Goal: Information Seeking & Learning: Learn about a topic

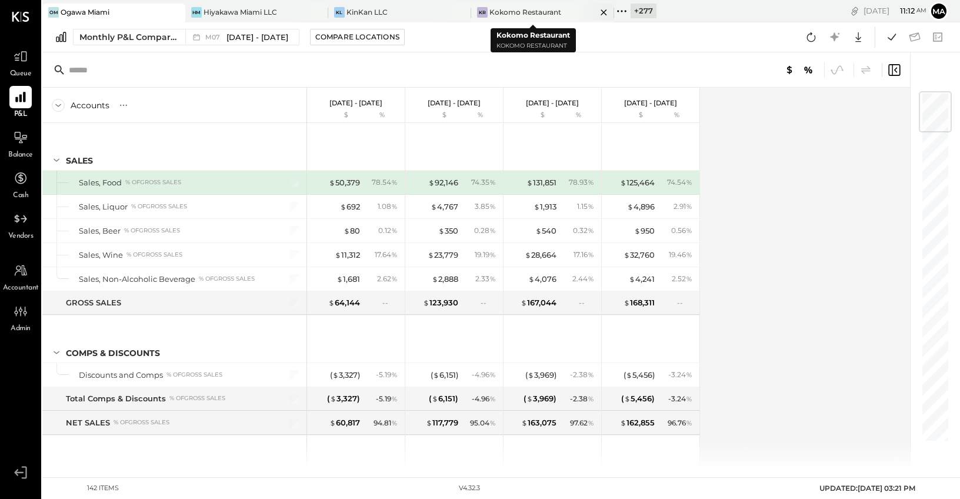
click at [597, 9] on icon at bounding box center [604, 12] width 15 height 14
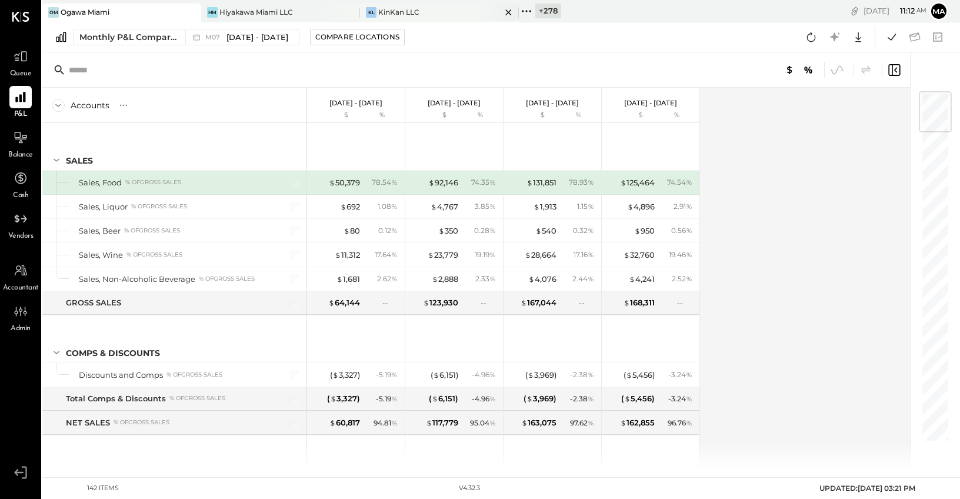
click at [507, 9] on icon at bounding box center [508, 12] width 15 height 14
click at [347, 12] on icon at bounding box center [349, 12] width 15 height 14
click at [190, 13] on icon at bounding box center [191, 12] width 15 height 14
click at [53, 9] on icon at bounding box center [49, 11] width 15 height 15
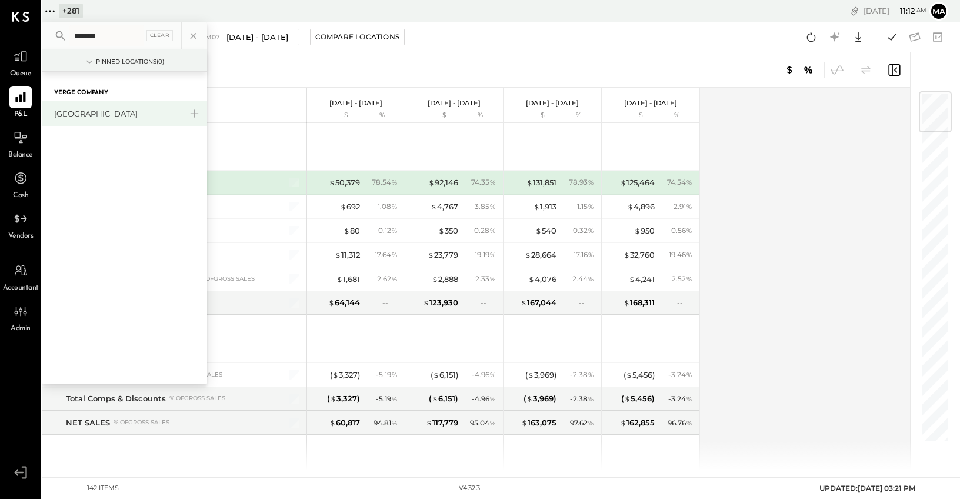
type input "*******"
click at [101, 110] on div "[GEOGRAPHIC_DATA]" at bounding box center [117, 113] width 127 height 11
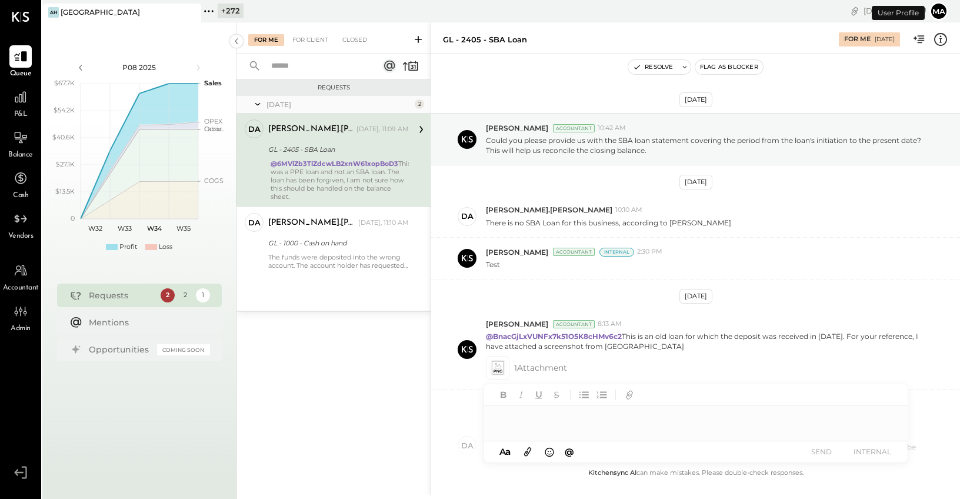
scroll to position [228, 0]
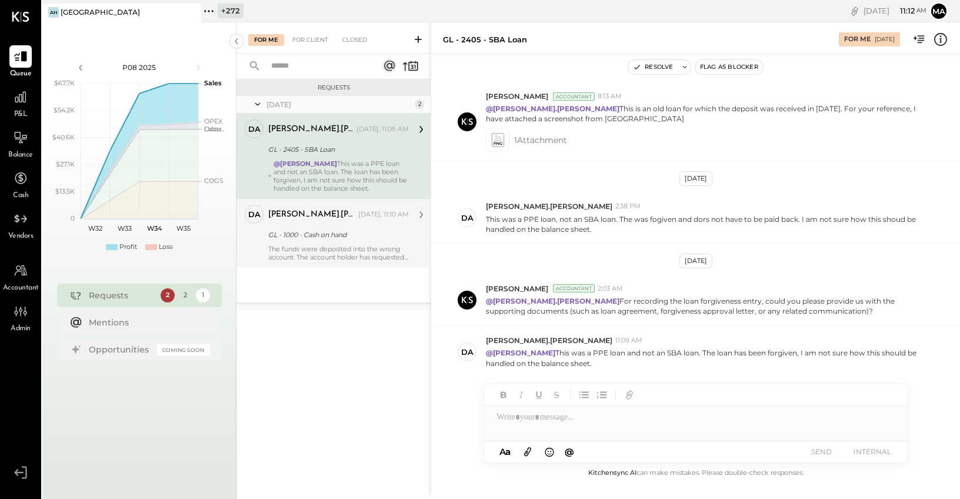
click at [330, 248] on div "The funds were deposited into the wrong account. The account holder has request…" at bounding box center [338, 253] width 141 height 16
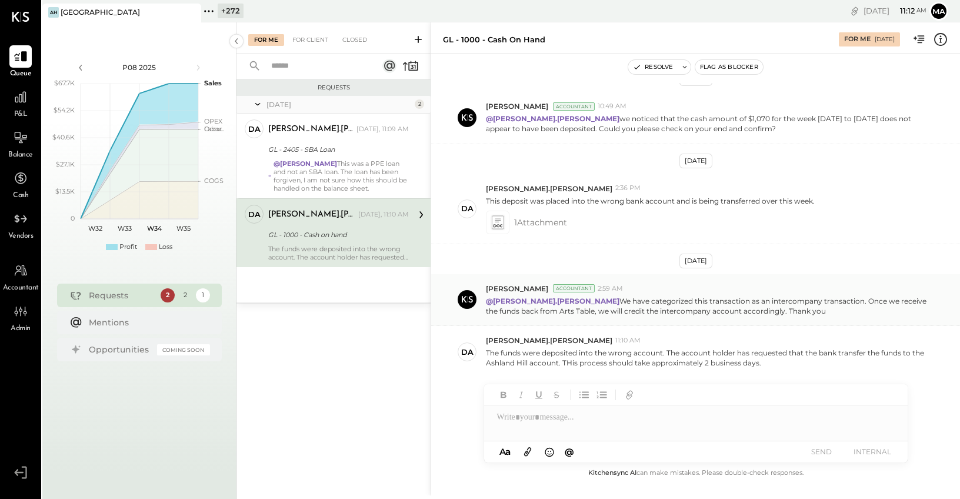
click at [643, 309] on p "@[PERSON_NAME].[PERSON_NAME] We have categorized this transaction as an interco…" at bounding box center [707, 306] width 442 height 20
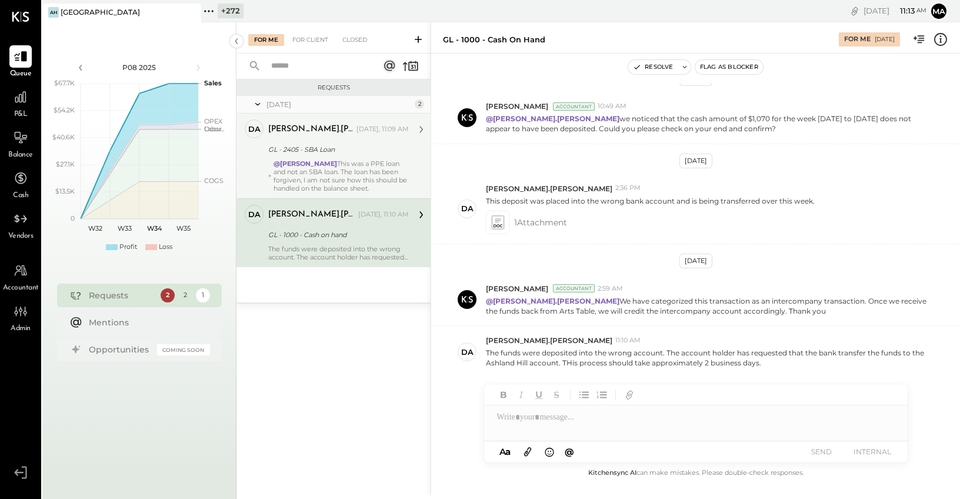
click at [336, 166] on strong "@[PERSON_NAME]" at bounding box center [306, 163] width 64 height 8
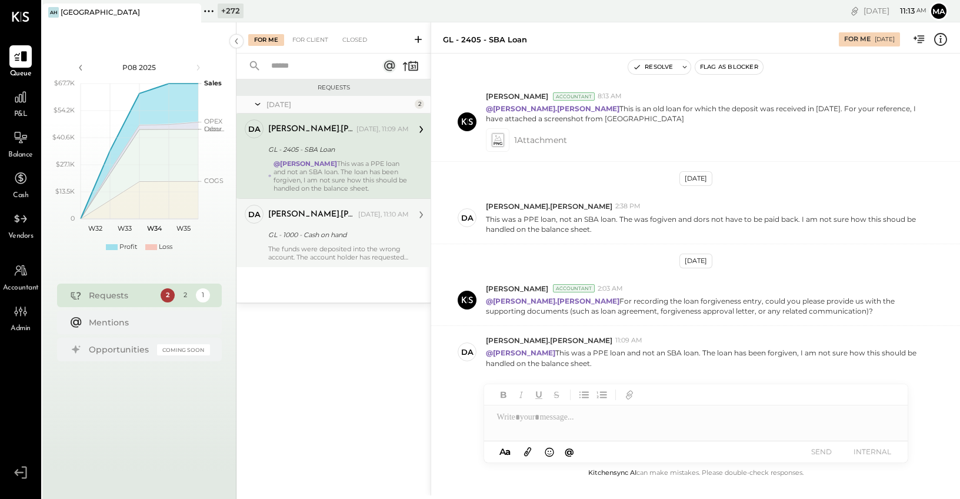
scroll to position [228, 0]
click at [304, 38] on div "For Client" at bounding box center [311, 40] width 48 height 12
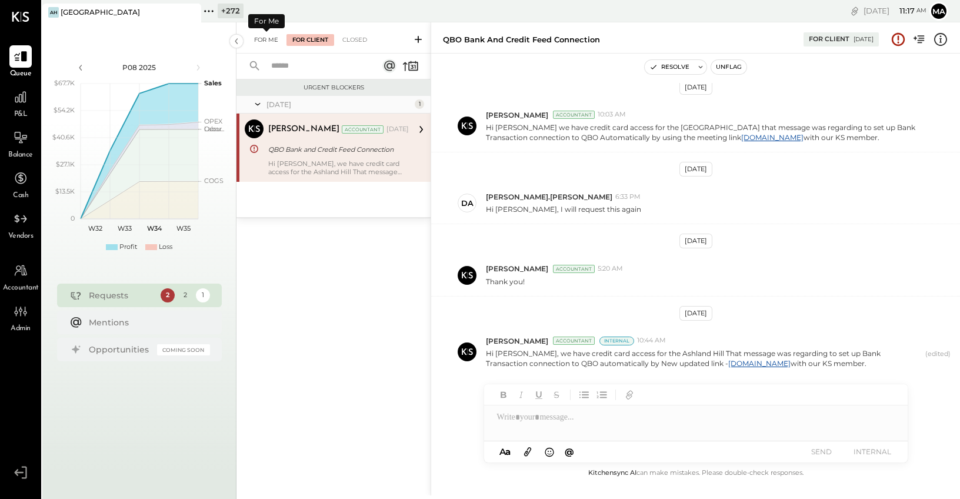
click at [265, 35] on div "For Me" at bounding box center [266, 40] width 36 height 12
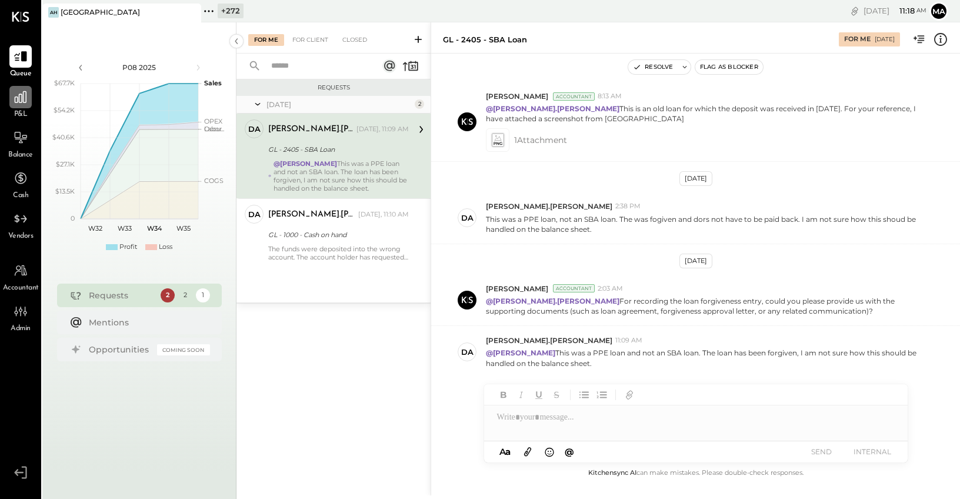
click at [23, 98] on icon at bounding box center [21, 97] width 12 height 12
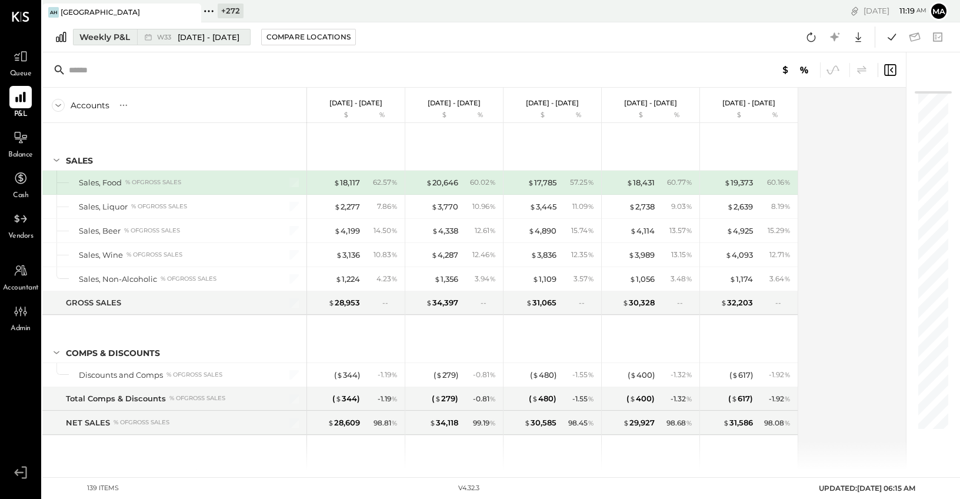
click at [191, 43] on div "W33 [DATE] - [DATE]" at bounding box center [190, 36] width 107 height 15
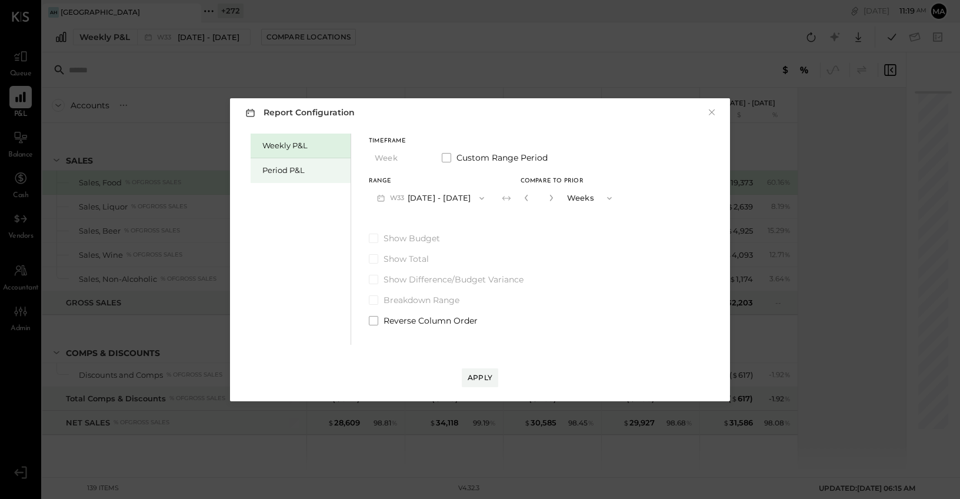
click at [290, 171] on div "Period P&L" at bounding box center [303, 170] width 82 height 11
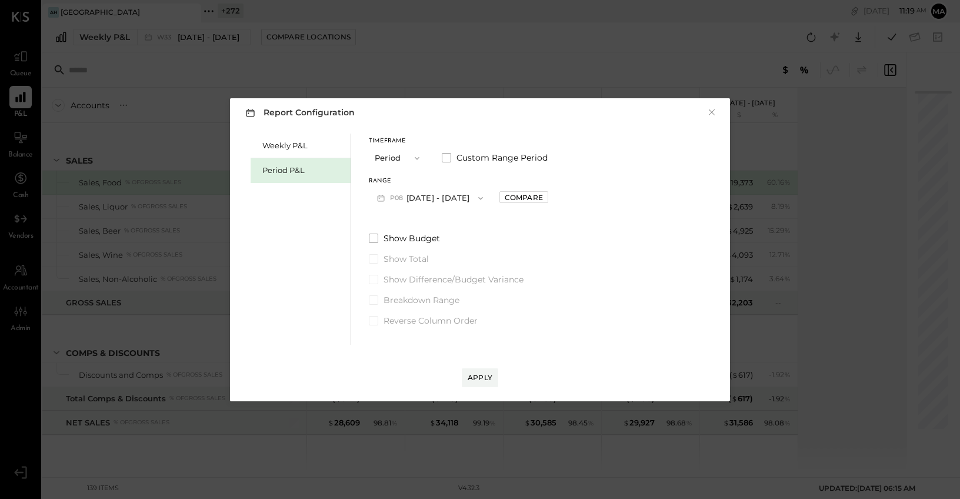
click at [445, 198] on button "P08 [DATE] - [DATE]" at bounding box center [430, 198] width 122 height 22
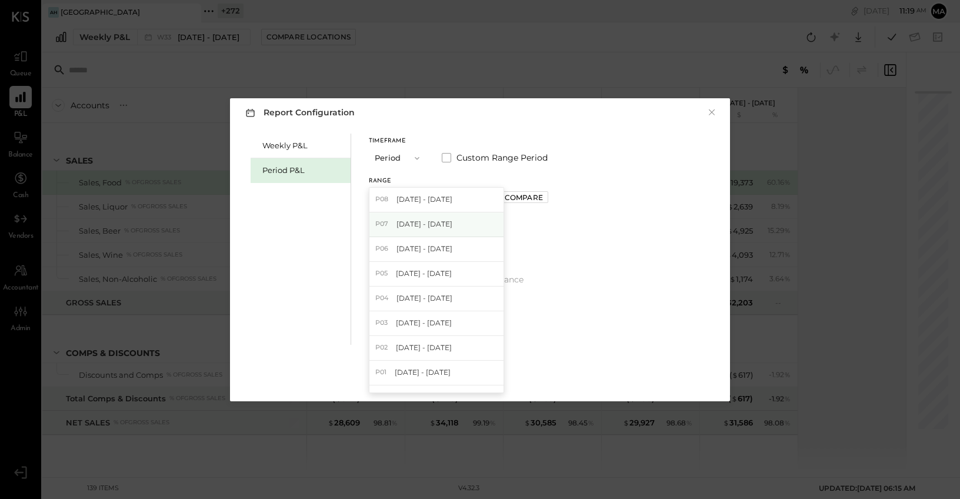
click at [443, 224] on span "[DATE] - [DATE]" at bounding box center [425, 224] width 56 height 10
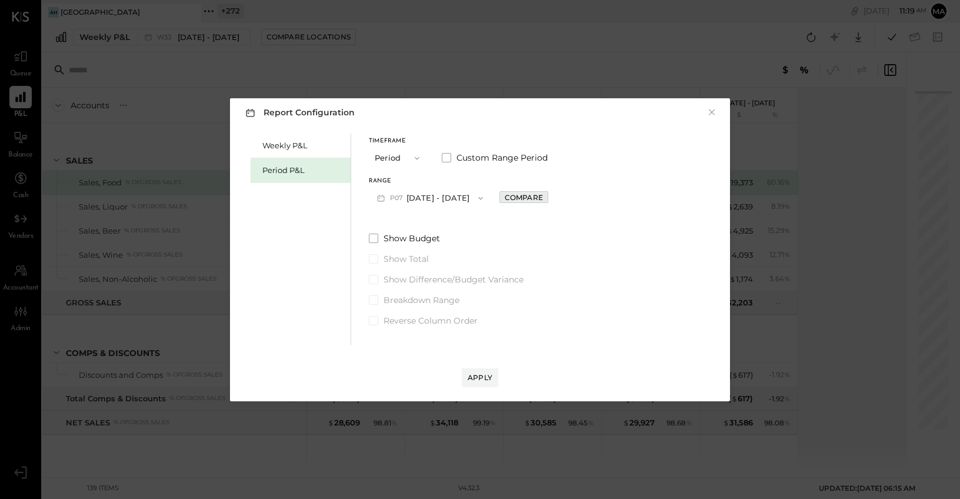
click at [548, 194] on button "Compare" at bounding box center [524, 197] width 49 height 12
click at [554, 195] on icon "button" at bounding box center [550, 197] width 7 height 7
drag, startPoint x: 568, startPoint y: 195, endPoint x: 551, endPoint y: 279, distance: 85.3
click at [554, 195] on icon "button" at bounding box center [550, 197] width 7 height 7
type input "*"
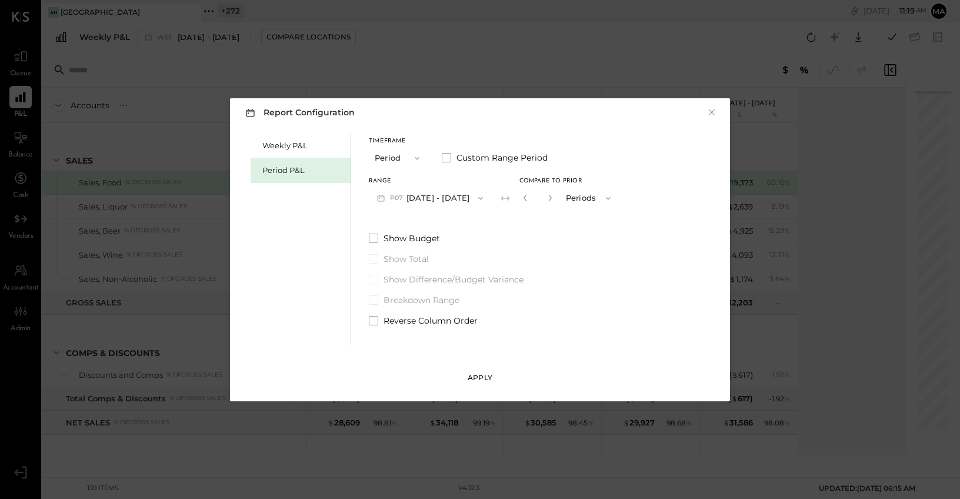
click at [484, 377] on div "Apply" at bounding box center [480, 377] width 25 height 10
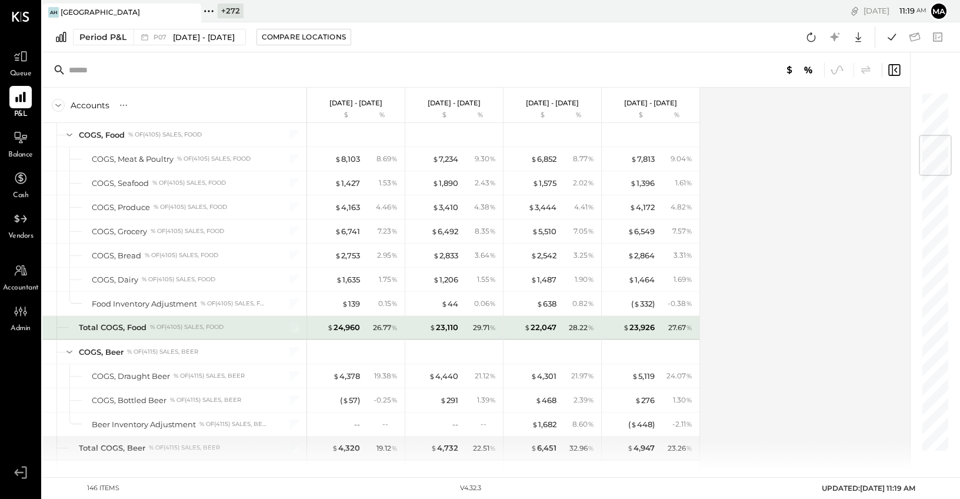
scroll to position [371, 0]
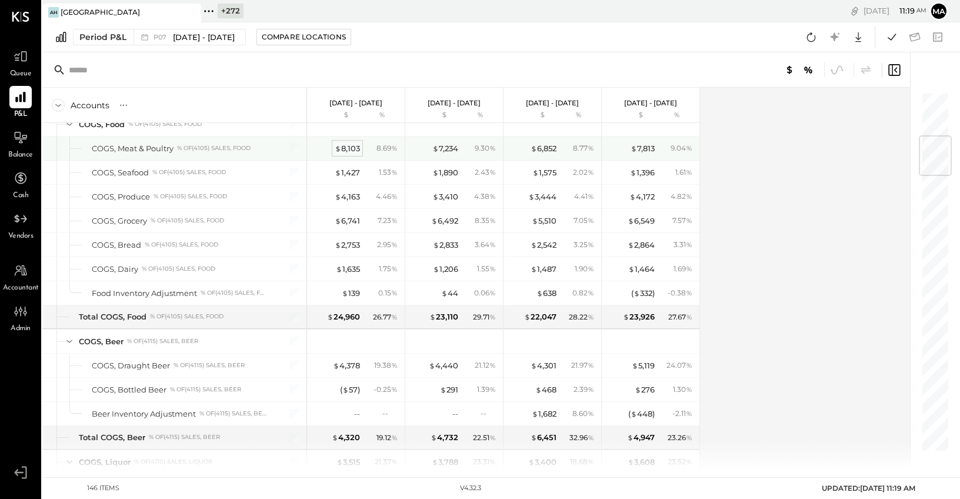
click at [347, 146] on div "$ 8,103" at bounding box center [347, 148] width 25 height 11
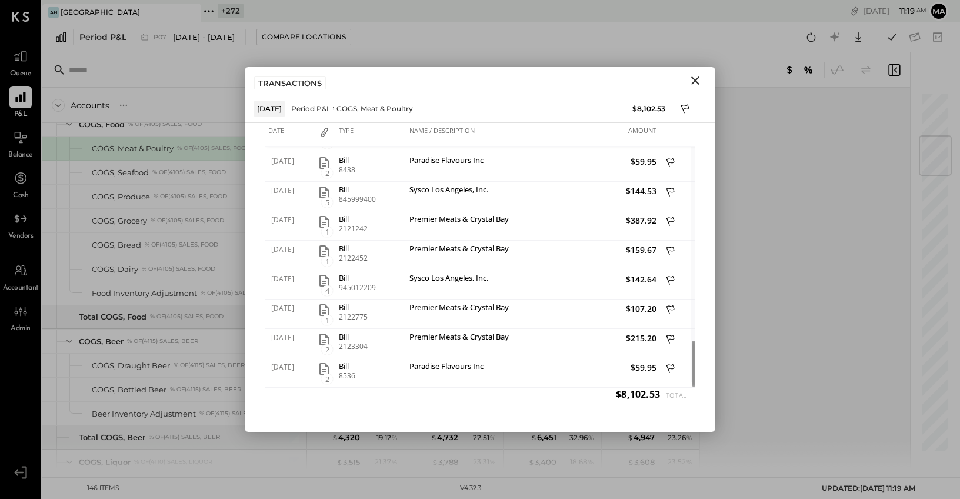
click at [697, 78] on icon "Close" at bounding box center [695, 80] width 8 height 8
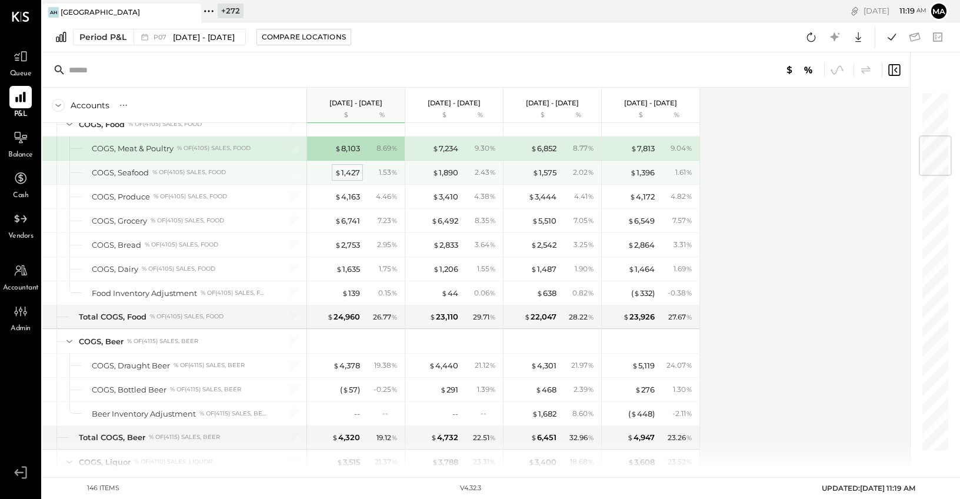
click at [350, 171] on div "$ 1,427" at bounding box center [347, 172] width 25 height 11
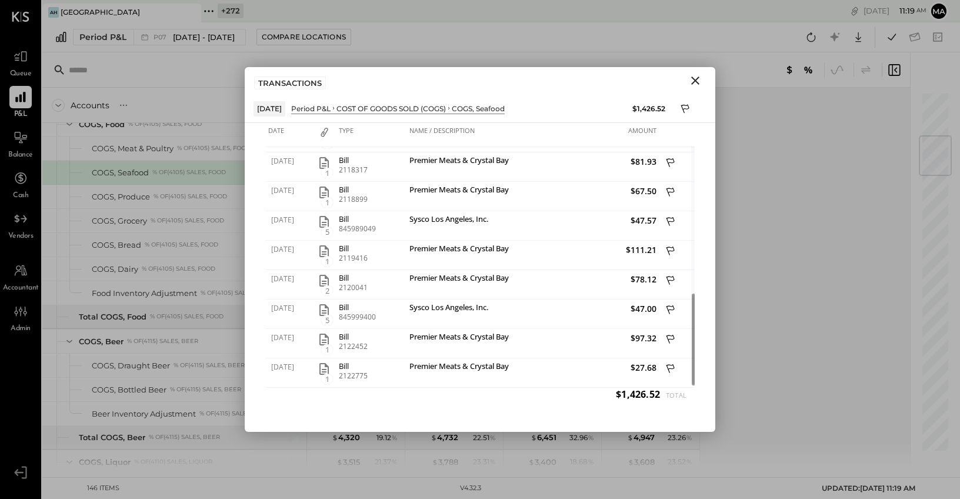
drag, startPoint x: 694, startPoint y: 81, endPoint x: 589, endPoint y: 129, distance: 115.9
click at [694, 81] on icon "Close" at bounding box center [695, 80] width 8 height 8
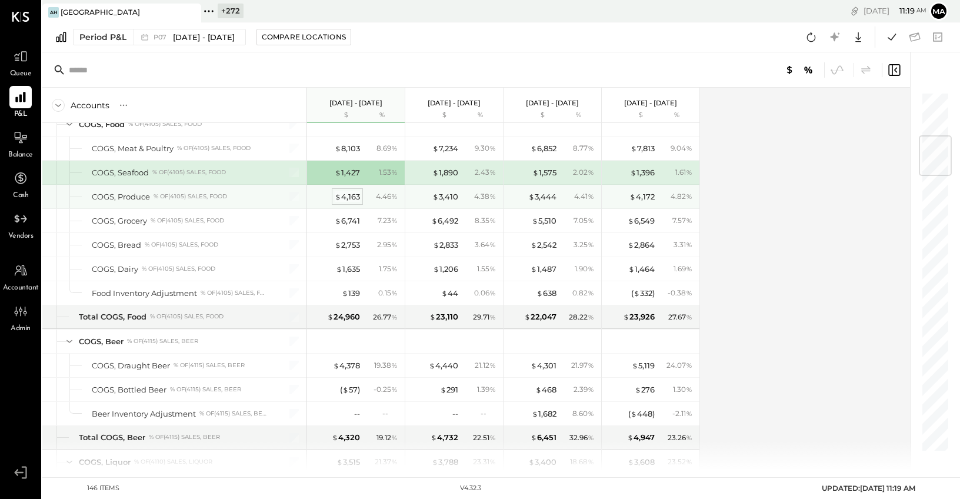
click at [345, 196] on div "$ 4,163" at bounding box center [347, 196] width 25 height 11
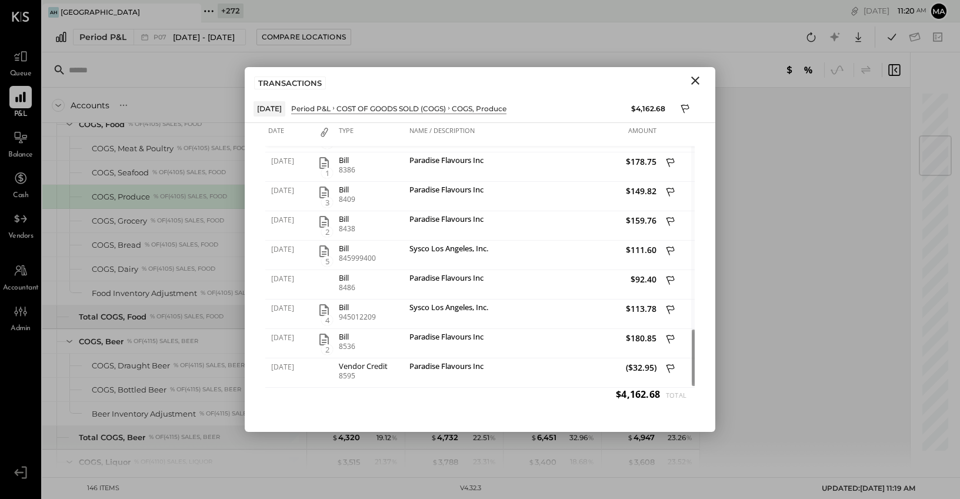
click at [694, 81] on icon "Close" at bounding box center [695, 80] width 8 height 8
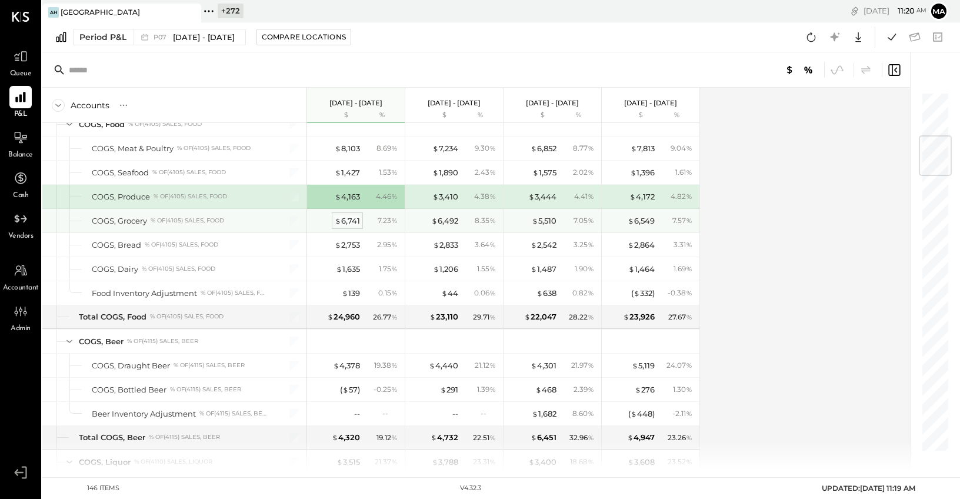
click at [348, 219] on div "$ 6,741" at bounding box center [347, 220] width 25 height 11
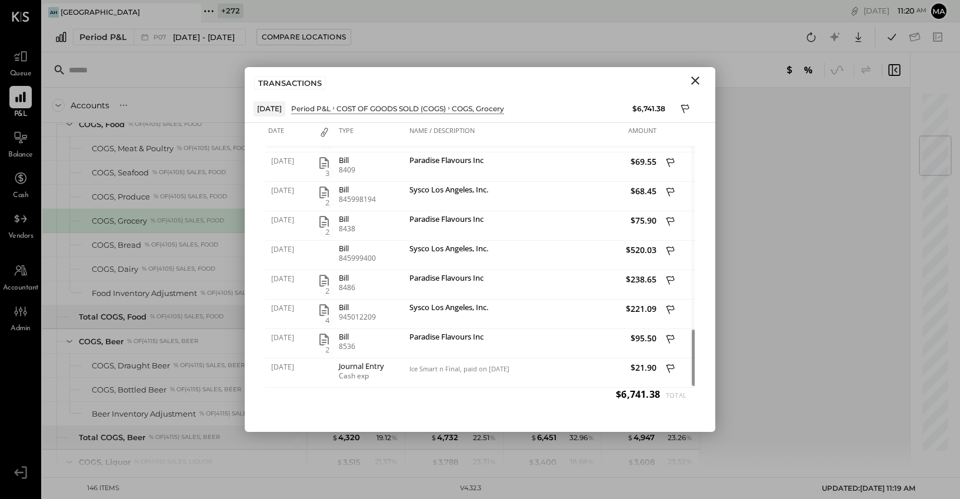
click at [695, 81] on icon "Close" at bounding box center [695, 80] width 8 height 8
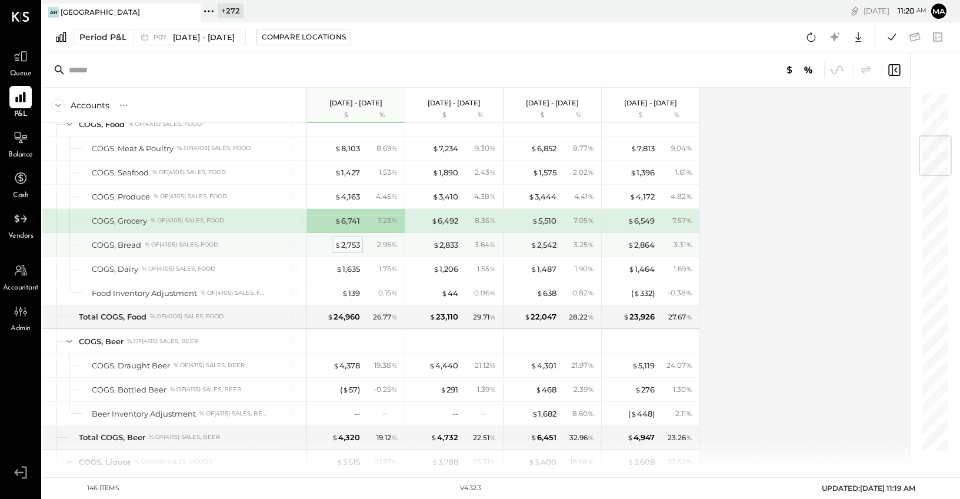
click at [350, 248] on div "$ 2,753" at bounding box center [347, 244] width 25 height 11
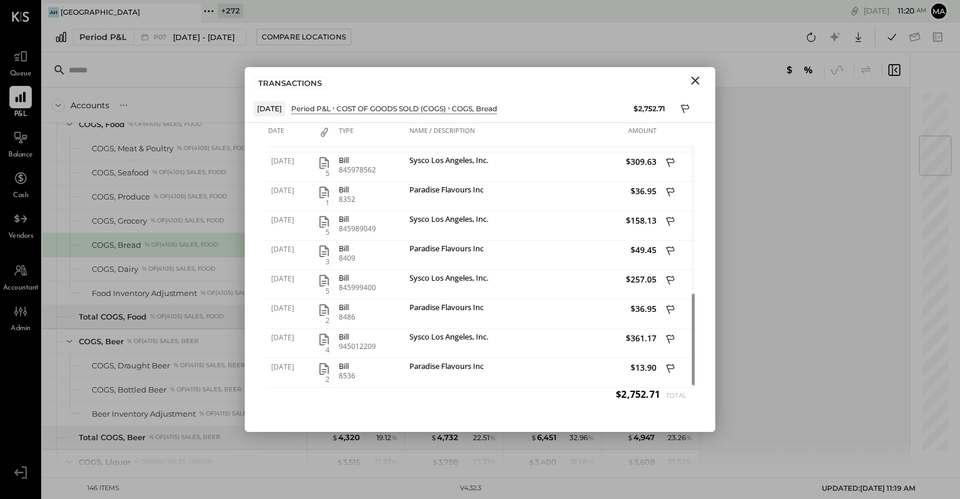
click at [694, 76] on icon "Close" at bounding box center [695, 81] width 14 height 14
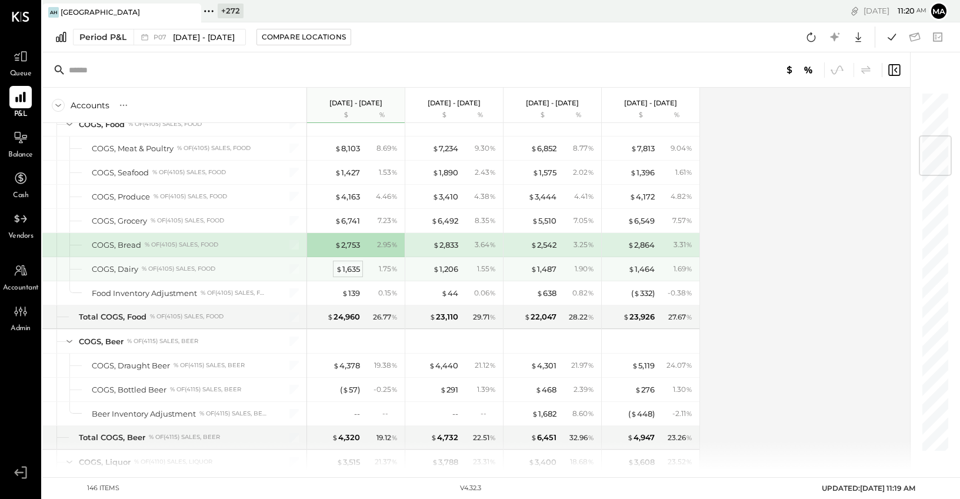
click at [350, 270] on div "$ 1,635" at bounding box center [348, 269] width 24 height 11
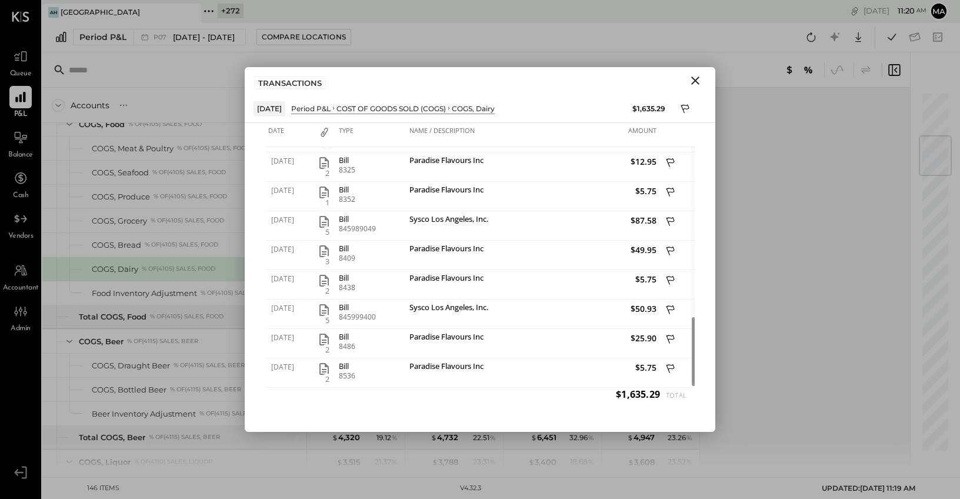
click at [693, 80] on icon "Close" at bounding box center [695, 81] width 14 height 14
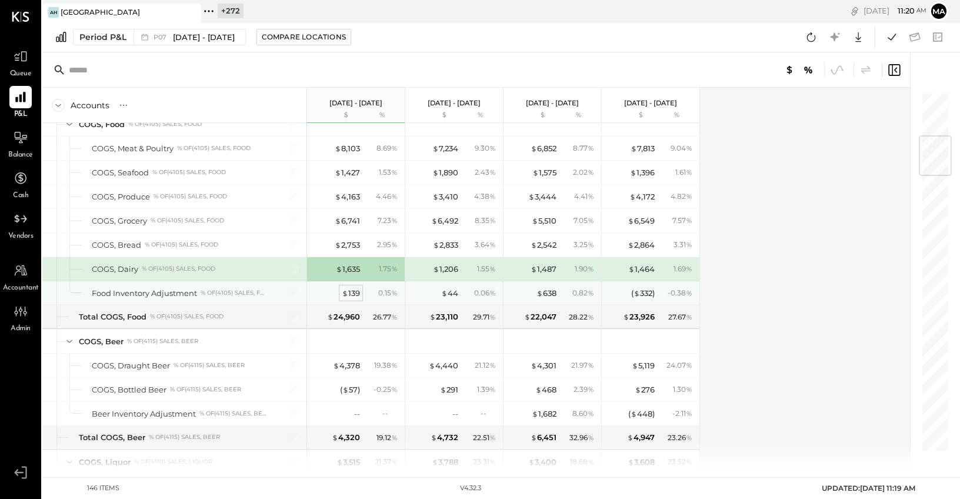
click at [351, 294] on div "$ 139" at bounding box center [351, 293] width 18 height 11
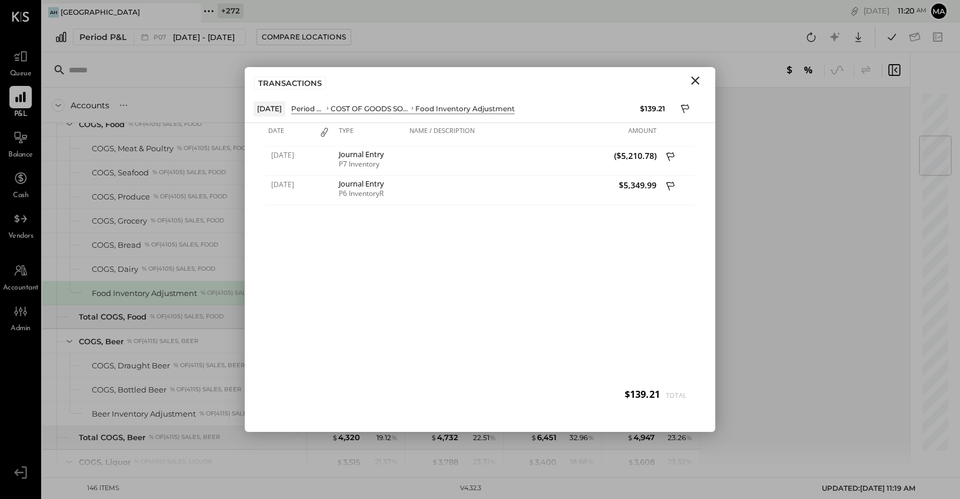
click at [694, 79] on icon "Close" at bounding box center [695, 80] width 8 height 8
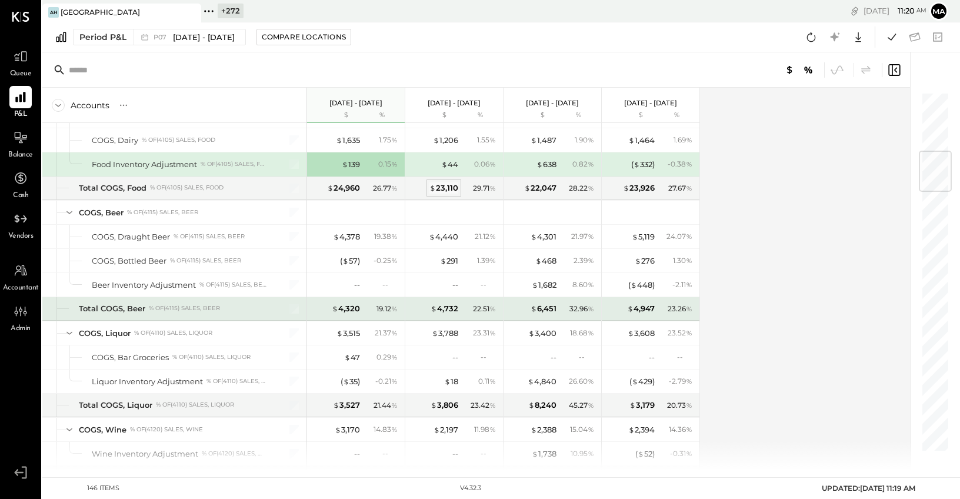
scroll to position [501, 0]
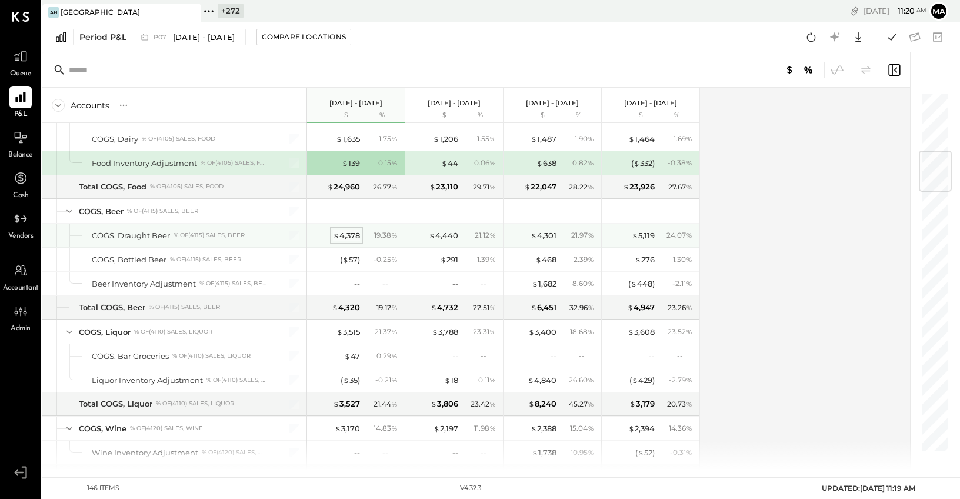
click at [351, 234] on div "$ 4,378" at bounding box center [346, 235] width 27 height 11
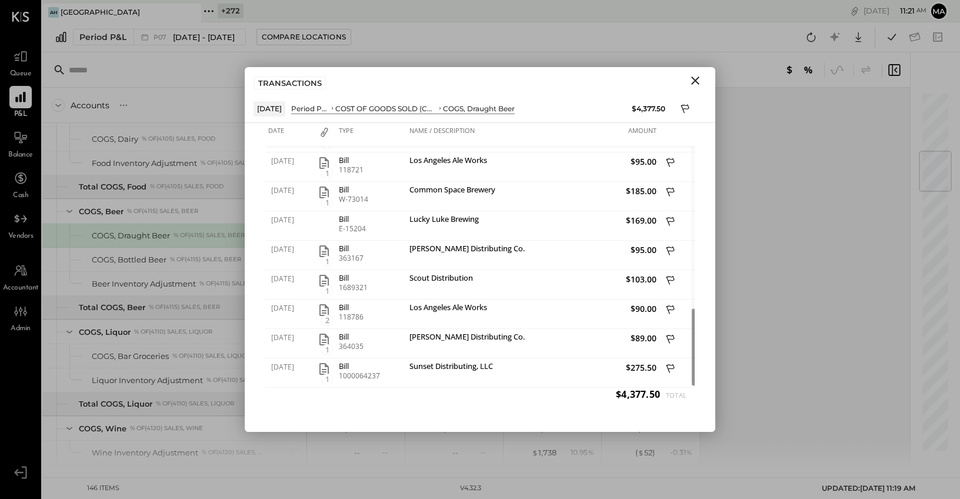
click at [691, 74] on icon "Close" at bounding box center [695, 81] width 14 height 14
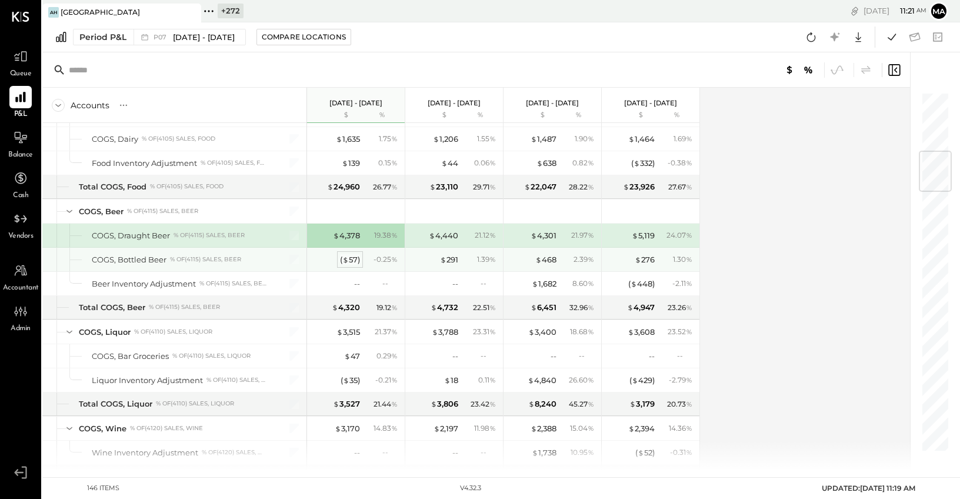
click at [352, 261] on div "( $ 57 )" at bounding box center [350, 259] width 20 height 11
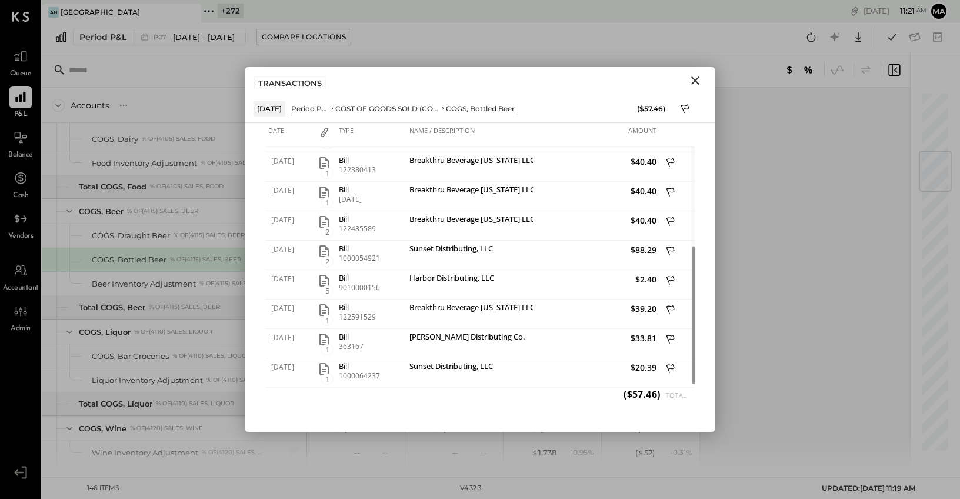
click at [695, 80] on icon "Close" at bounding box center [695, 80] width 8 height 8
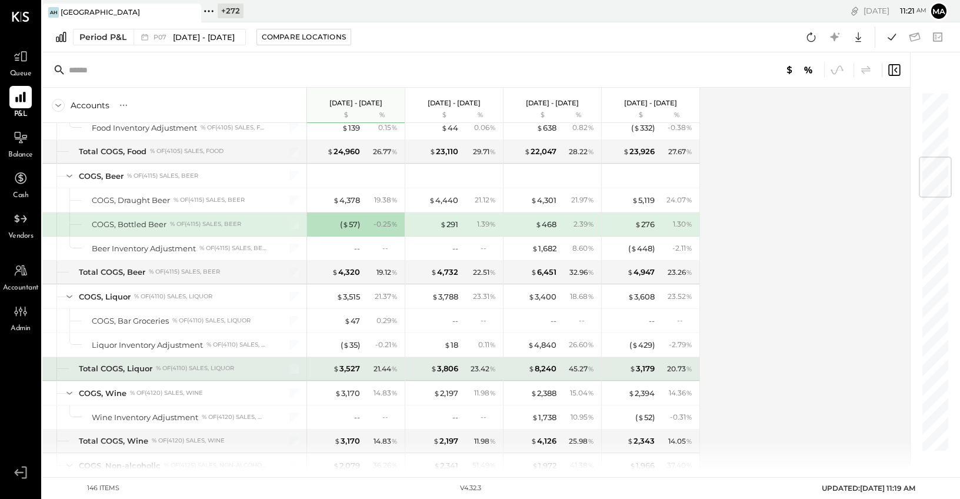
scroll to position [554, 0]
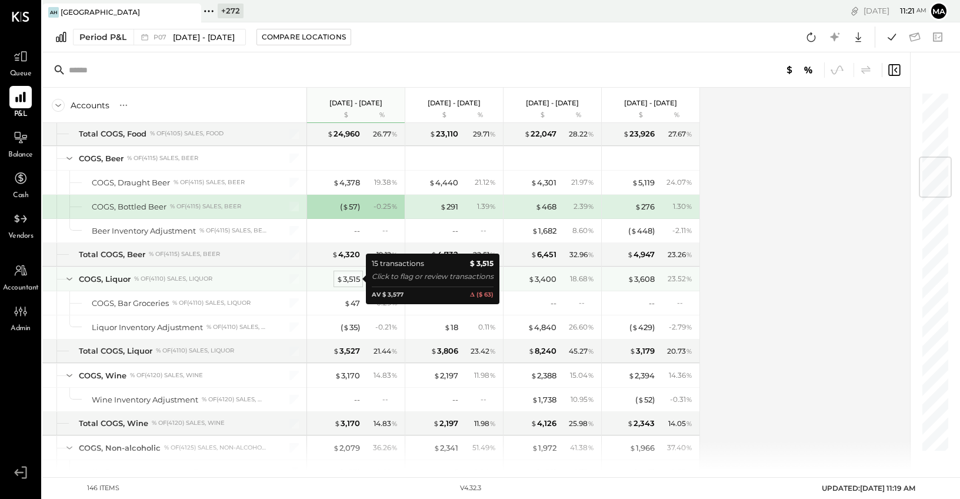
click at [349, 279] on div "$ 3,515" at bounding box center [349, 279] width 24 height 11
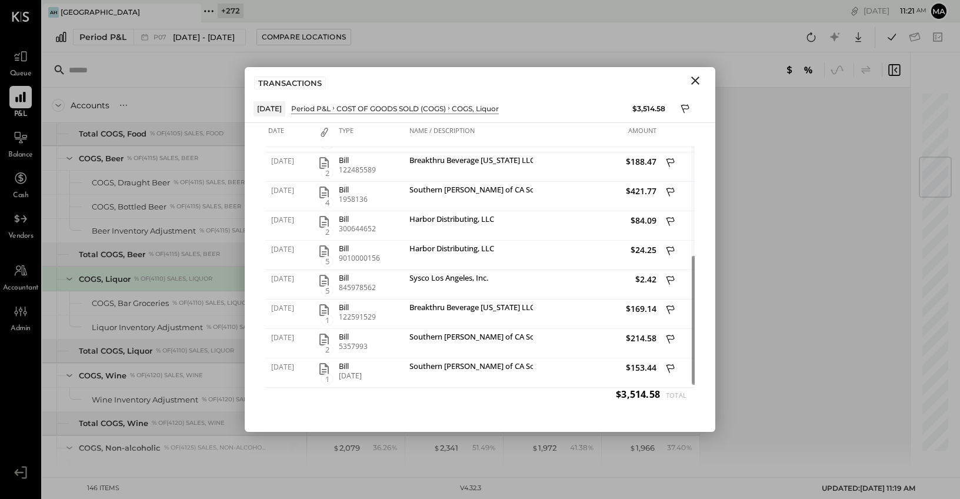
click at [694, 78] on icon "Close" at bounding box center [695, 80] width 8 height 8
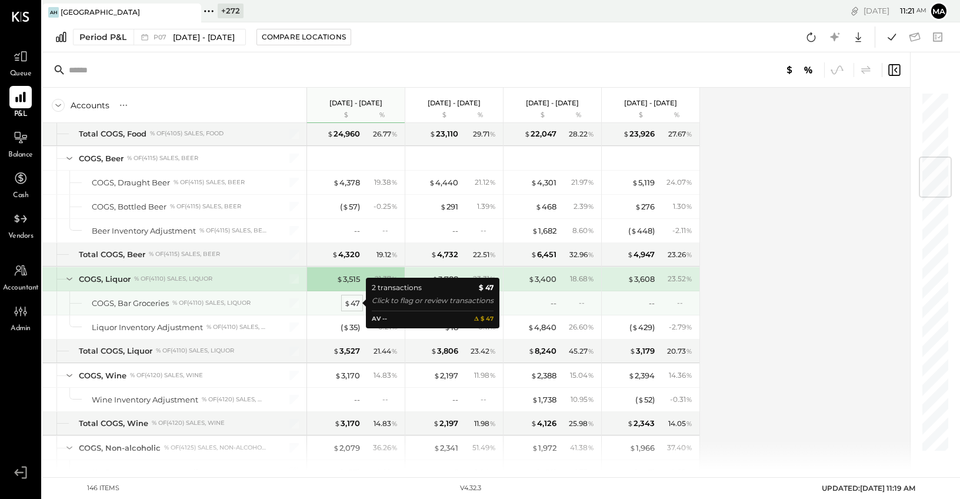
click at [351, 302] on div "$ 47" at bounding box center [352, 303] width 16 height 11
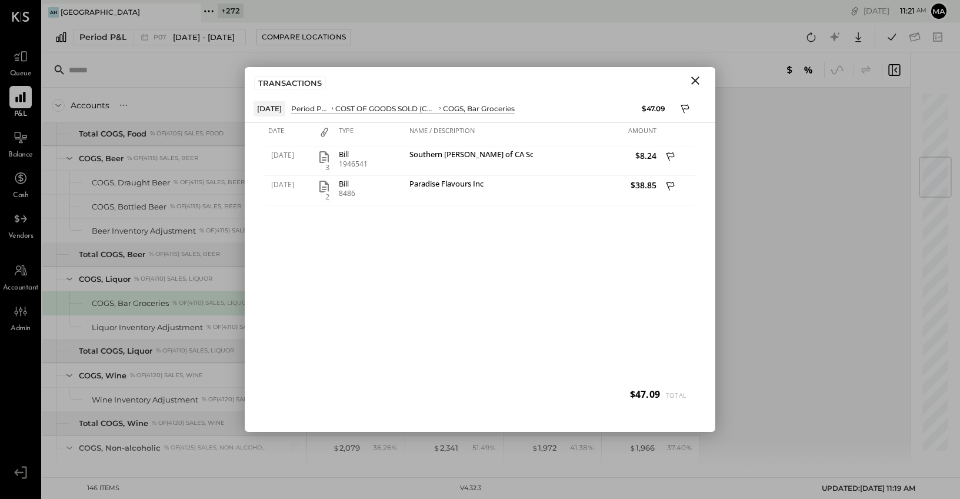
click at [696, 80] on icon "Close" at bounding box center [695, 80] width 8 height 8
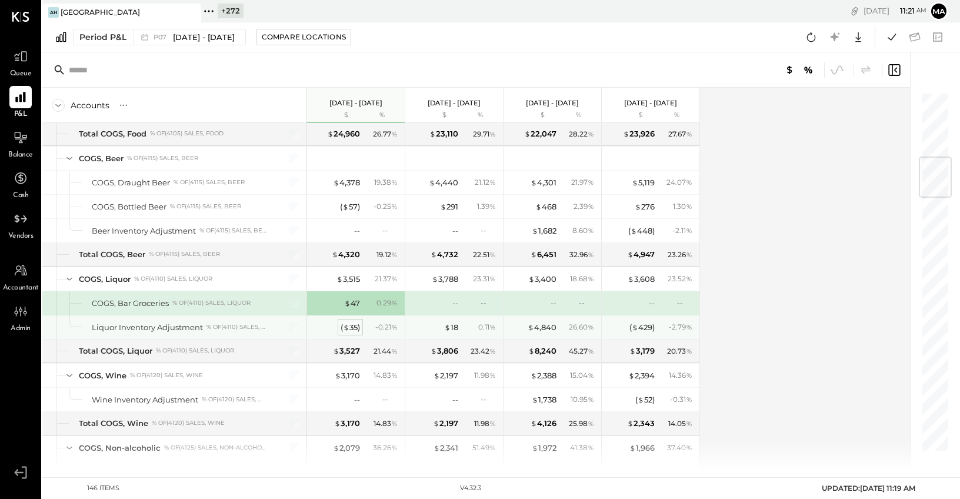
click at [349, 328] on div "( $ 35 )" at bounding box center [350, 327] width 19 height 11
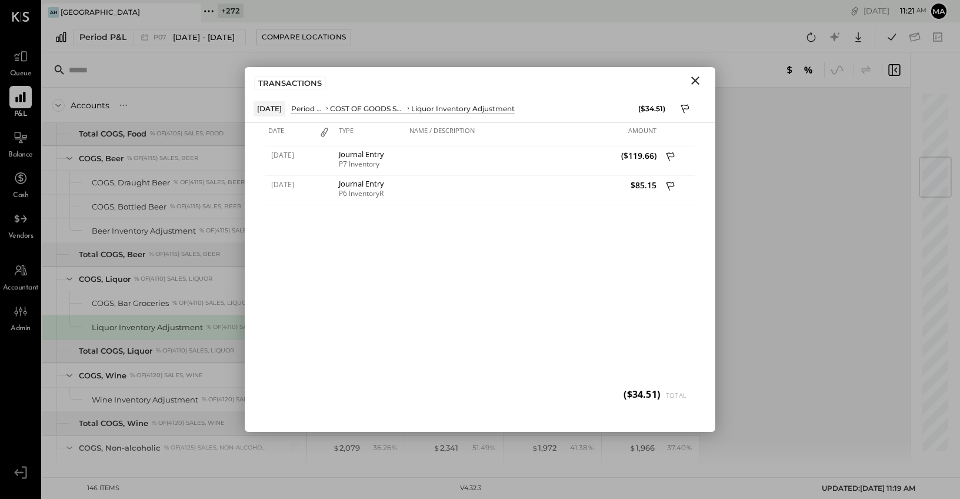
click at [694, 81] on icon "Close" at bounding box center [695, 80] width 8 height 8
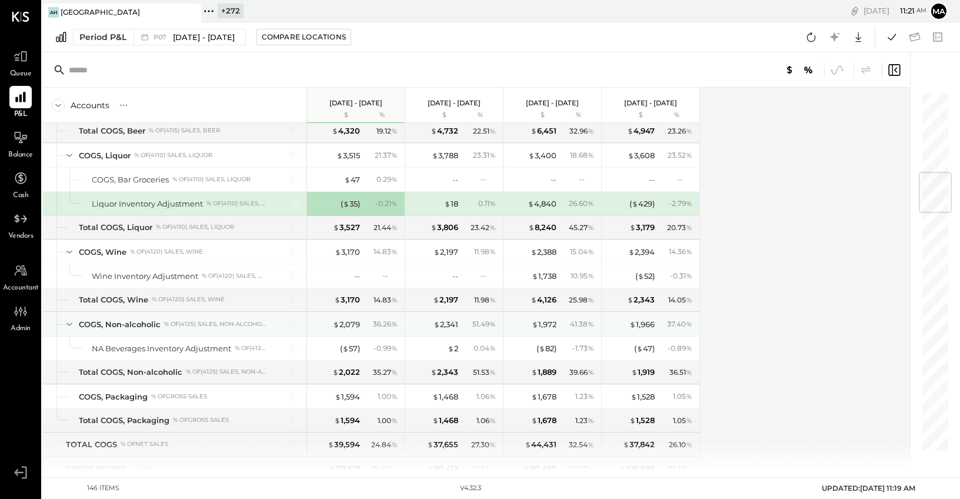
scroll to position [679, 0]
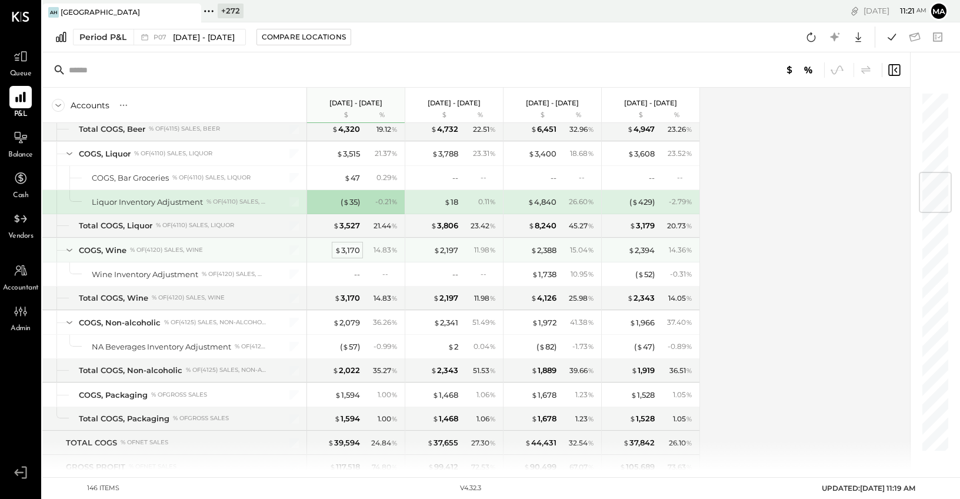
click at [342, 248] on div "$ 3,170" at bounding box center [347, 250] width 25 height 11
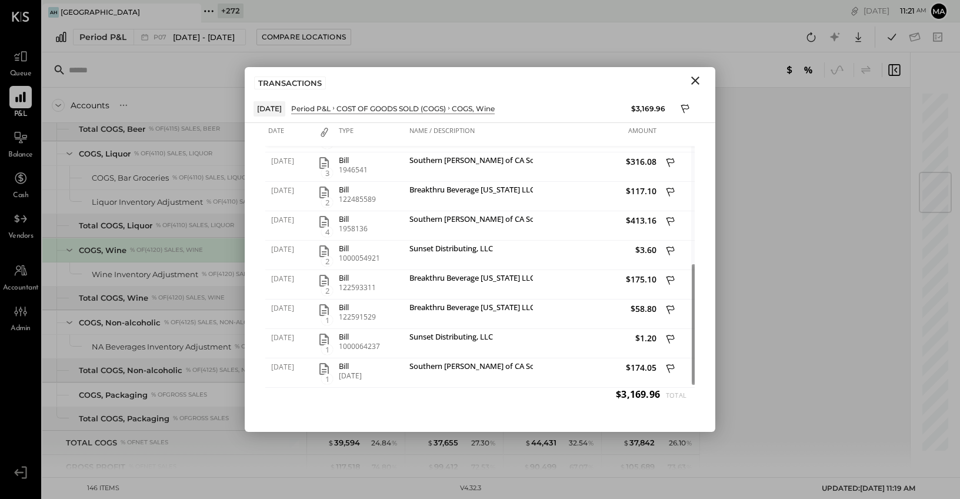
drag, startPoint x: 695, startPoint y: 79, endPoint x: 668, endPoint y: 103, distance: 35.4
click at [695, 79] on icon "Close" at bounding box center [695, 80] width 8 height 8
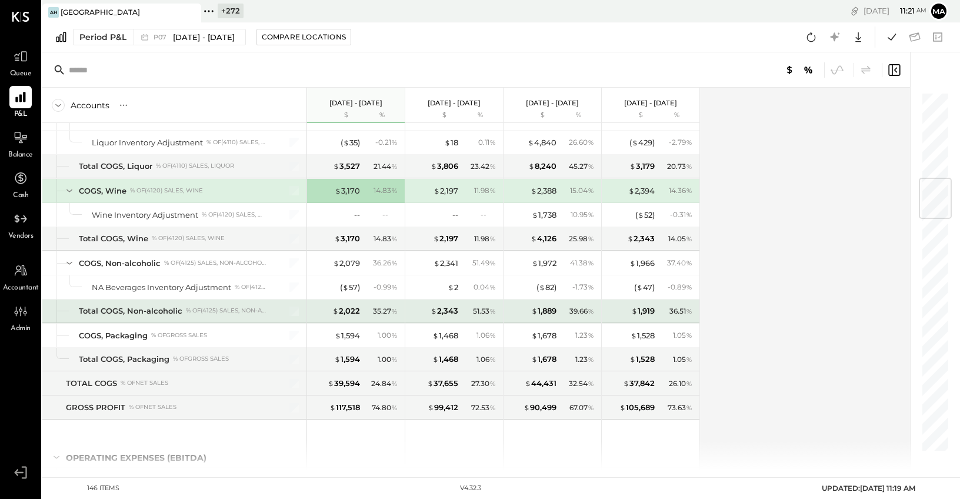
scroll to position [740, 0]
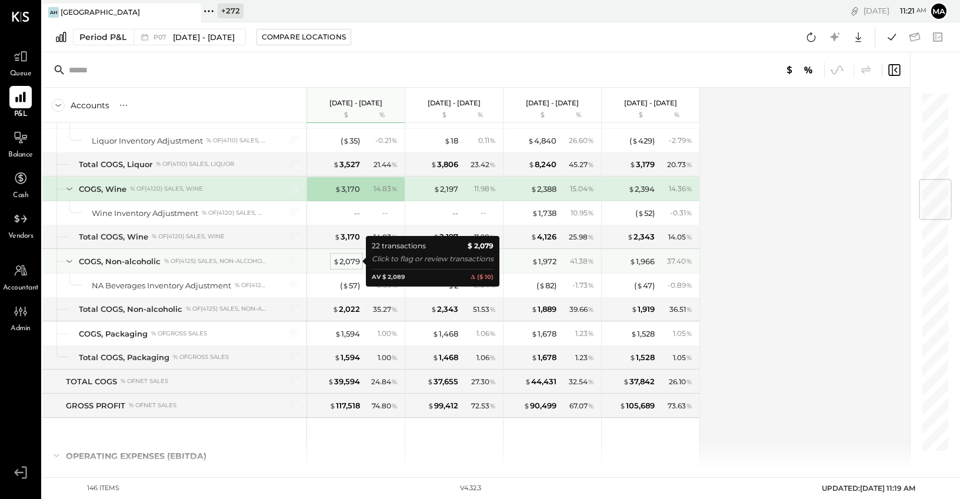
click at [351, 259] on div "$ 2,079" at bounding box center [346, 261] width 27 height 11
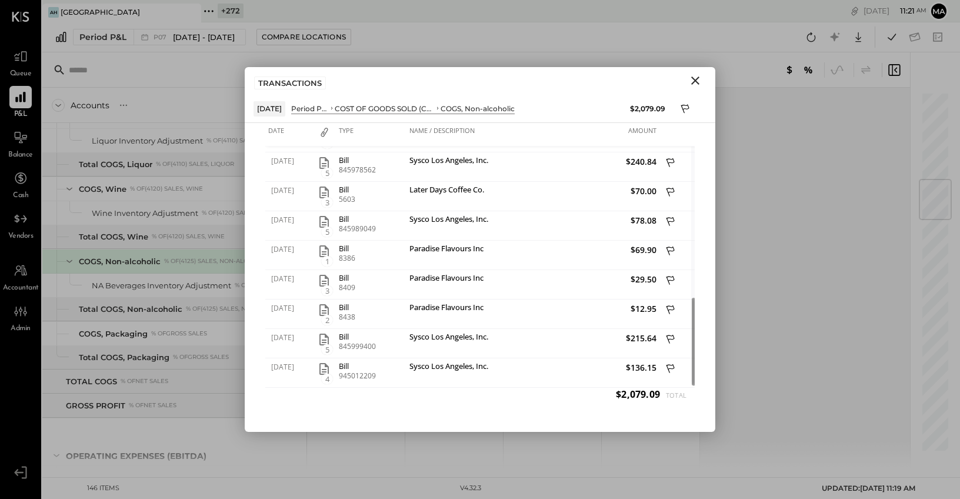
click at [694, 79] on icon "Close" at bounding box center [695, 80] width 8 height 8
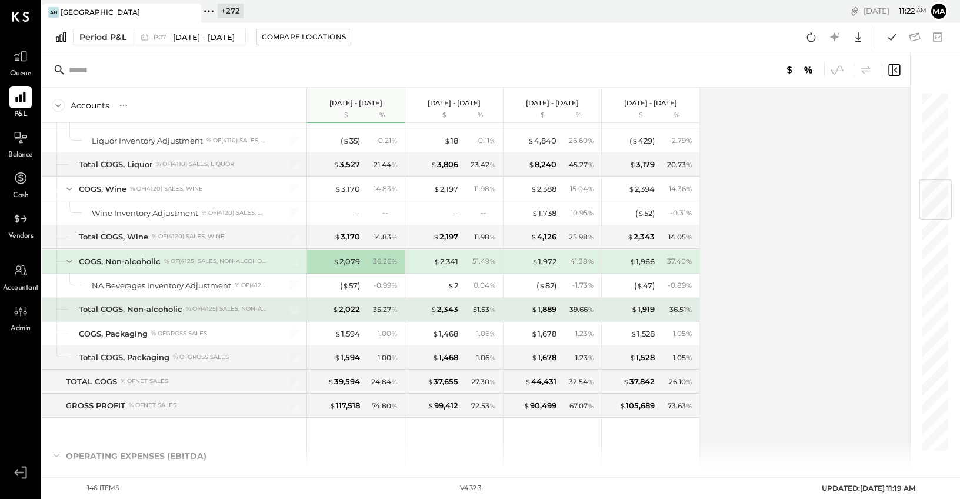
scroll to position [741, 0]
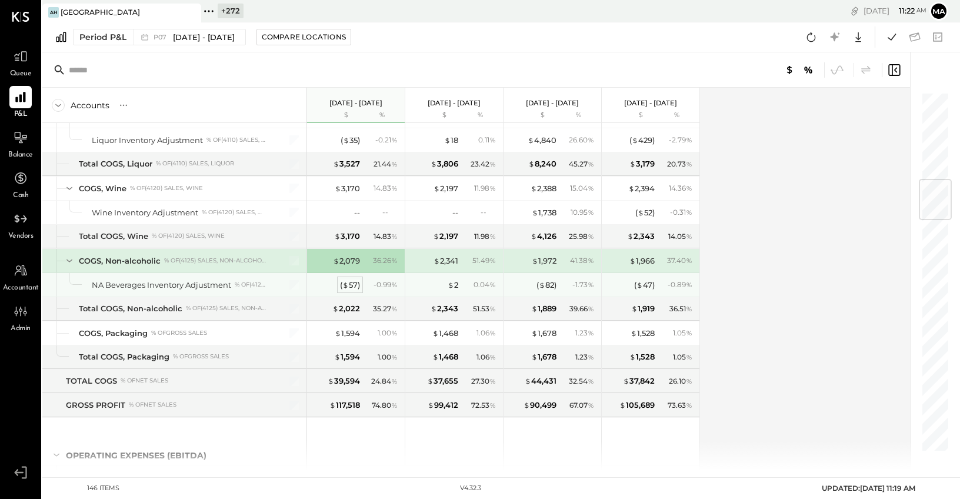
click at [348, 285] on span "$" at bounding box center [345, 284] width 6 height 9
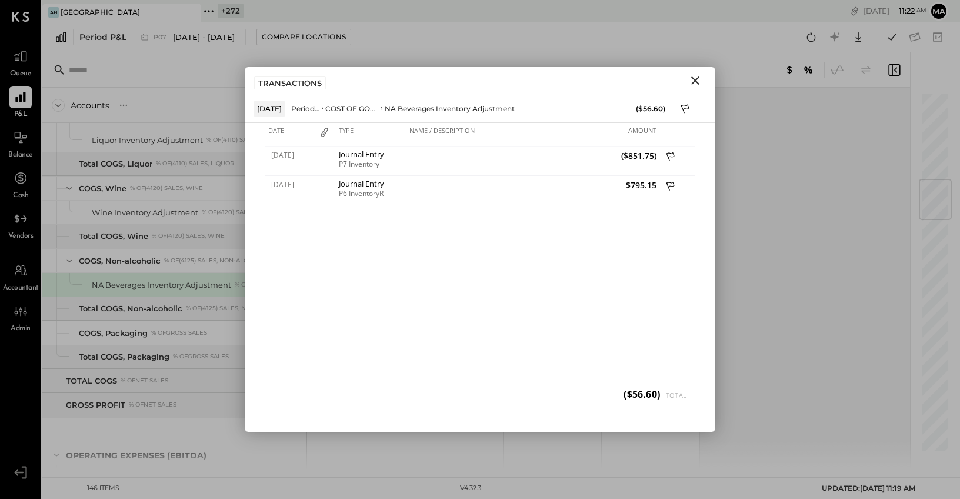
drag, startPoint x: 698, startPoint y: 78, endPoint x: 665, endPoint y: 107, distance: 43.7
click at [698, 78] on icon "Close" at bounding box center [695, 80] width 8 height 8
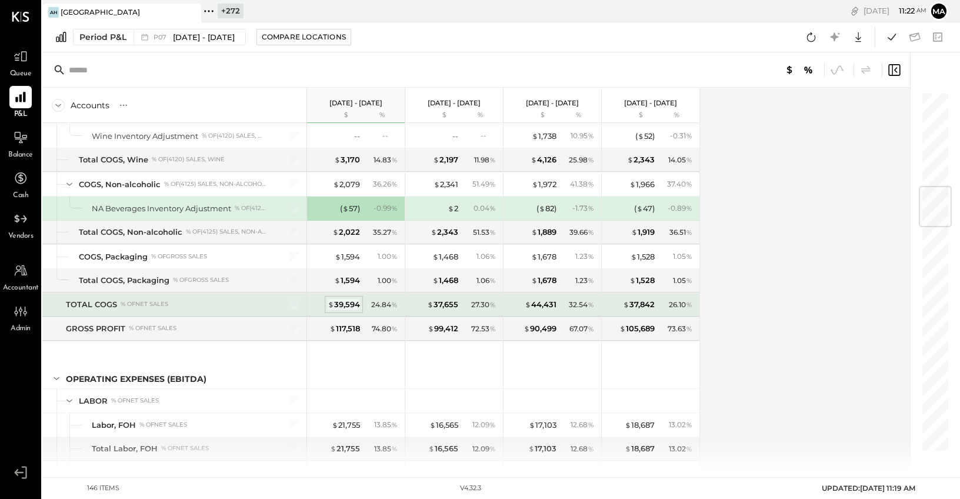
scroll to position [820, 0]
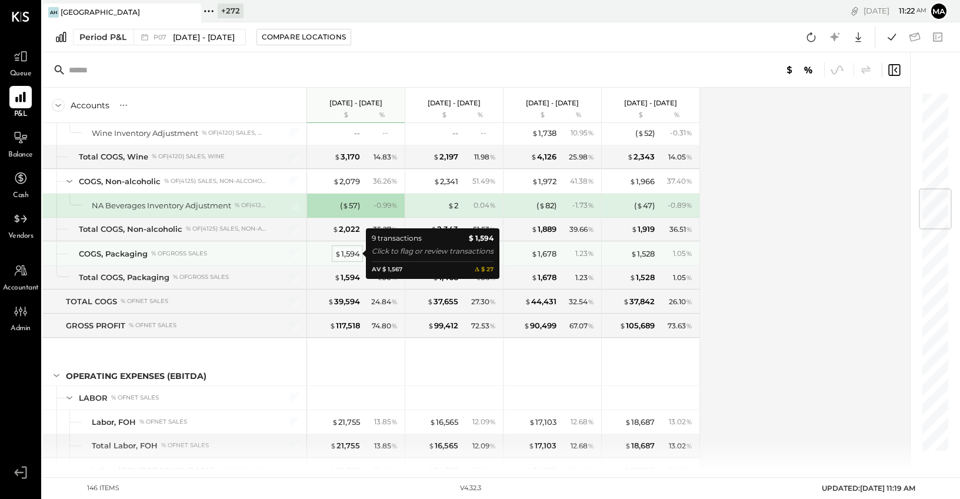
click at [348, 252] on div "$ 1,594" at bounding box center [347, 253] width 25 height 11
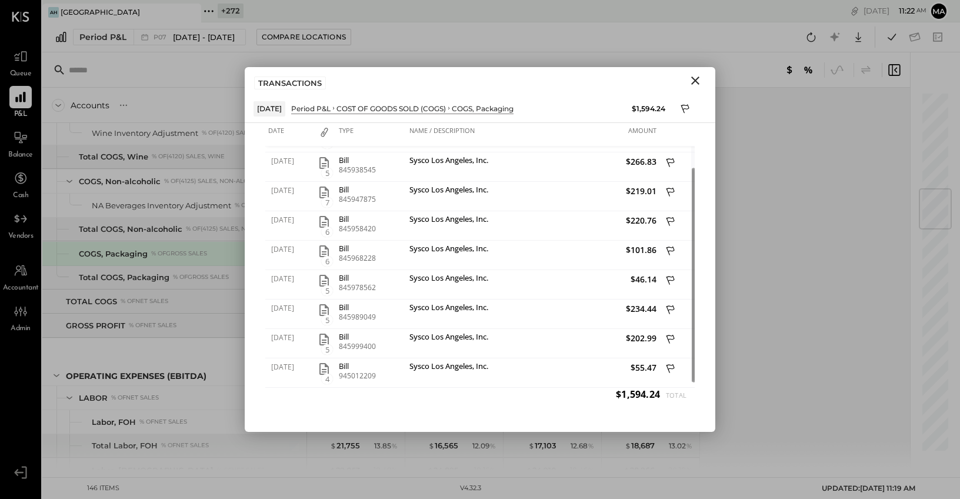
click at [696, 78] on icon "Close" at bounding box center [695, 81] width 14 height 14
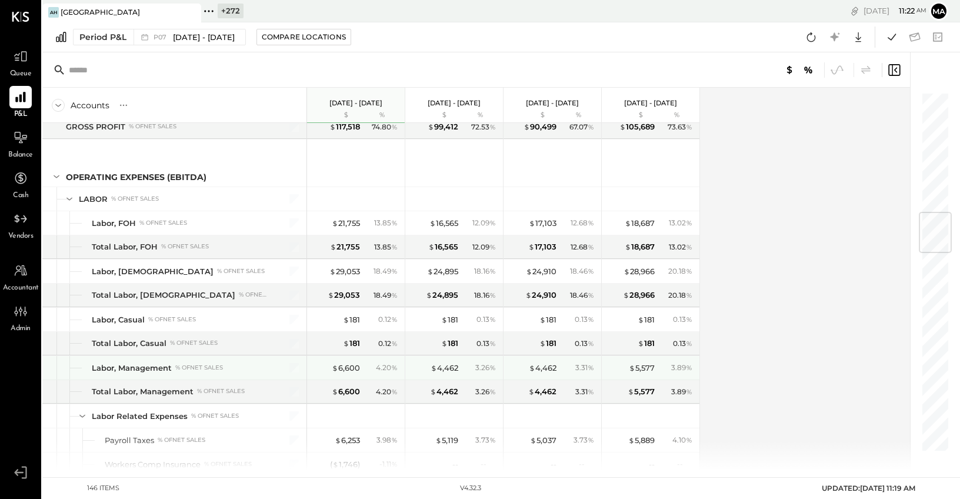
scroll to position [1020, 0]
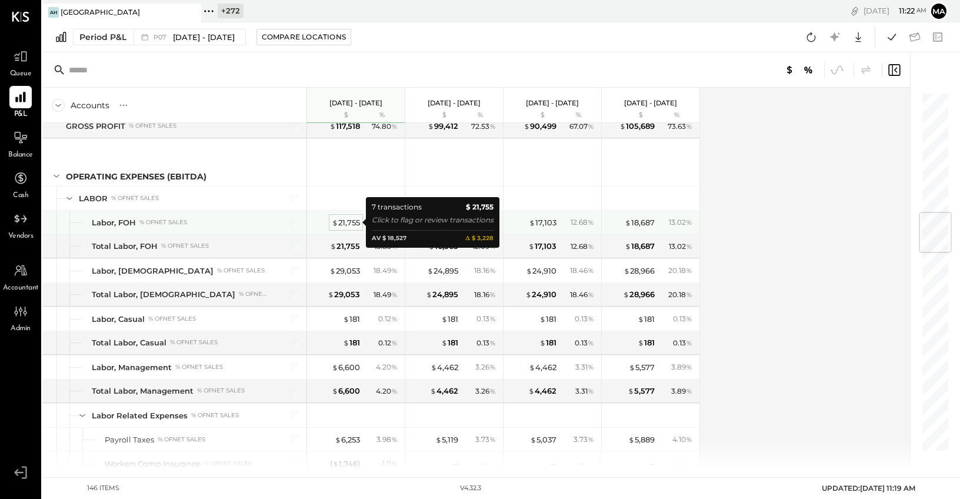
click at [345, 221] on div "$ 21,755" at bounding box center [346, 222] width 28 height 11
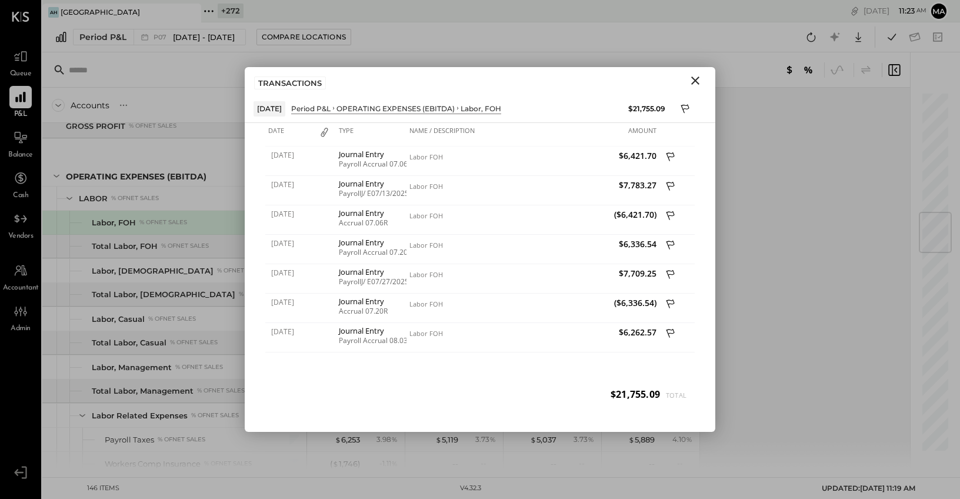
click at [693, 79] on icon "Close" at bounding box center [695, 81] width 14 height 14
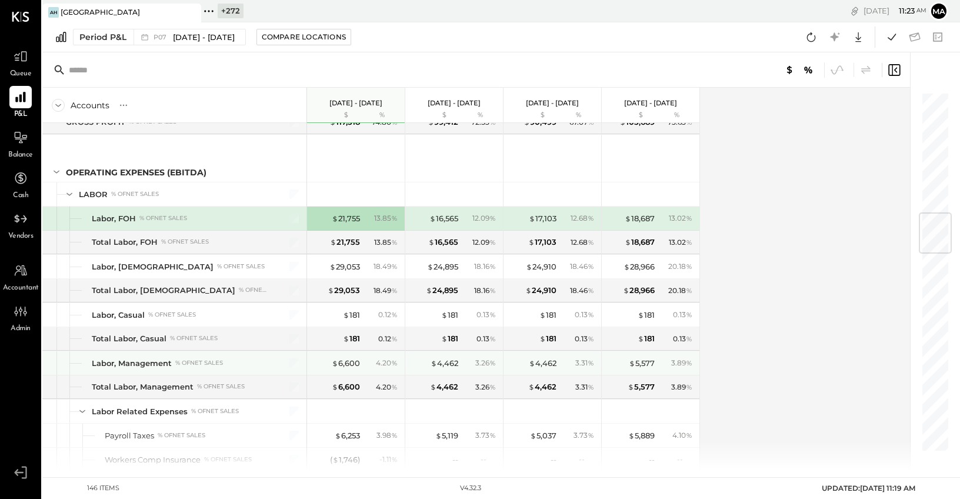
scroll to position [1026, 0]
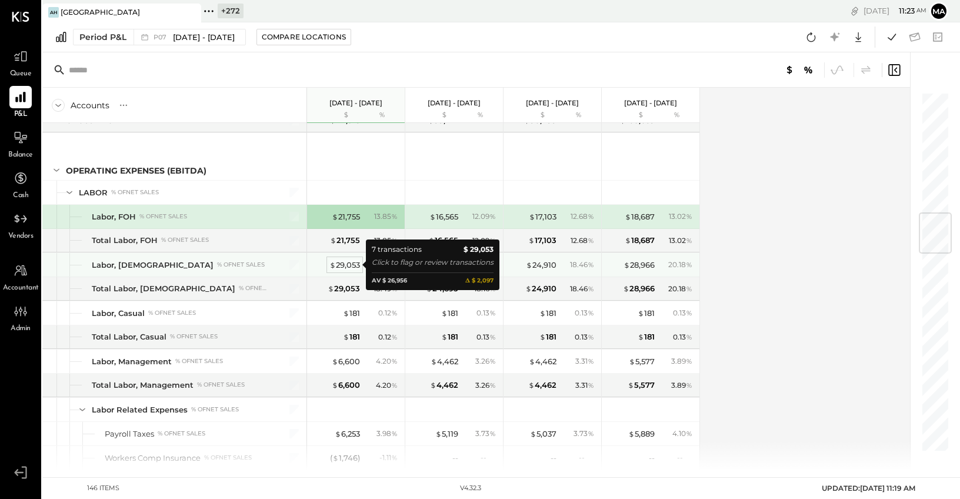
click at [345, 264] on div "$ 29,053" at bounding box center [345, 264] width 31 height 11
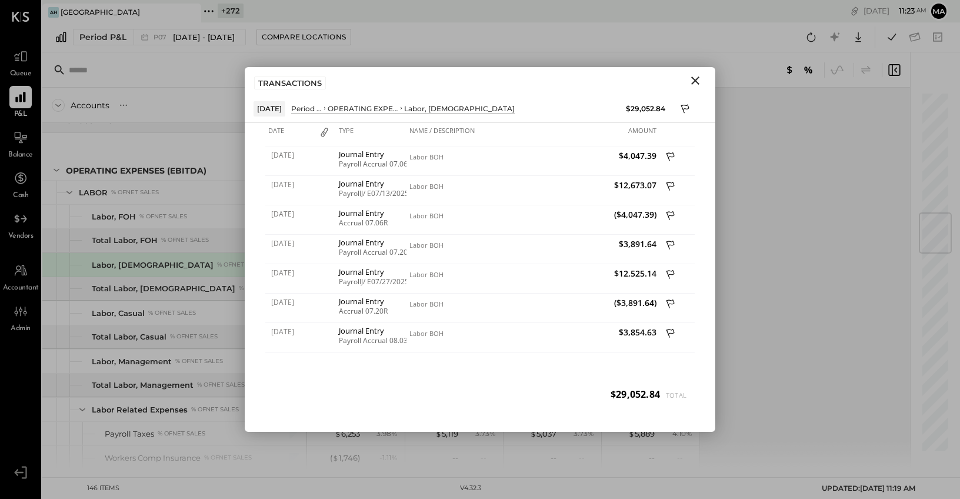
click at [696, 79] on icon "Close" at bounding box center [695, 80] width 8 height 8
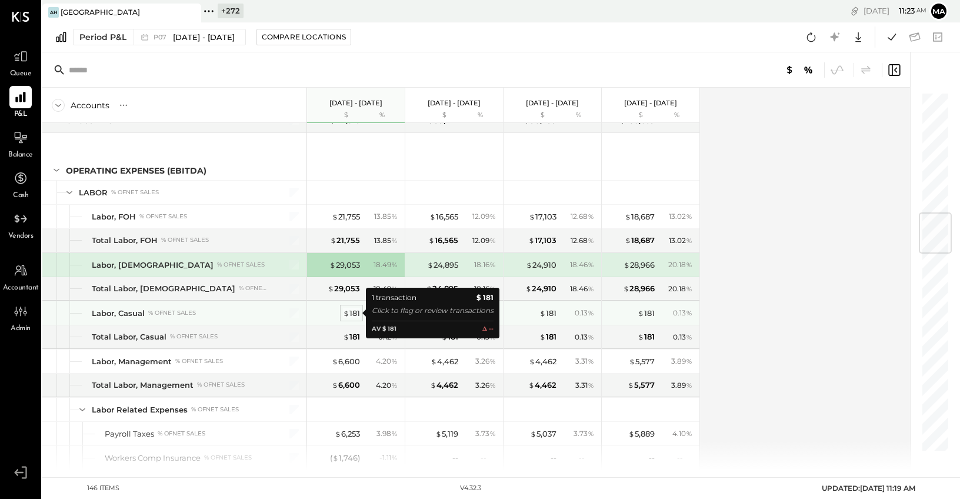
click at [350, 312] on div "$ 181" at bounding box center [351, 313] width 17 height 11
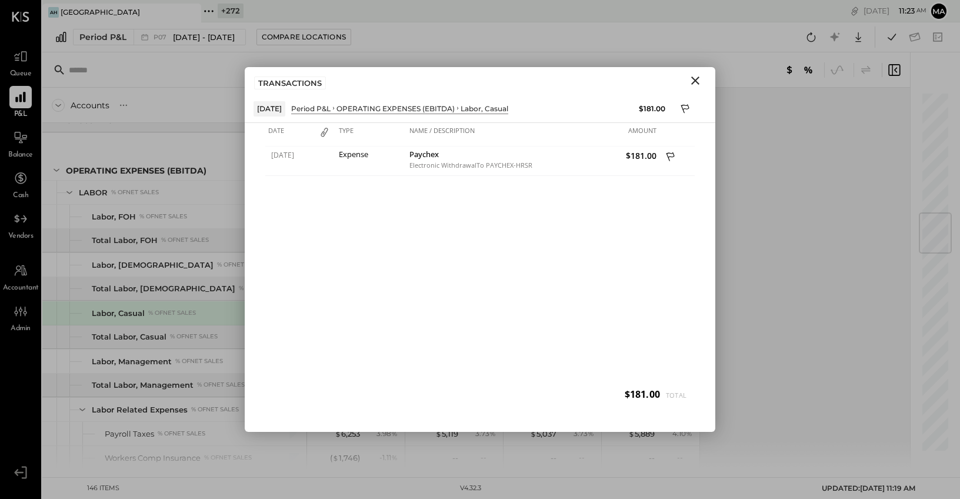
click at [691, 79] on icon "Close" at bounding box center [695, 81] width 14 height 14
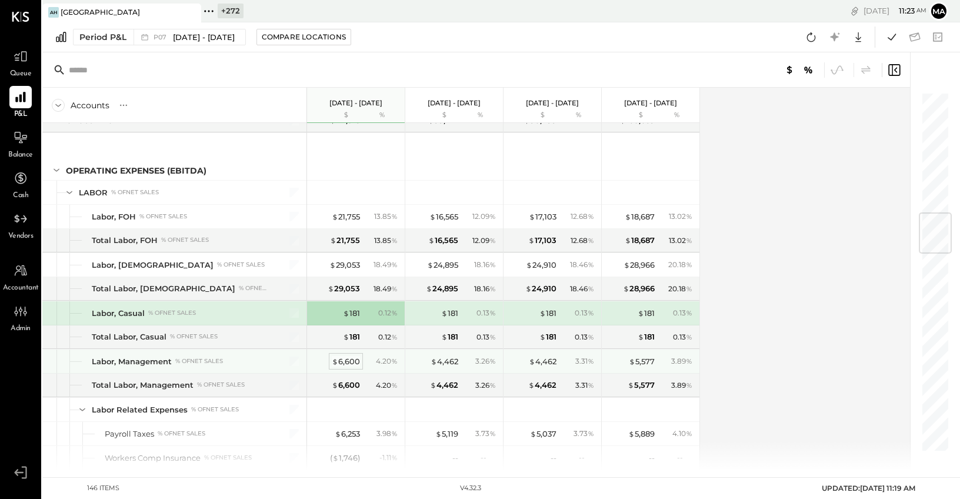
click at [350, 362] on div "$ 6,600" at bounding box center [346, 361] width 28 height 11
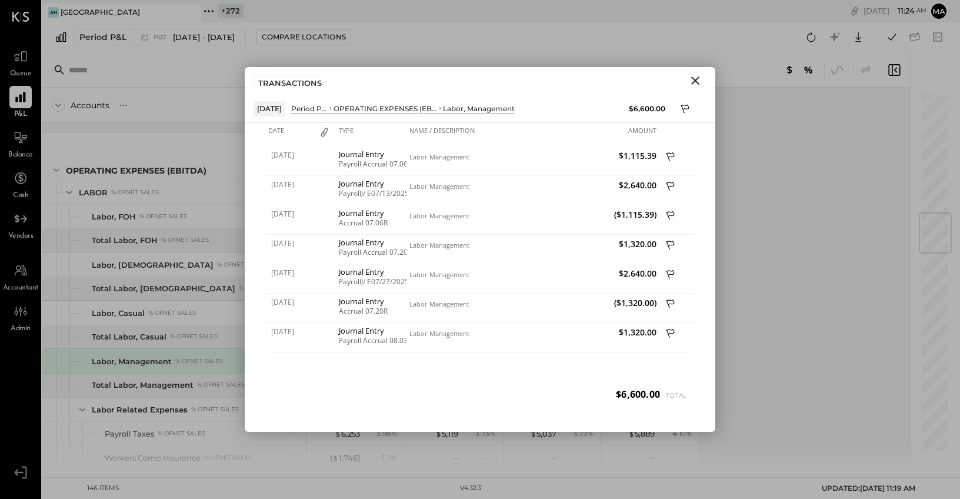
click at [695, 79] on icon "Close" at bounding box center [695, 81] width 14 height 14
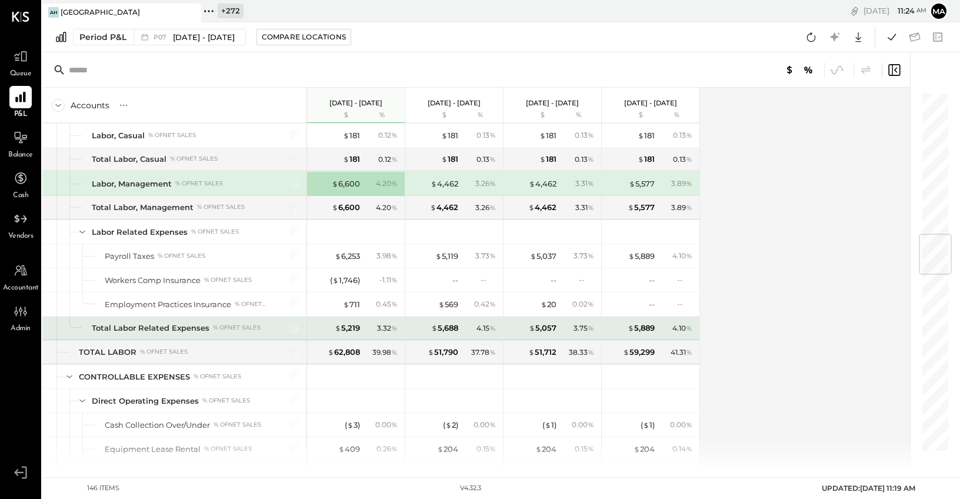
scroll to position [1204, 0]
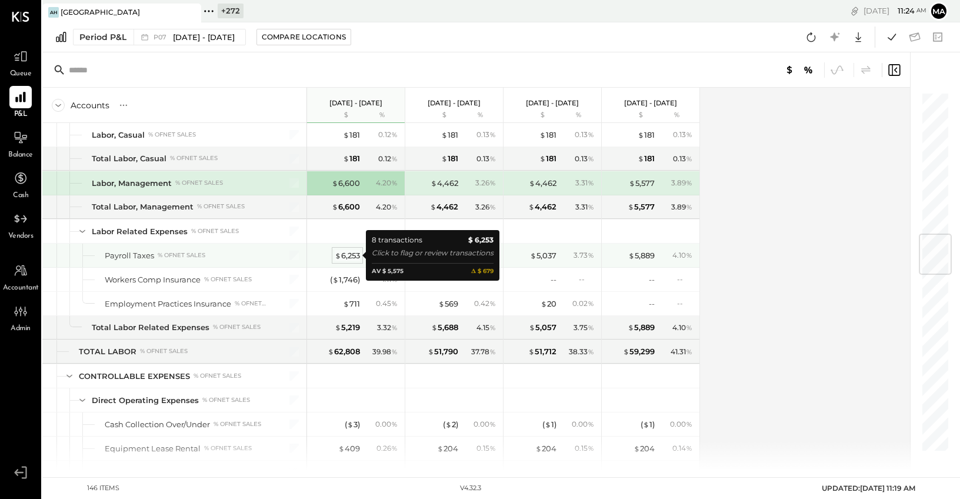
click at [345, 255] on div "$ 6,253" at bounding box center [347, 255] width 25 height 11
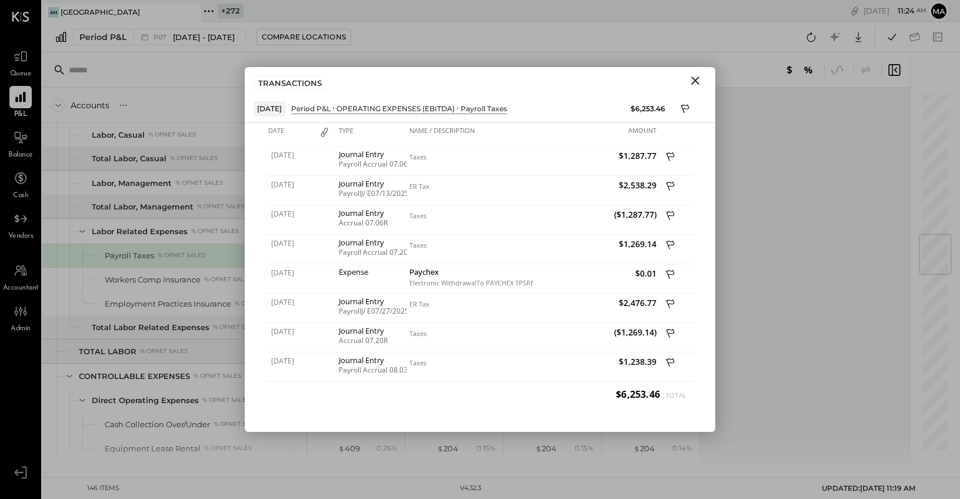
click at [694, 80] on icon "Close" at bounding box center [695, 80] width 8 height 8
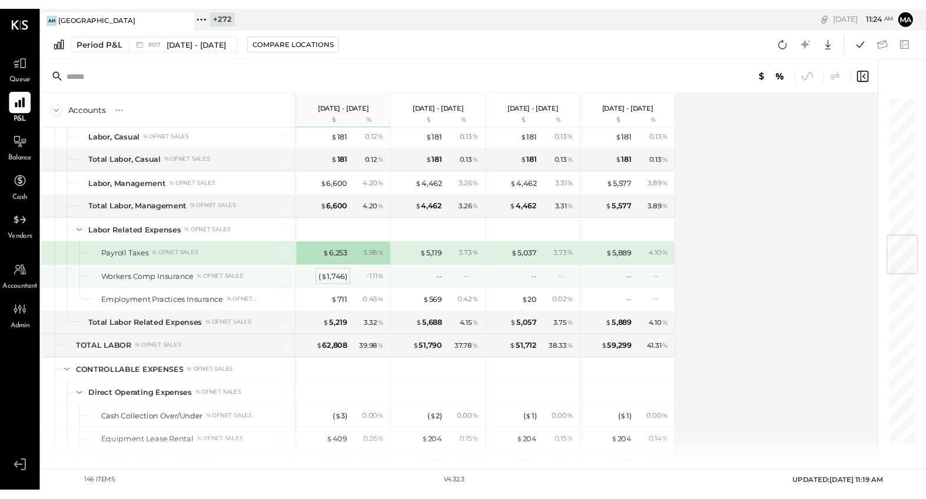
scroll to position [1207, 0]
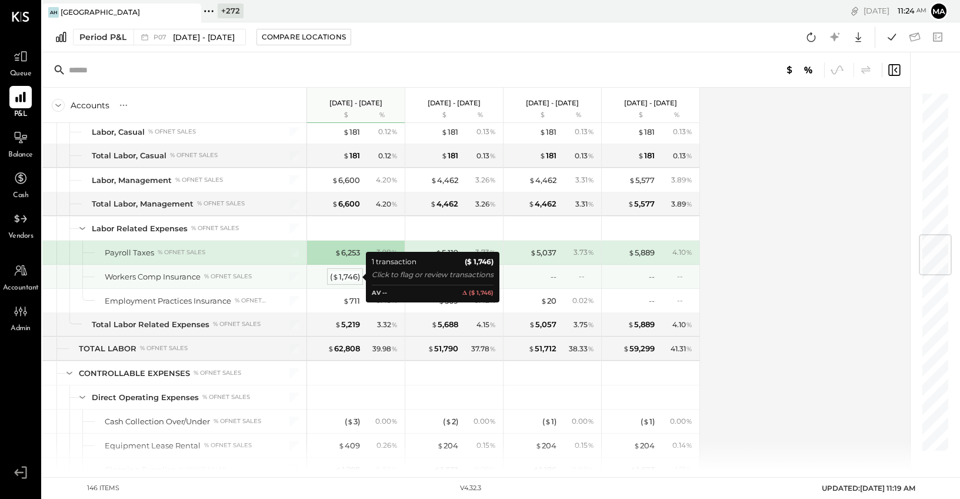
click at [343, 279] on div "( $ 1,746 )" at bounding box center [345, 276] width 30 height 11
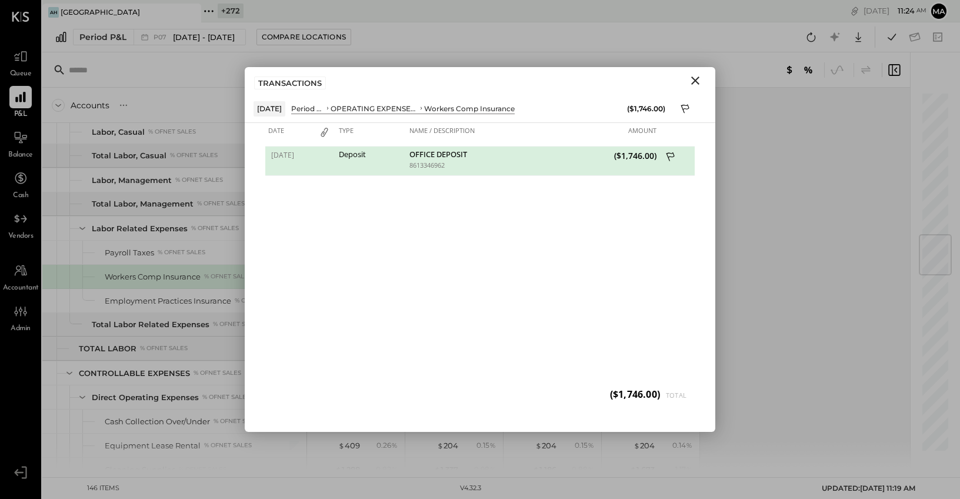
click at [695, 78] on icon "Close" at bounding box center [695, 81] width 14 height 14
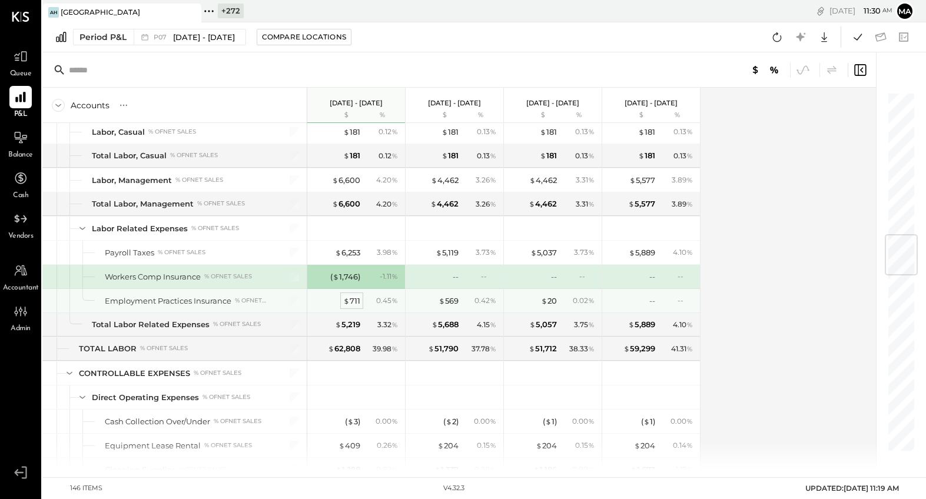
click at [350, 299] on div "$ 711" at bounding box center [351, 300] width 17 height 11
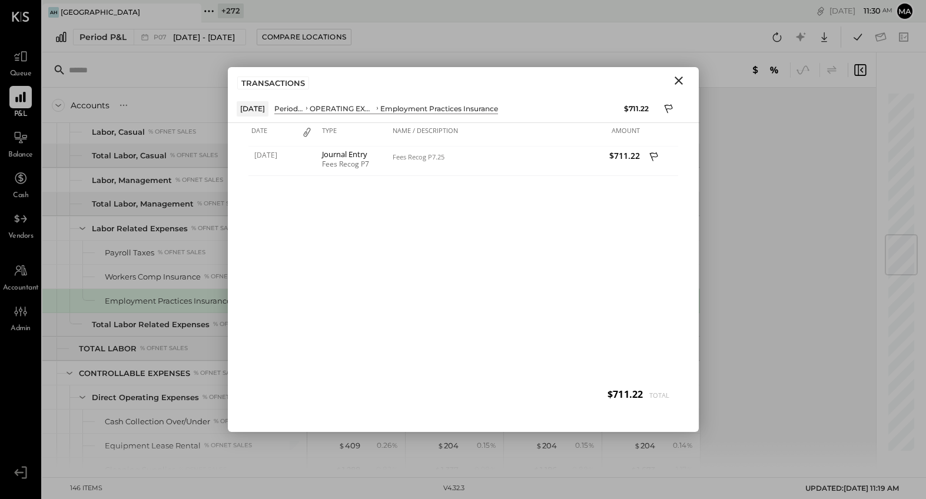
drag, startPoint x: 680, startPoint y: 78, endPoint x: 664, endPoint y: 91, distance: 20.1
click at [680, 78] on icon "Close" at bounding box center [678, 80] width 8 height 8
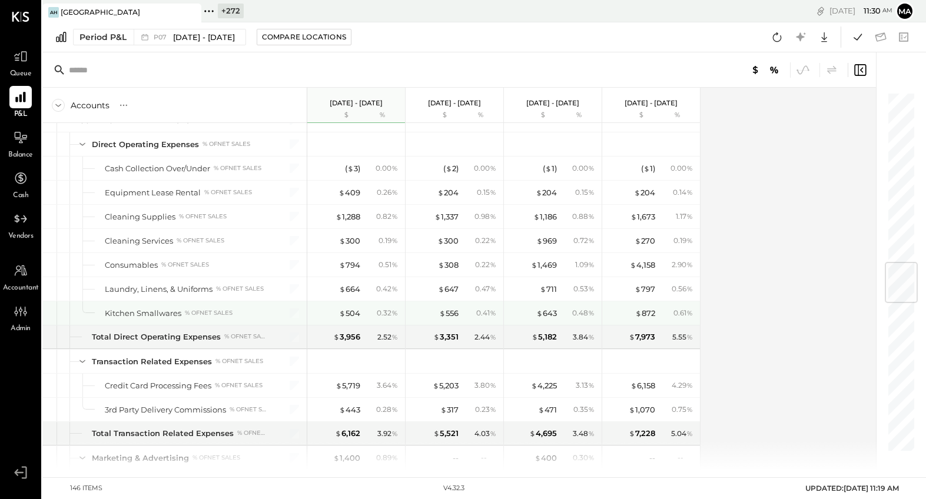
scroll to position [1460, 0]
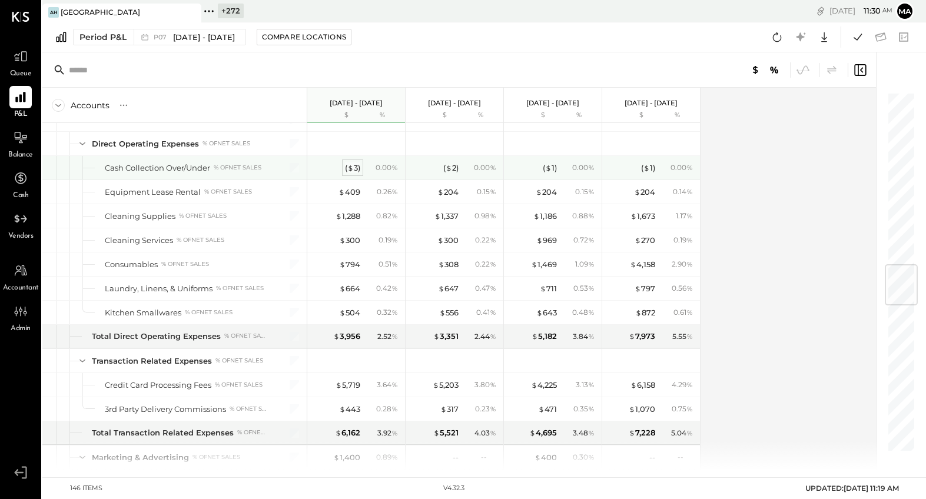
click at [351, 167] on span "$" at bounding box center [350, 167] width 6 height 9
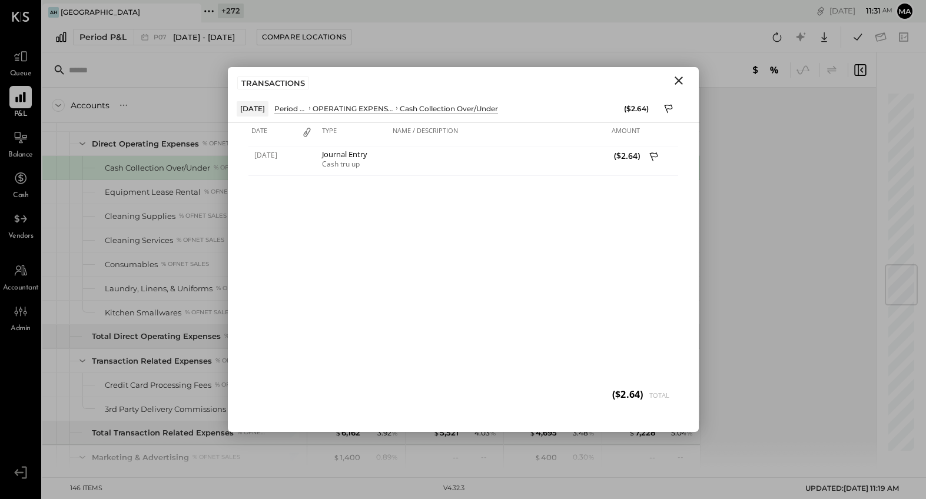
click at [681, 79] on icon "Close" at bounding box center [678, 81] width 14 height 14
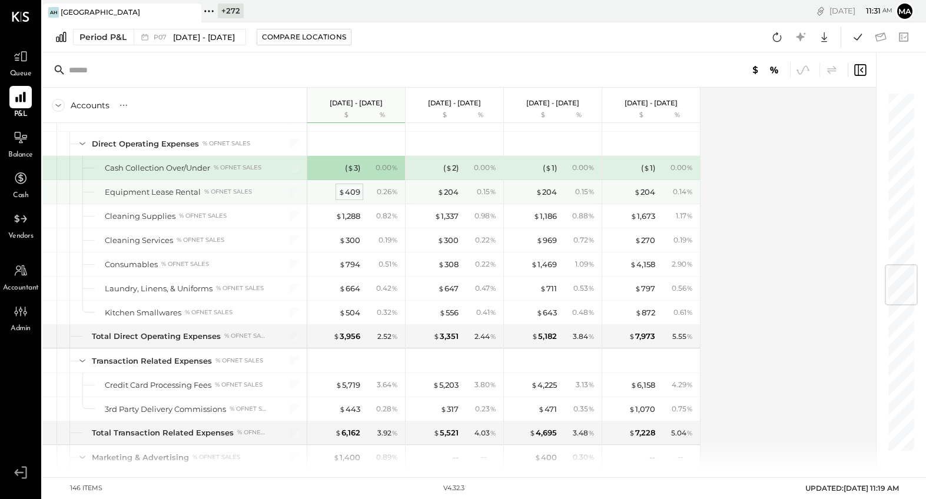
click at [341, 194] on span "$" at bounding box center [341, 191] width 6 height 9
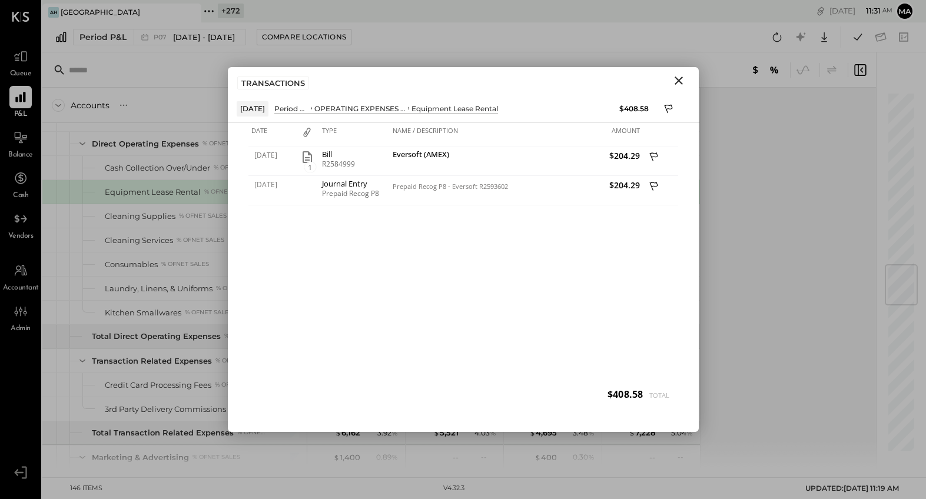
click at [679, 81] on icon "Close" at bounding box center [678, 80] width 8 height 8
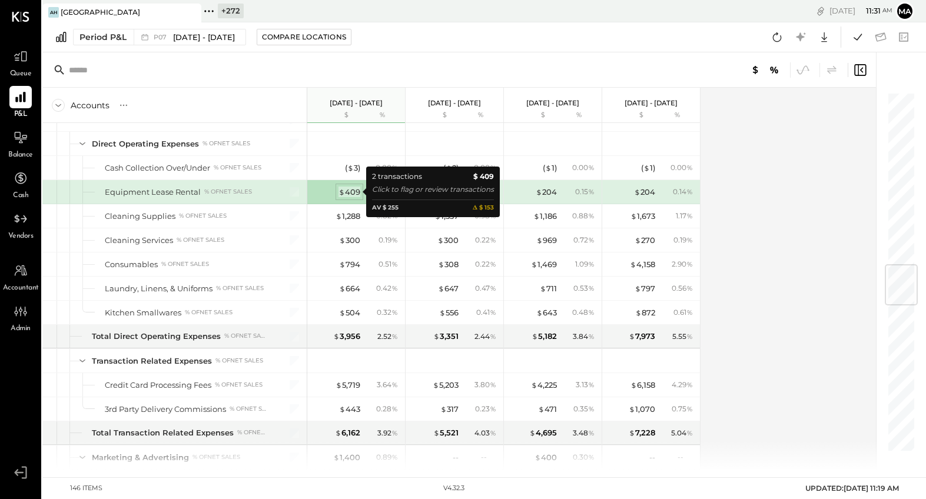
click at [351, 191] on div "$ 409" at bounding box center [349, 192] width 22 height 11
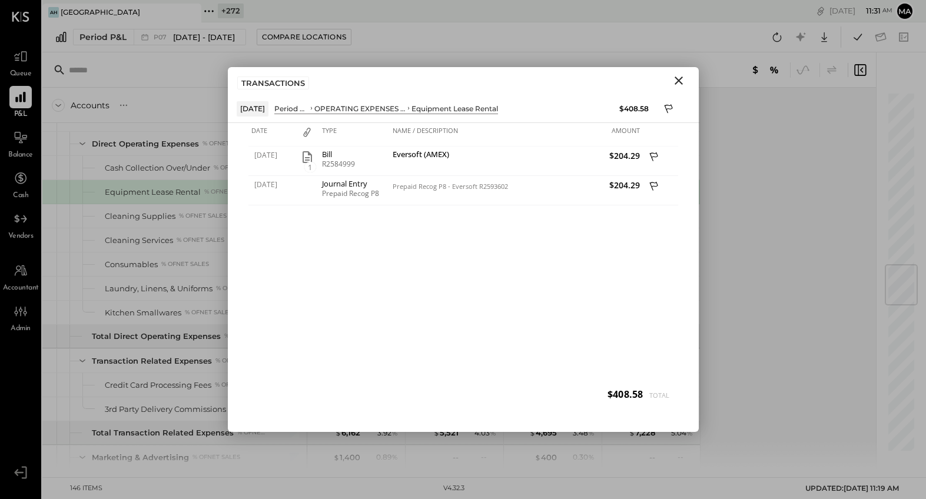
click at [677, 81] on icon "Close" at bounding box center [678, 80] width 8 height 8
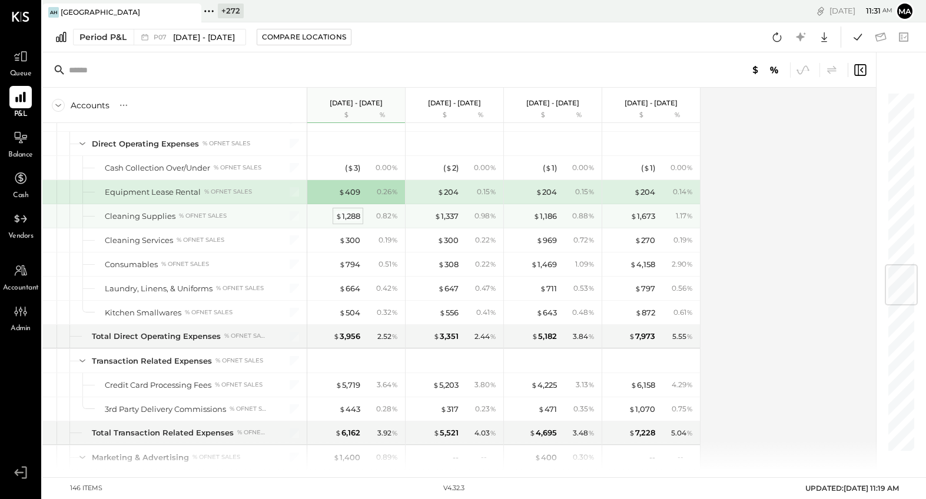
click at [346, 217] on div "$ 1,288" at bounding box center [347, 216] width 25 height 11
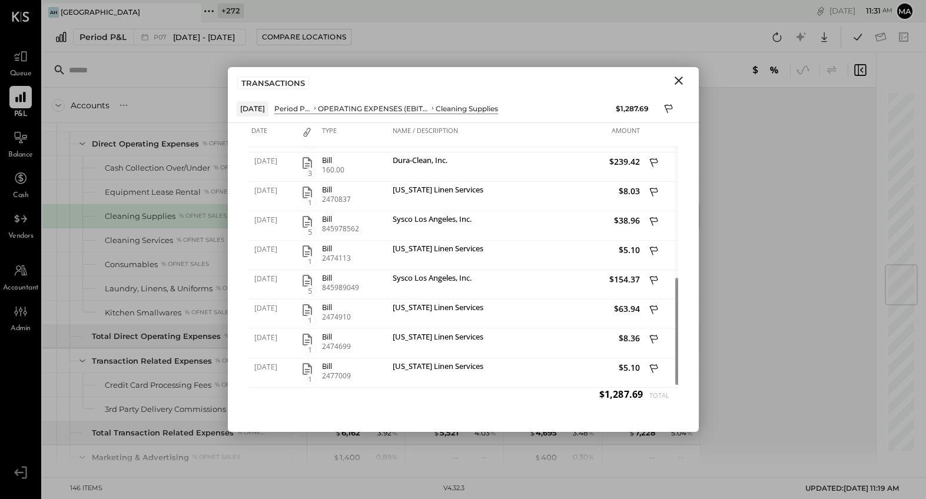
drag, startPoint x: 674, startPoint y: 77, endPoint x: 572, endPoint y: 148, distance: 124.4
click at [674, 77] on icon "Close" at bounding box center [678, 80] width 8 height 8
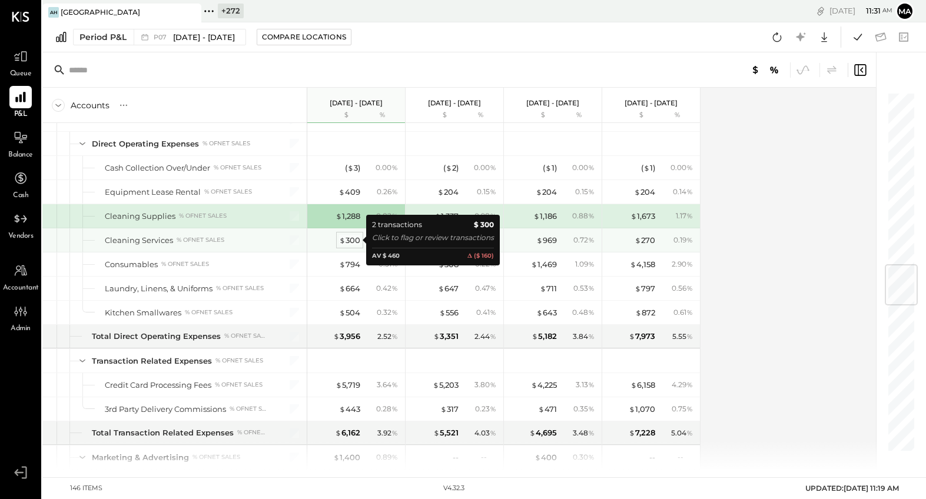
click at [352, 241] on div "$ 300" at bounding box center [349, 240] width 21 height 11
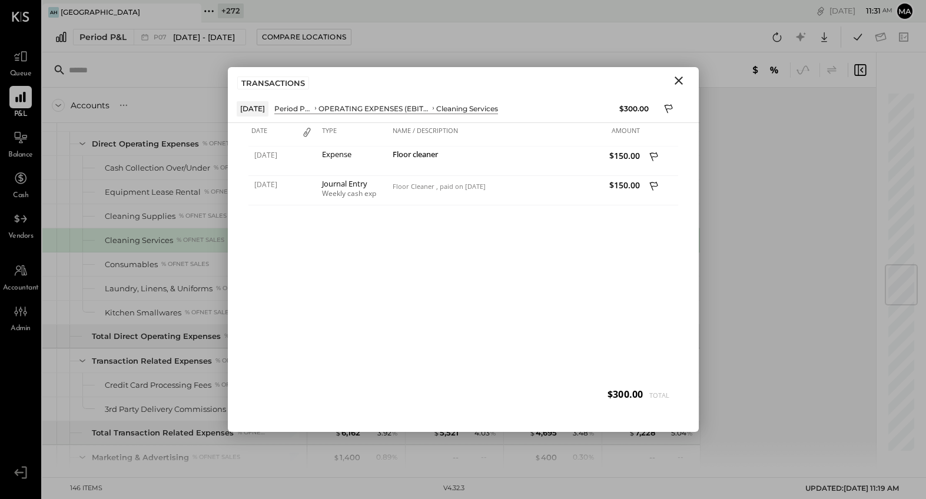
click at [678, 82] on icon "Close" at bounding box center [678, 81] width 14 height 14
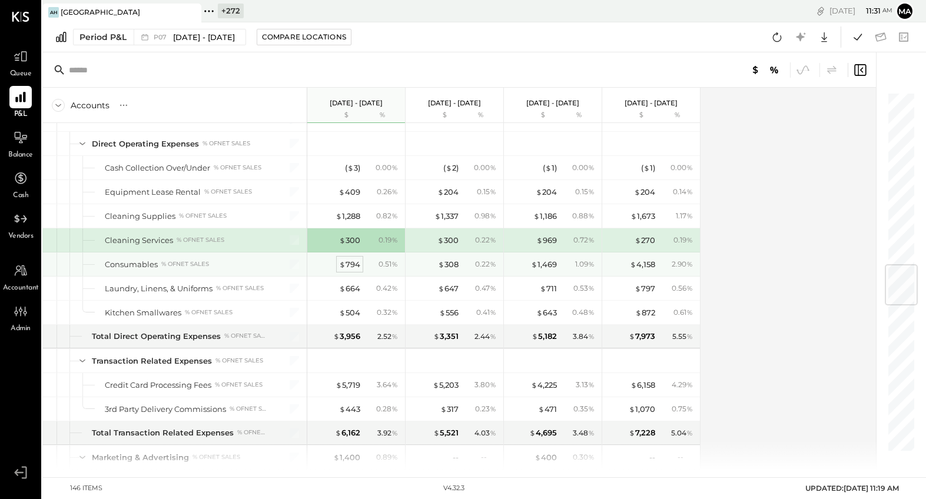
click at [347, 265] on div "$ 794" at bounding box center [349, 264] width 21 height 11
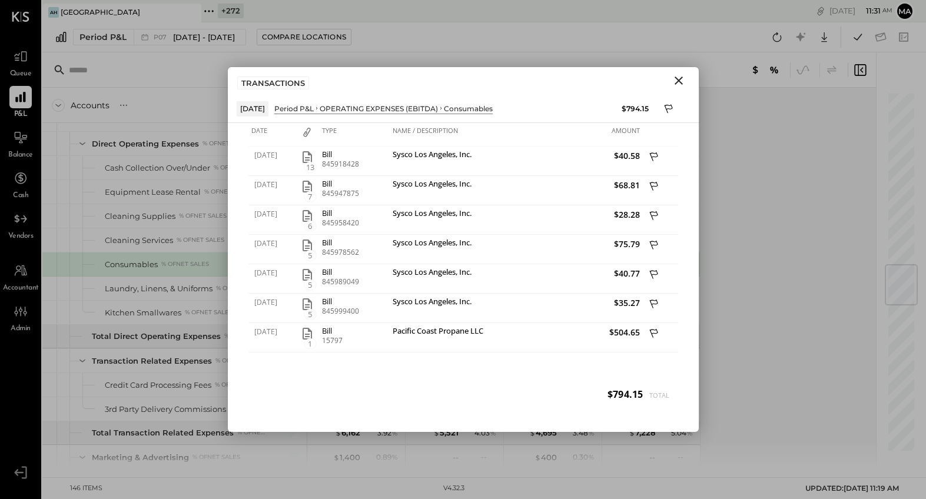
click at [677, 81] on icon "Close" at bounding box center [678, 81] width 14 height 14
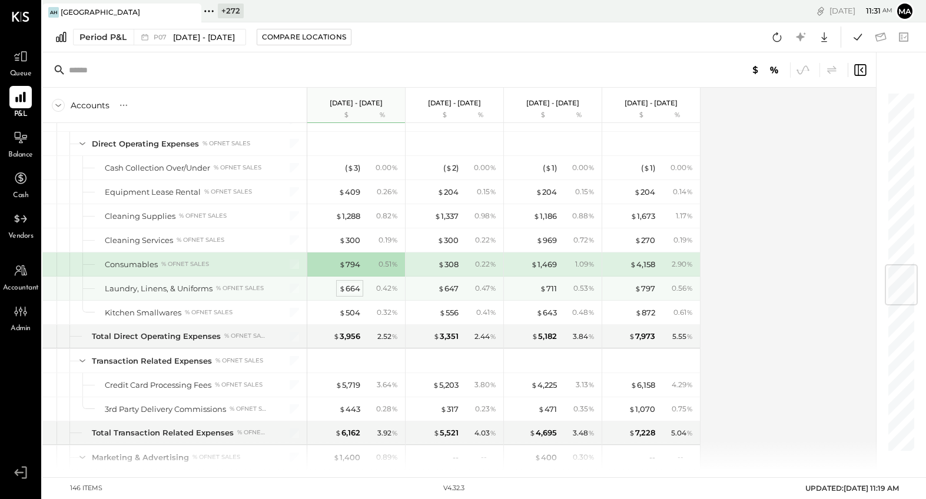
click at [353, 288] on div "$ 664" at bounding box center [349, 288] width 21 height 11
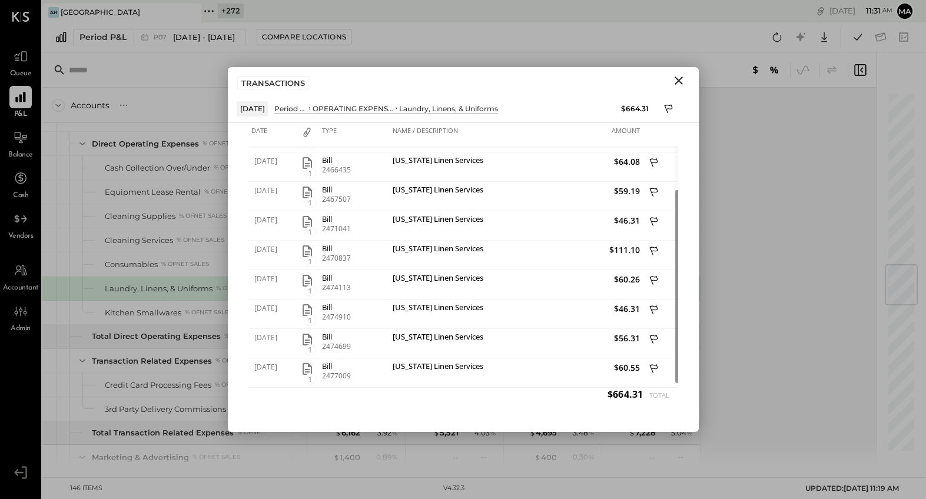
drag, startPoint x: 678, startPoint y: 78, endPoint x: 605, endPoint y: 150, distance: 102.8
click at [678, 78] on icon "Close" at bounding box center [678, 81] width 14 height 14
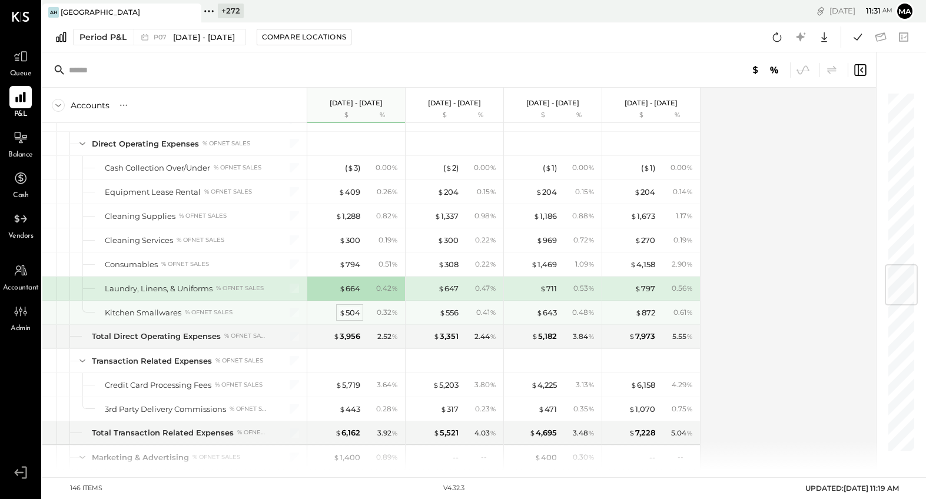
click at [355, 313] on div "$ 504" at bounding box center [349, 312] width 21 height 11
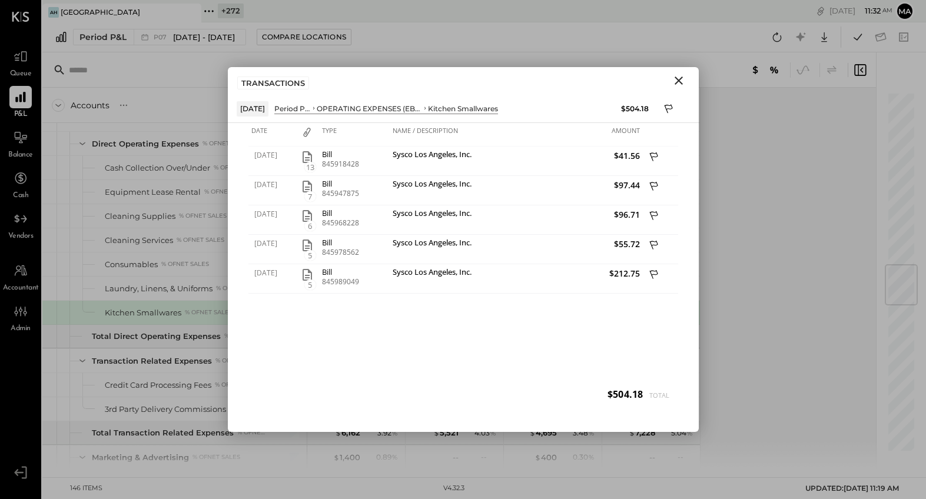
click at [679, 79] on icon "Close" at bounding box center [678, 80] width 8 height 8
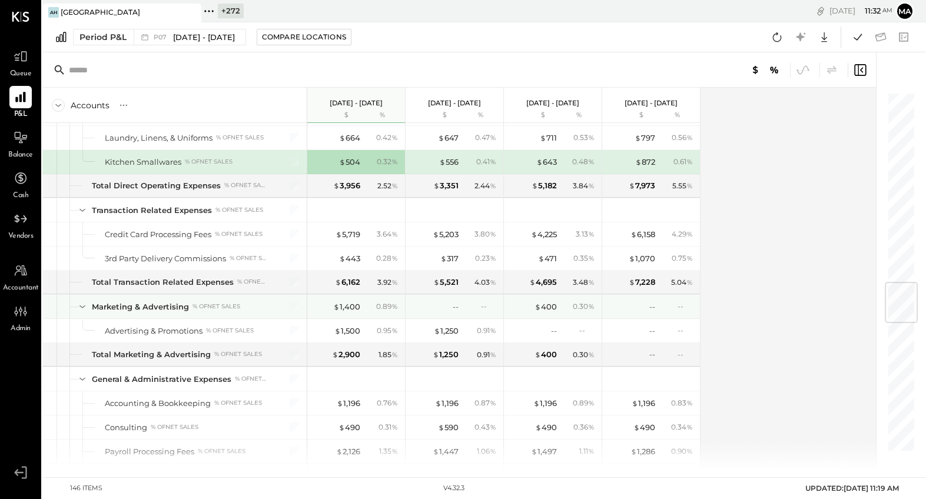
scroll to position [1612, 0]
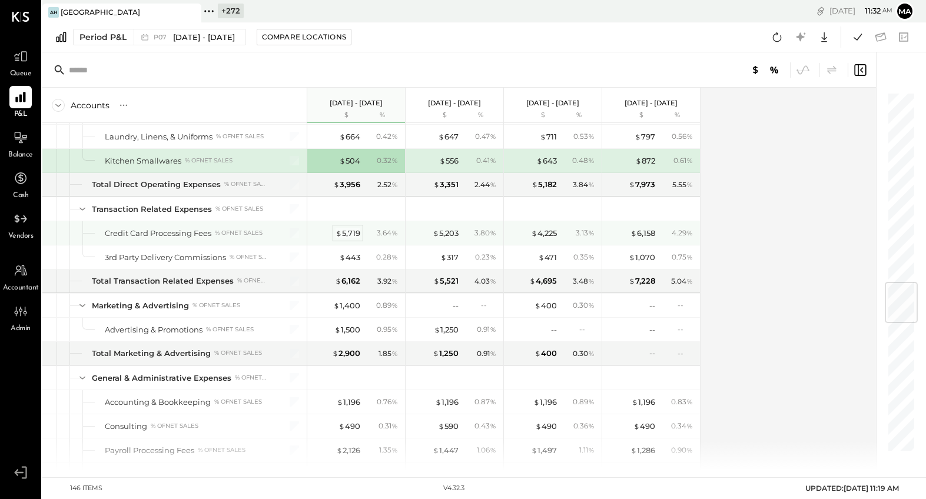
click at [355, 236] on div "$ 5,719" at bounding box center [347, 233] width 25 height 11
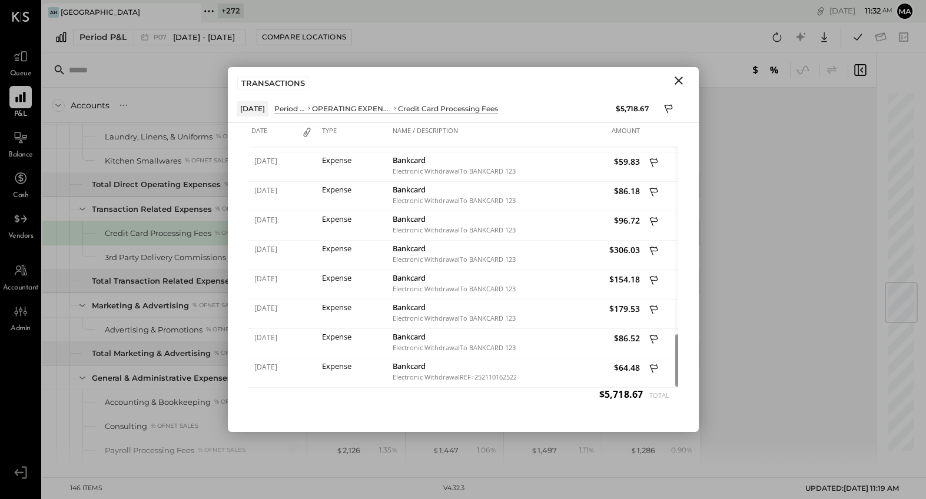
drag, startPoint x: 681, startPoint y: 79, endPoint x: 608, endPoint y: 135, distance: 91.8
click at [681, 79] on icon "Close" at bounding box center [678, 81] width 14 height 14
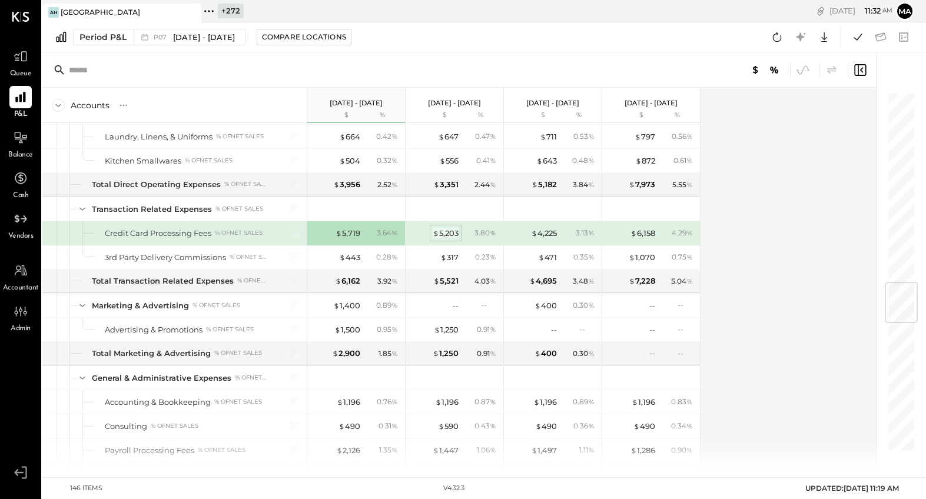
click at [447, 229] on div "$ 5,203" at bounding box center [445, 233] width 26 height 11
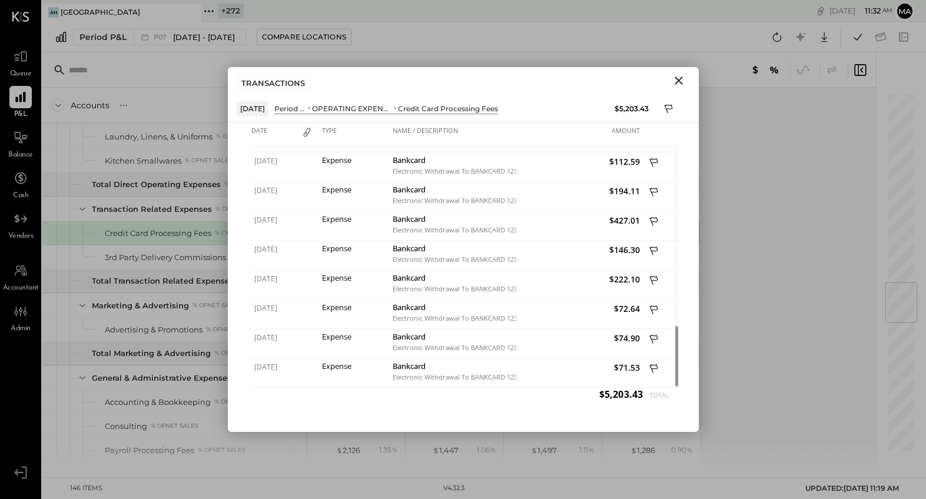
click at [677, 80] on icon "Close" at bounding box center [678, 81] width 14 height 14
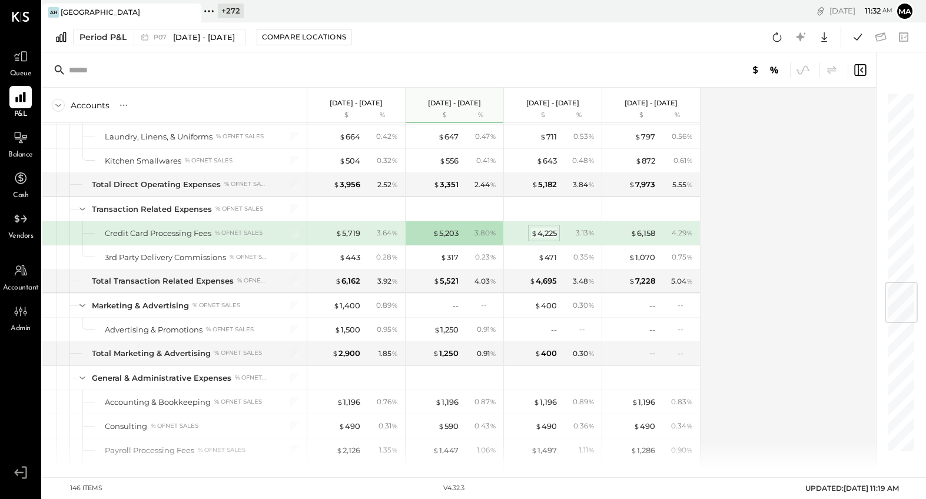
click at [554, 232] on div "$ 4,225" at bounding box center [544, 233] width 26 height 11
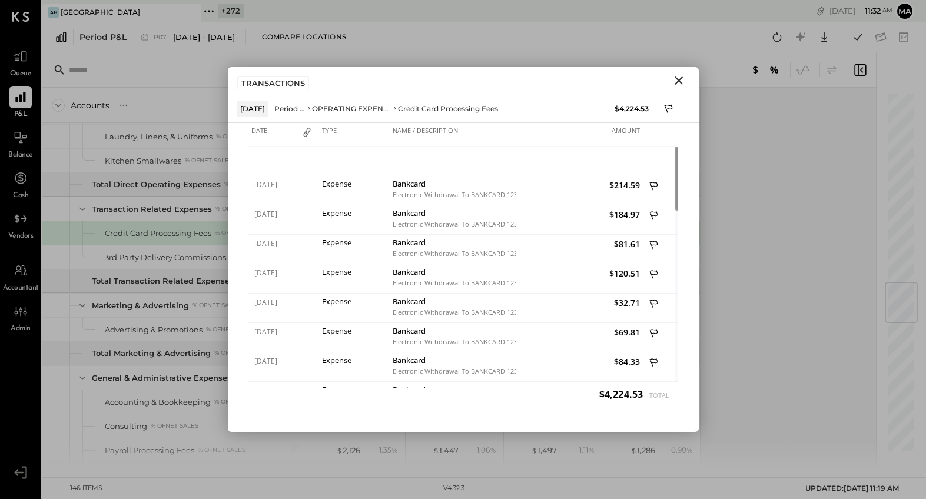
click at [680, 78] on icon "Close" at bounding box center [678, 80] width 8 height 8
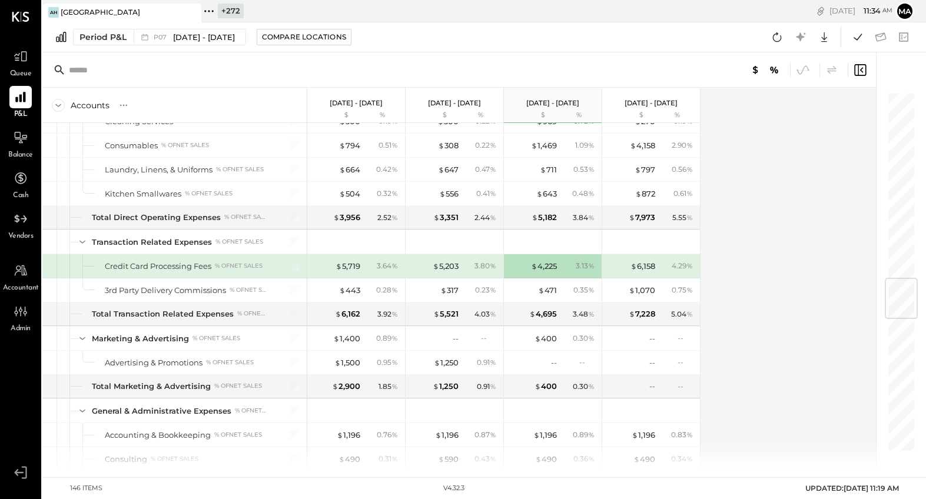
scroll to position [1576, 0]
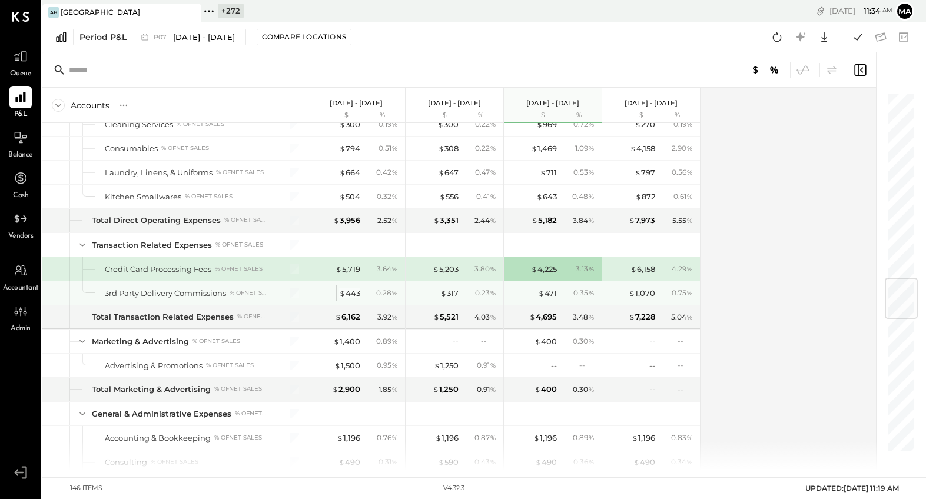
click at [349, 292] on div "$ 443" at bounding box center [349, 293] width 21 height 11
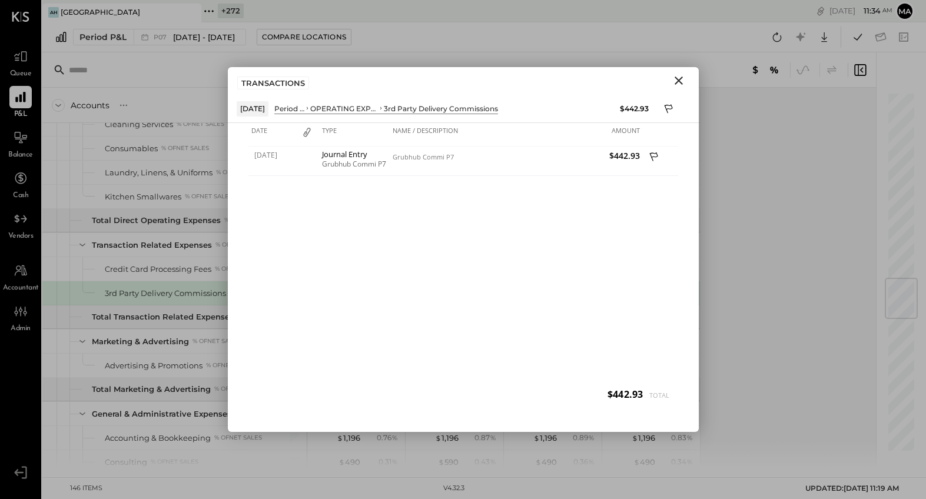
click at [677, 82] on icon "Close" at bounding box center [678, 80] width 8 height 8
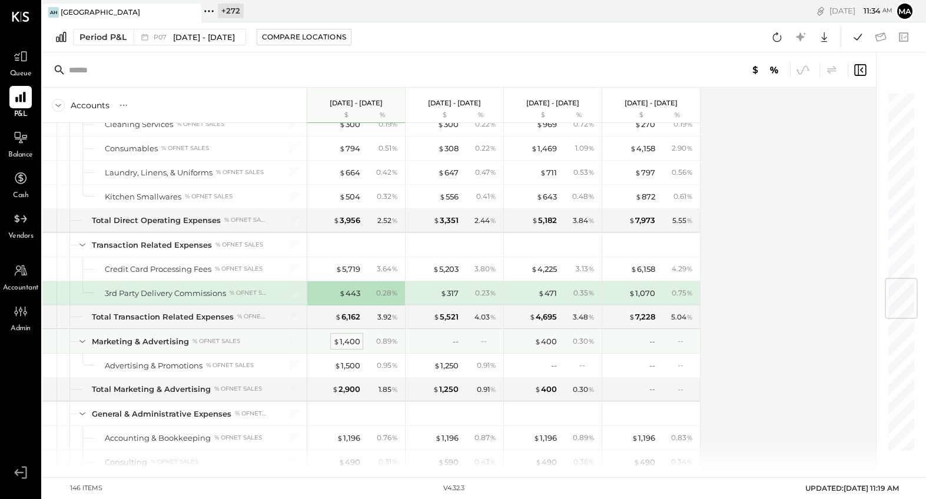
click at [348, 341] on div "$ 1,400" at bounding box center [346, 341] width 27 height 11
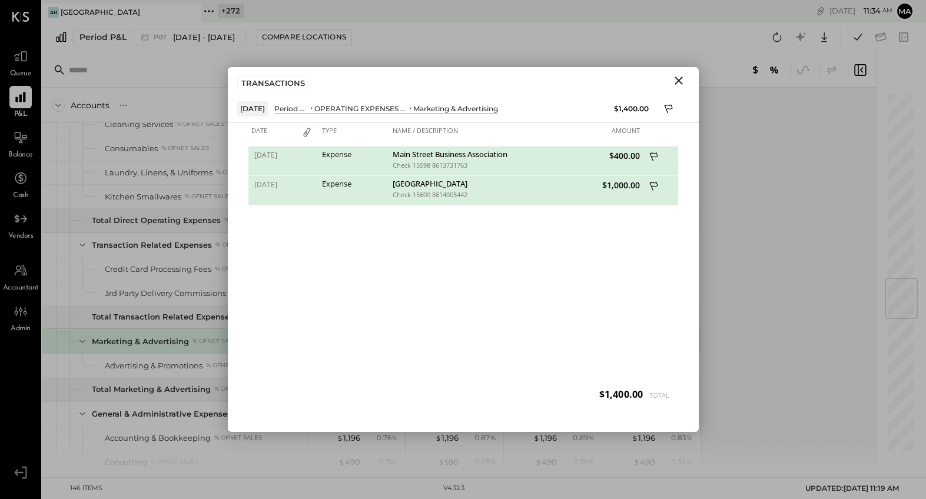
click at [677, 78] on icon "Close" at bounding box center [678, 80] width 8 height 8
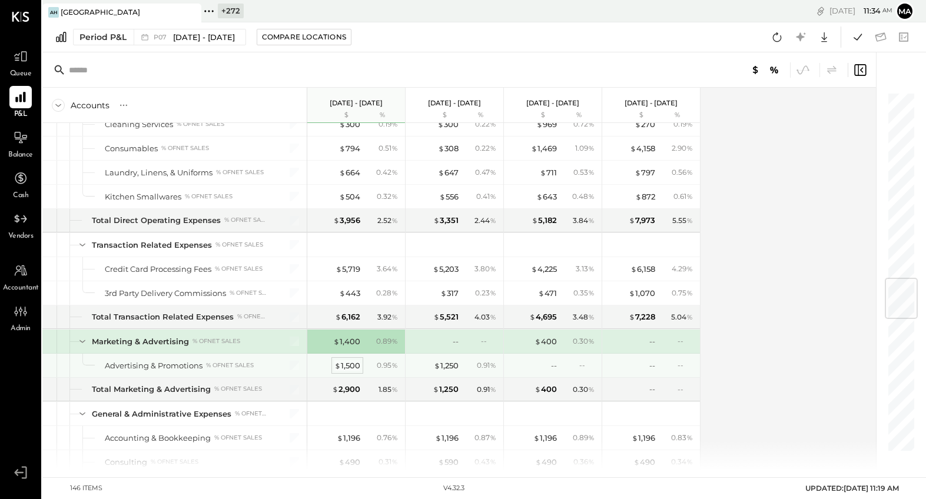
click at [348, 364] on div "$ 1,500" at bounding box center [347, 365] width 26 height 11
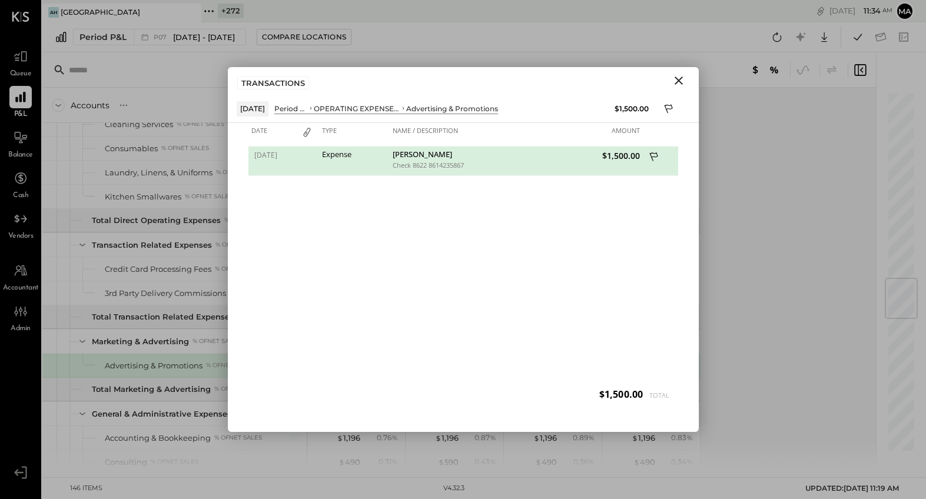
click at [678, 78] on icon "Close" at bounding box center [678, 81] width 14 height 14
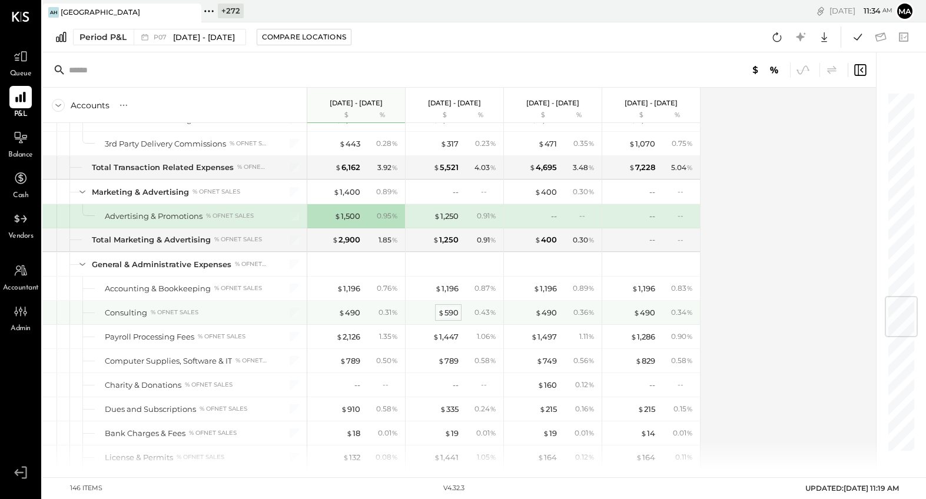
scroll to position [1729, 0]
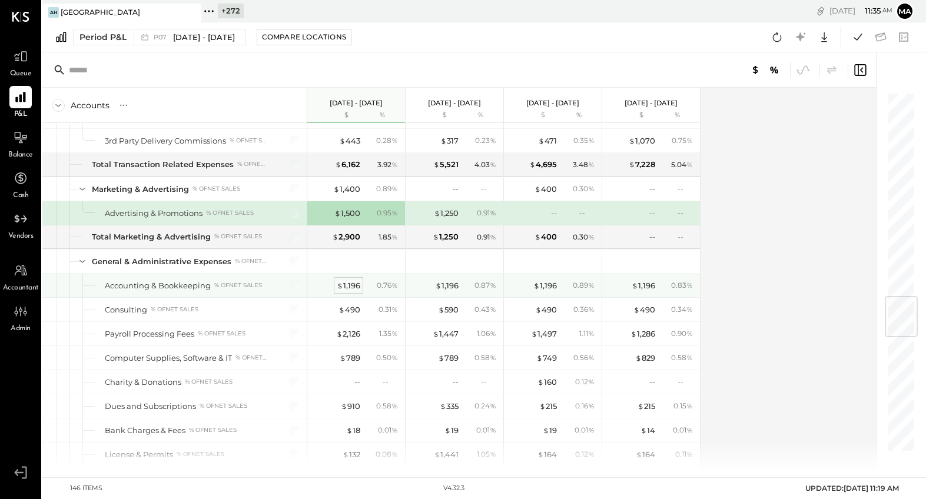
click at [350, 286] on div "$ 1,196" at bounding box center [349, 285] width 24 height 11
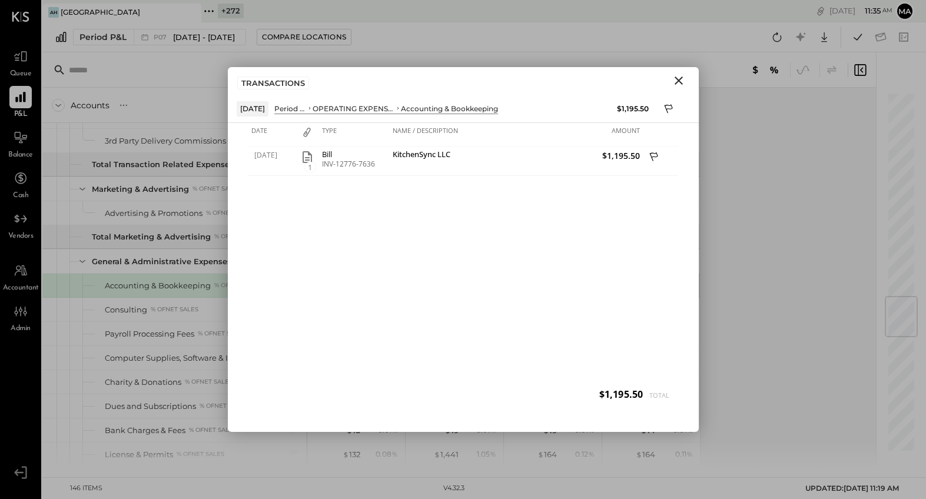
click at [677, 81] on icon "Close" at bounding box center [678, 80] width 8 height 8
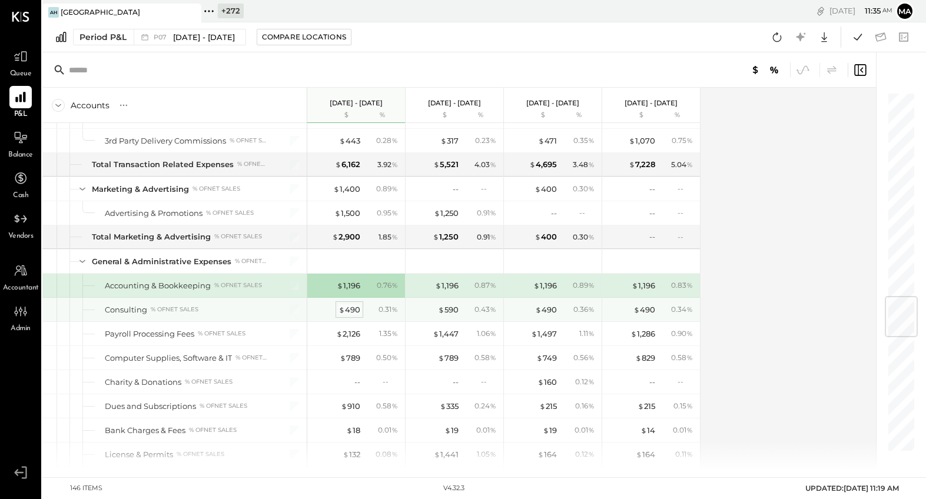
click at [351, 310] on div "$ 490" at bounding box center [349, 309] width 22 height 11
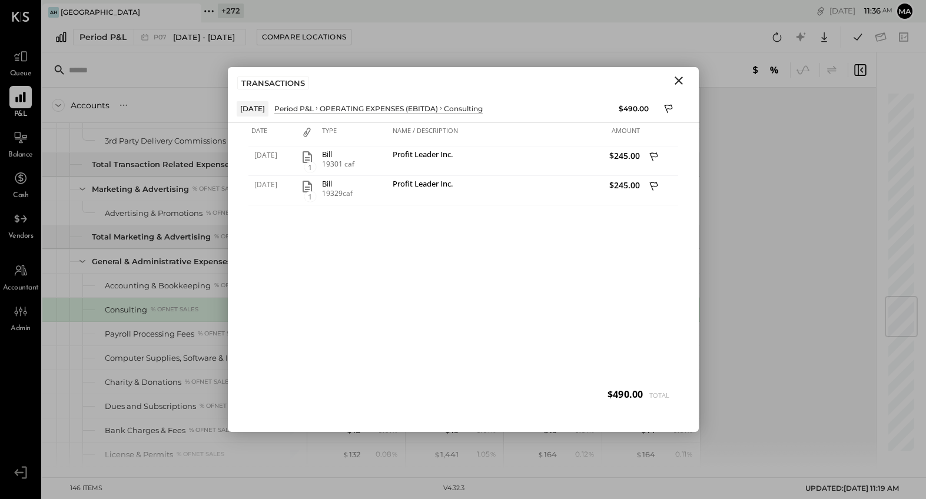
click at [676, 80] on icon "Close" at bounding box center [678, 81] width 14 height 14
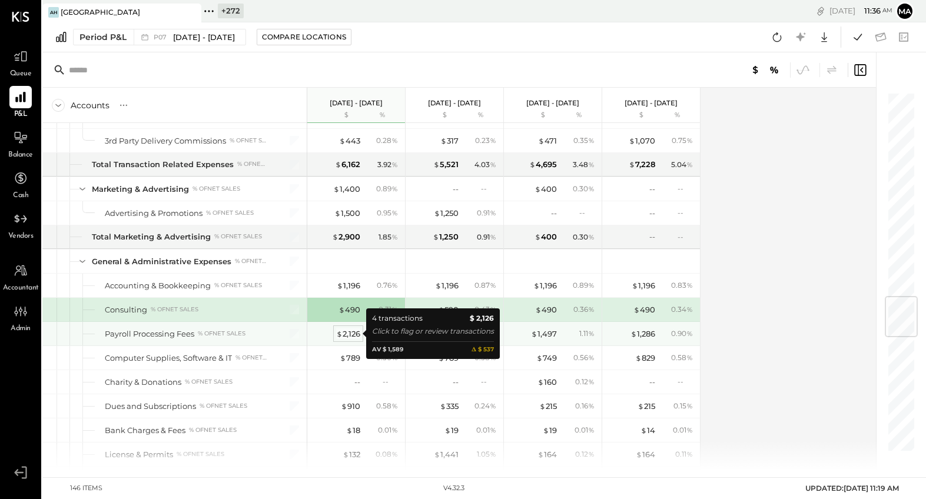
click at [349, 332] on div "$ 2,126" at bounding box center [348, 333] width 24 height 11
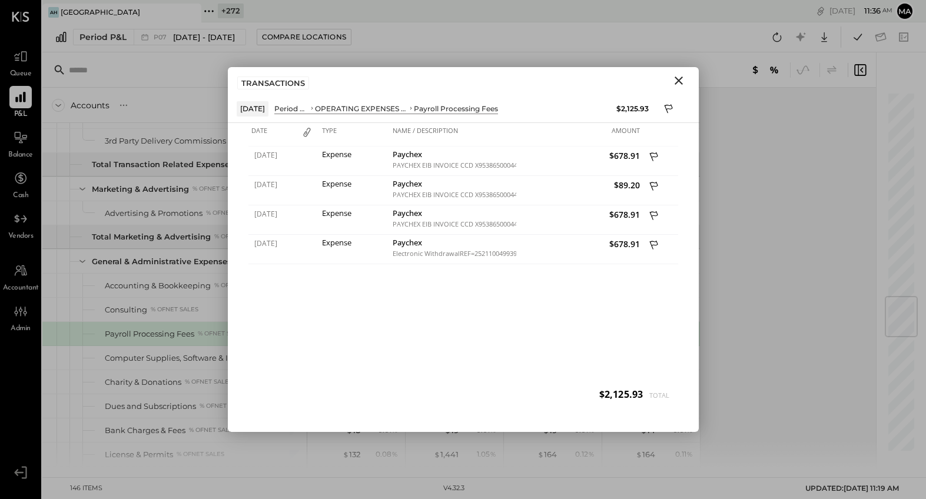
click at [681, 78] on icon "Close" at bounding box center [678, 81] width 14 height 14
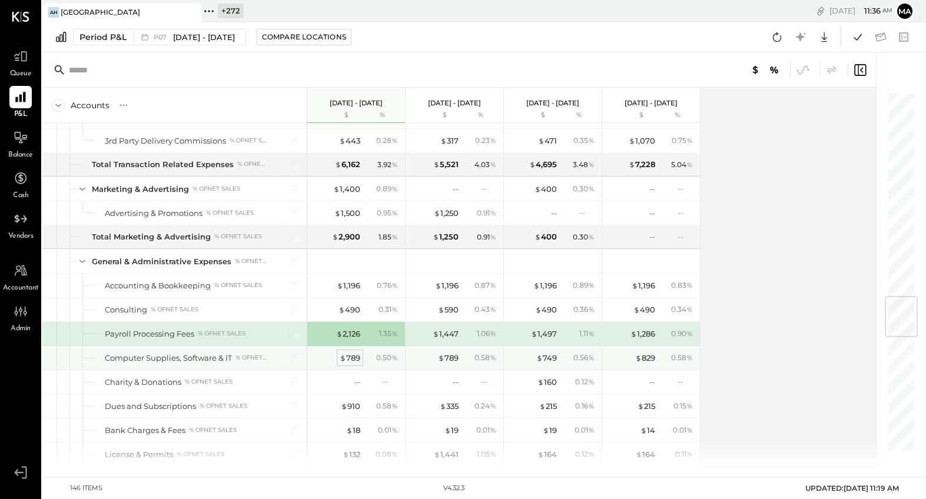
click at [348, 352] on div "$ 789" at bounding box center [350, 357] width 21 height 11
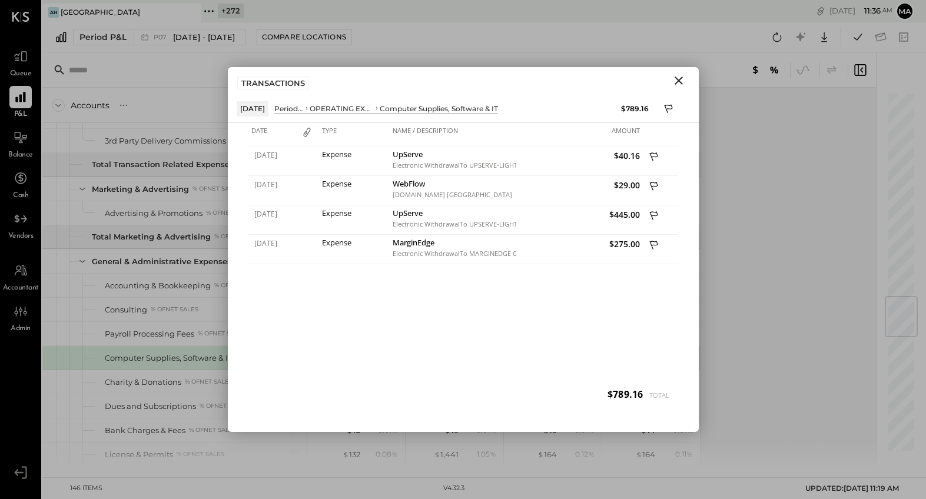
click at [680, 80] on icon "Close" at bounding box center [678, 81] width 14 height 14
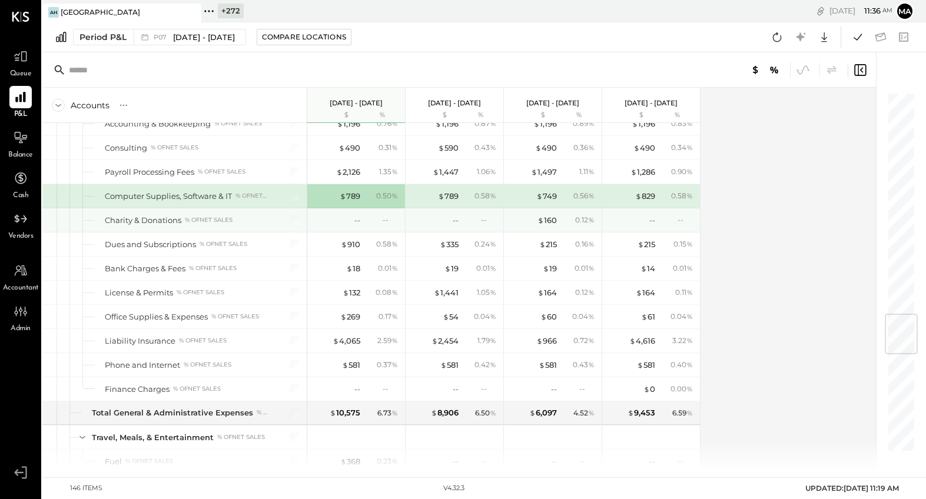
scroll to position [1905, 0]
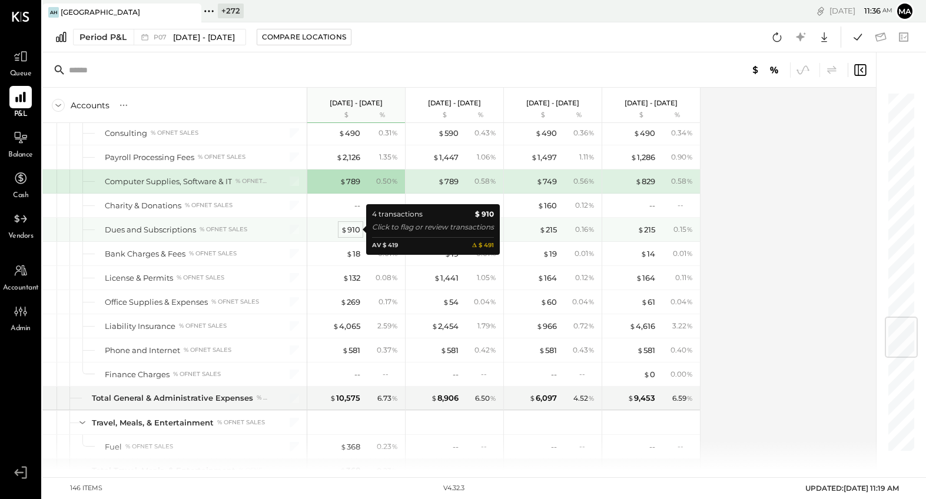
click at [353, 229] on div "$ 910" at bounding box center [350, 229] width 19 height 11
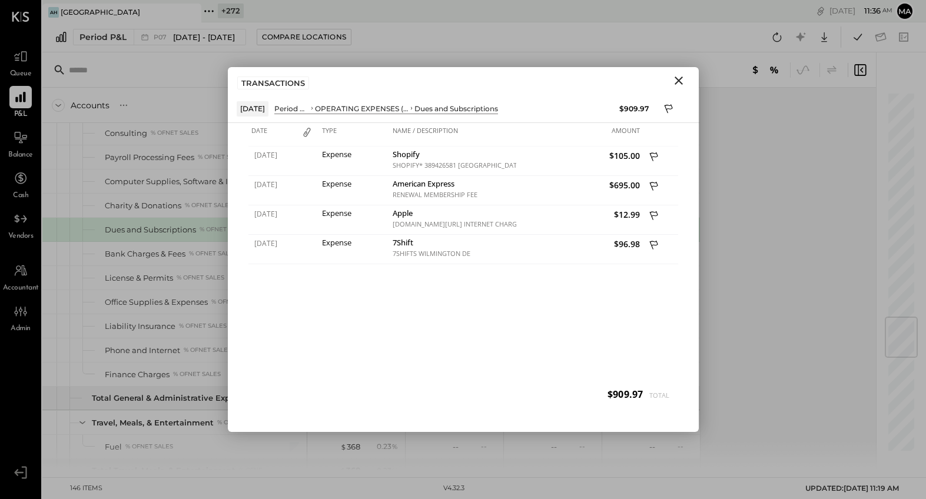
click at [680, 78] on icon "Close" at bounding box center [678, 80] width 8 height 8
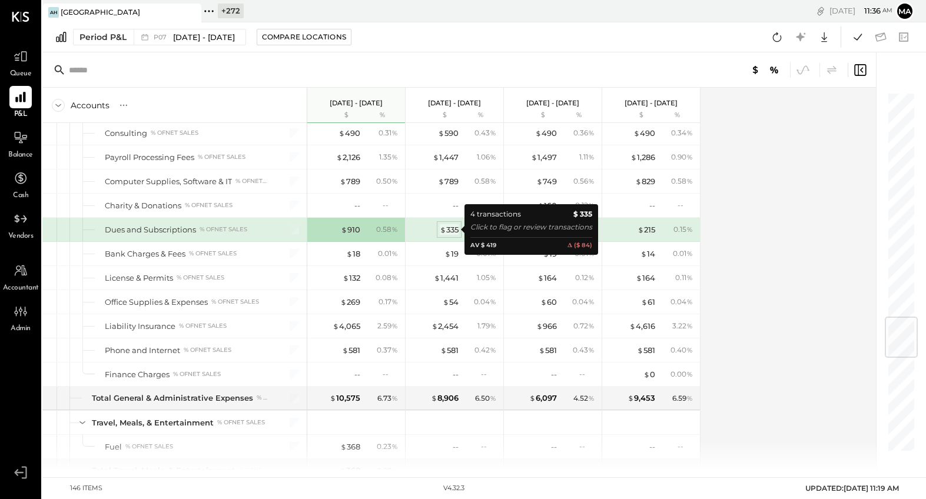
click at [452, 228] on div "$ 335" at bounding box center [449, 229] width 19 height 11
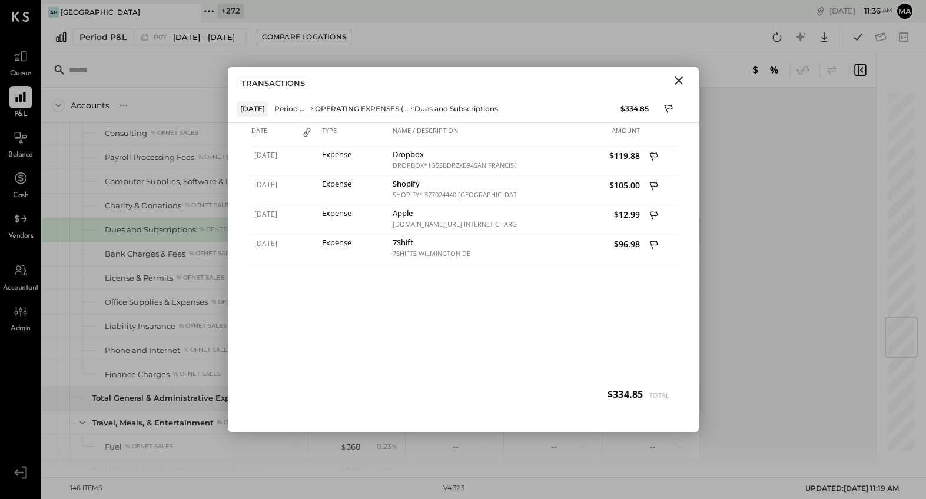
drag, startPoint x: 677, startPoint y: 78, endPoint x: 637, endPoint y: 111, distance: 51.5
click at [677, 78] on icon "Close" at bounding box center [678, 80] width 8 height 8
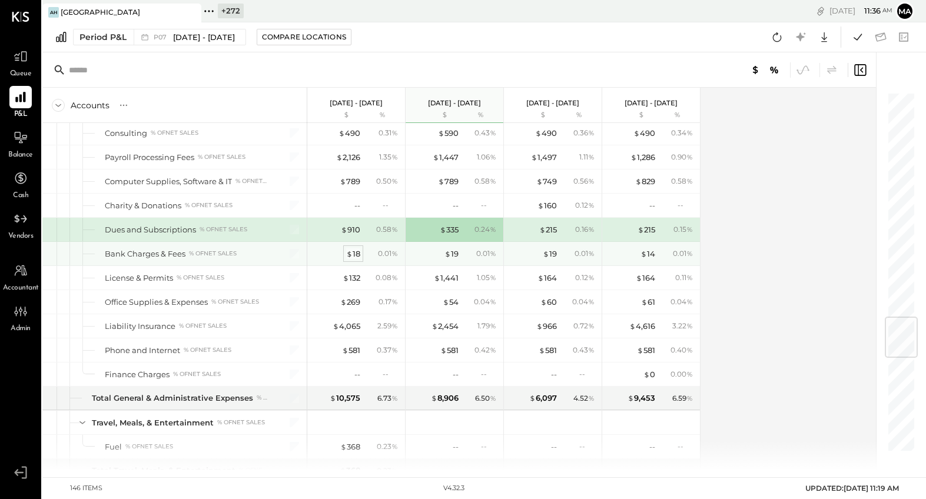
click at [353, 254] on div "$ 18" at bounding box center [353, 253] width 14 height 11
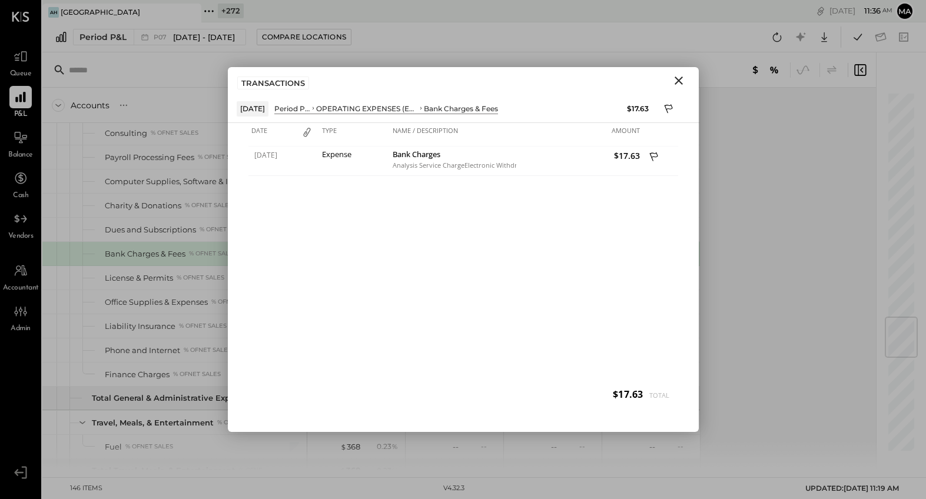
click at [679, 79] on icon "Close" at bounding box center [678, 80] width 8 height 8
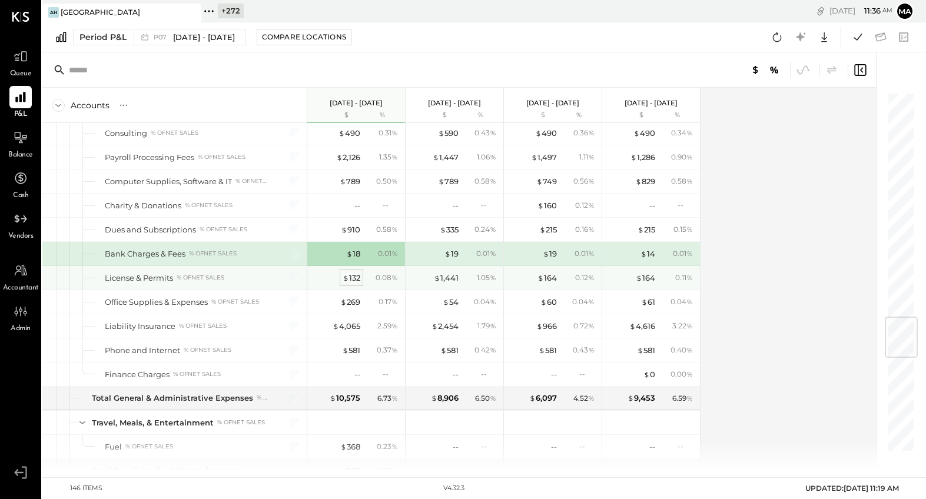
click at [349, 278] on div "$ 132" at bounding box center [351, 277] width 18 height 11
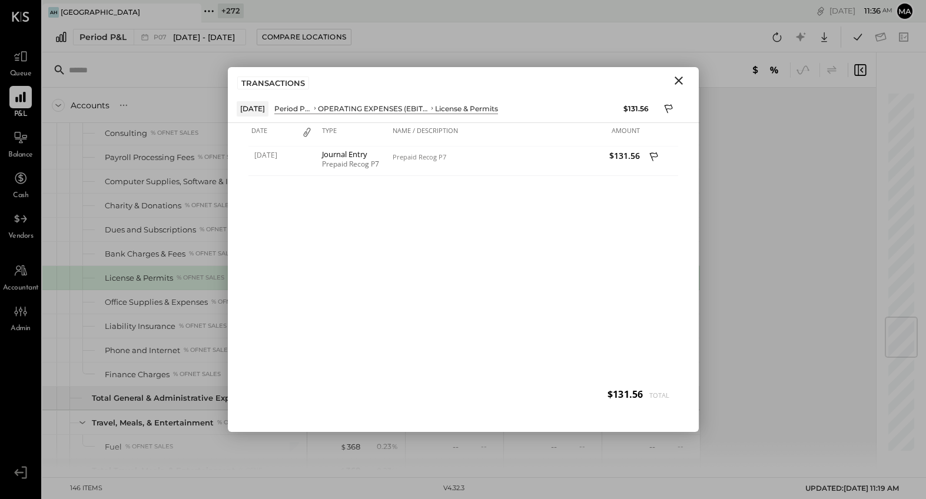
click at [680, 78] on icon "Close" at bounding box center [678, 80] width 8 height 8
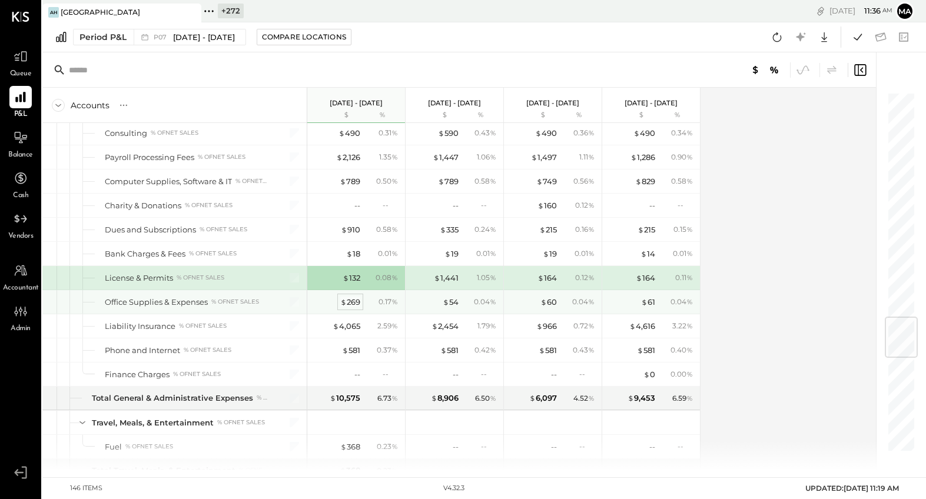
click at [351, 300] on div "$ 269" at bounding box center [350, 302] width 20 height 11
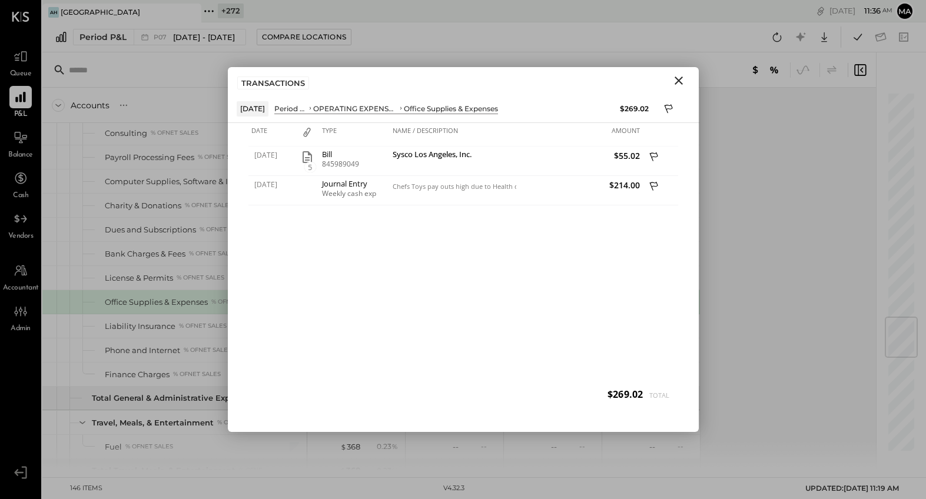
click at [678, 78] on icon "Close" at bounding box center [678, 81] width 14 height 14
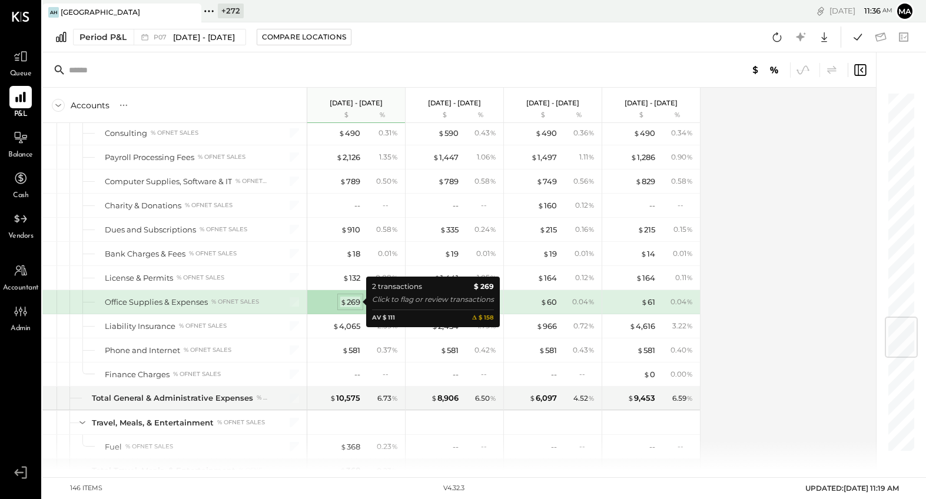
click at [350, 301] on div "$ 269" at bounding box center [350, 302] width 20 height 11
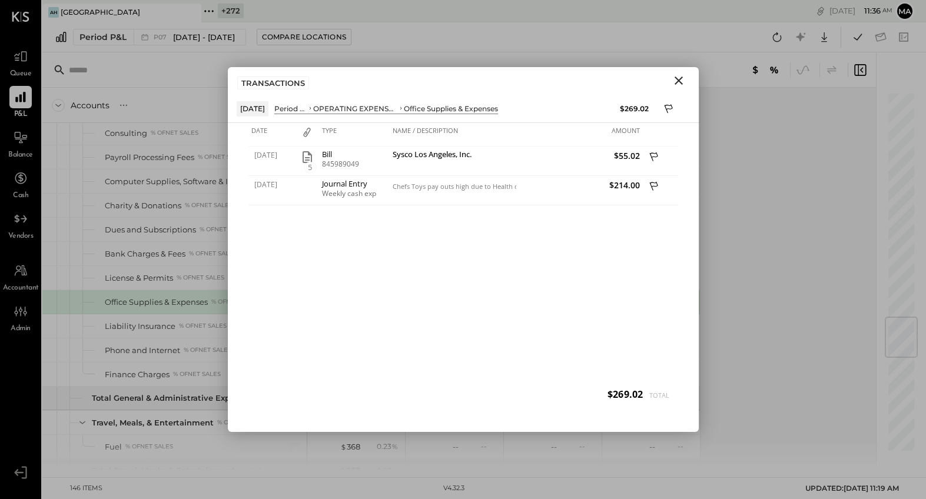
click at [678, 80] on icon "Close" at bounding box center [678, 80] width 8 height 8
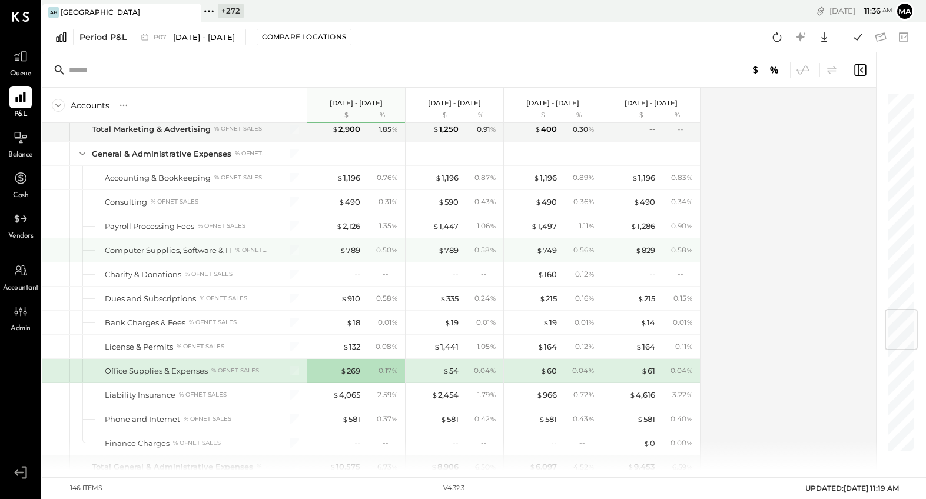
scroll to position [1841, 0]
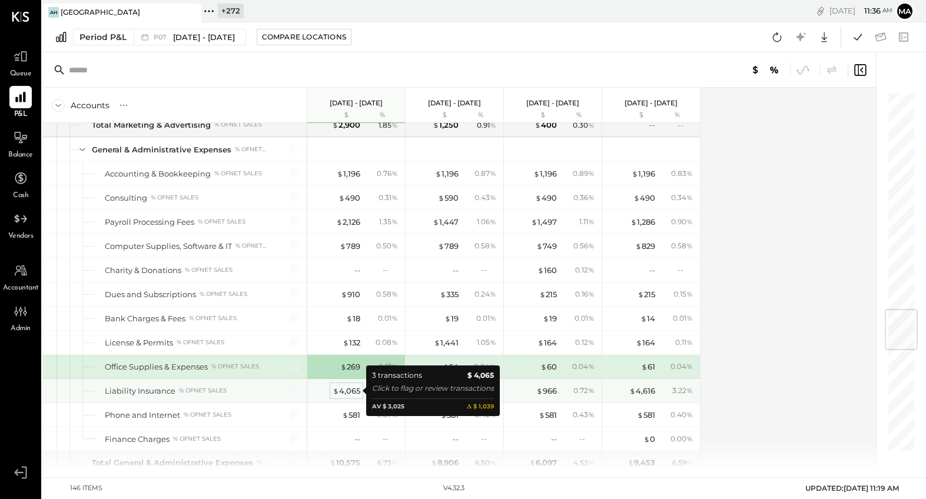
click at [343, 388] on div "$ 4,065" at bounding box center [346, 390] width 28 height 11
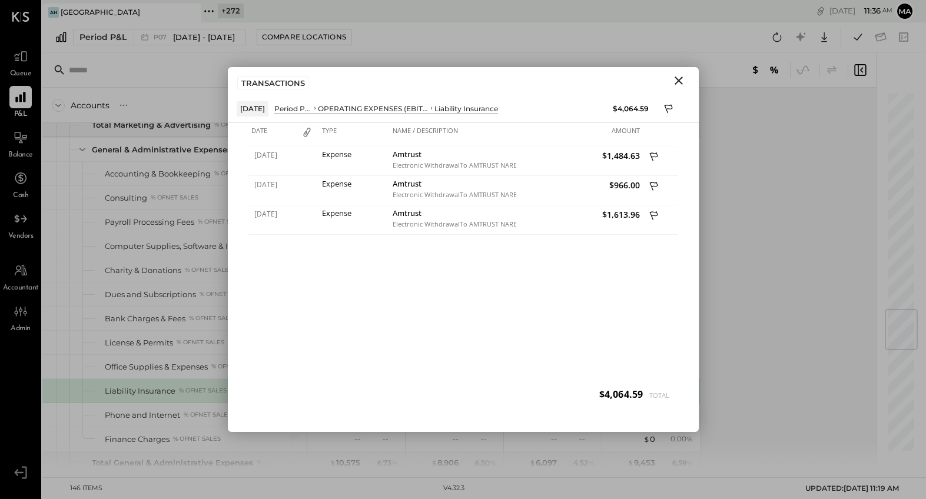
click at [677, 81] on icon "Close" at bounding box center [678, 80] width 8 height 8
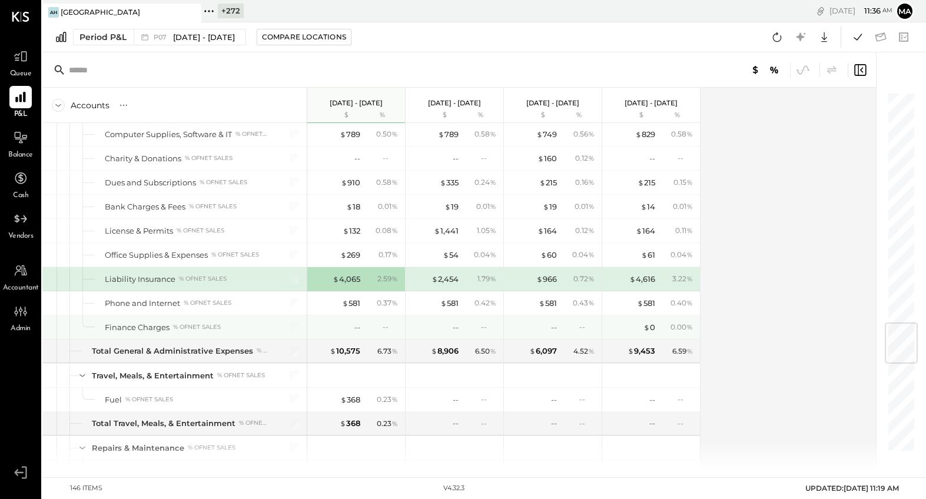
scroll to position [1955, 0]
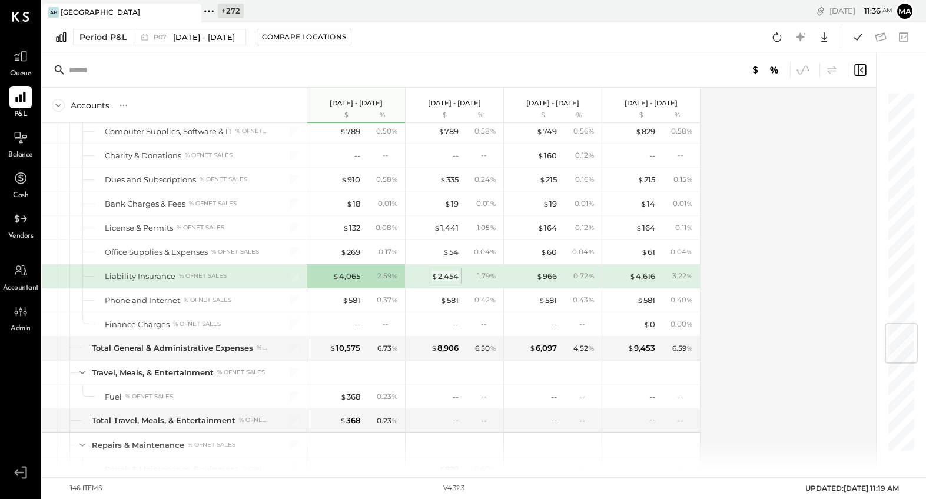
click at [443, 274] on div "$ 2,454" at bounding box center [444, 276] width 27 height 11
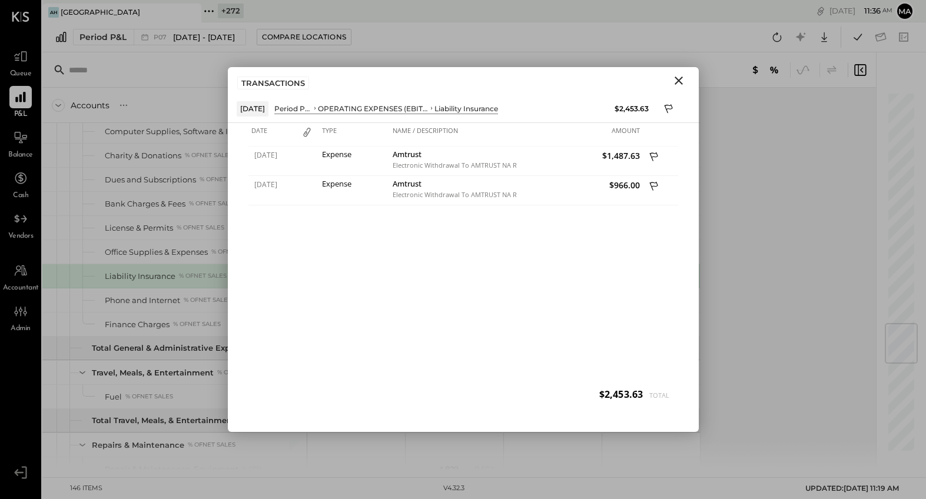
click at [679, 78] on icon "Close" at bounding box center [678, 81] width 14 height 14
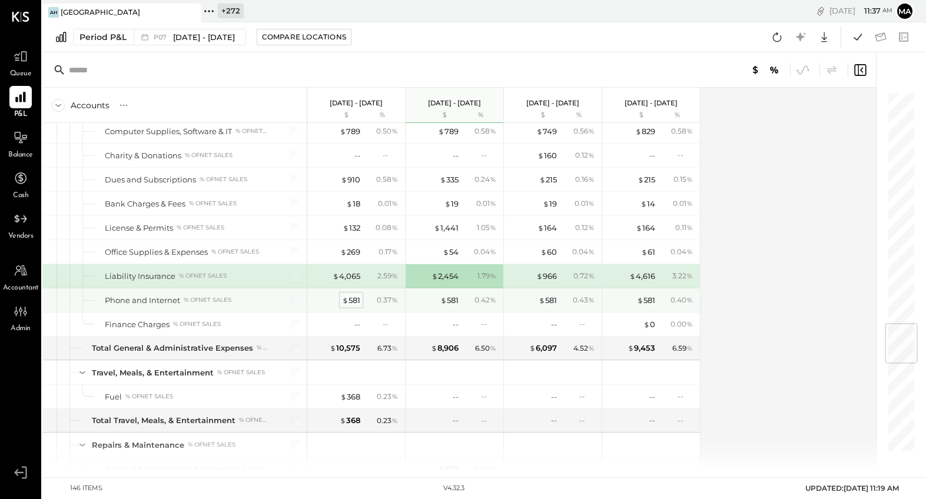
click at [345, 299] on span "$" at bounding box center [345, 299] width 6 height 9
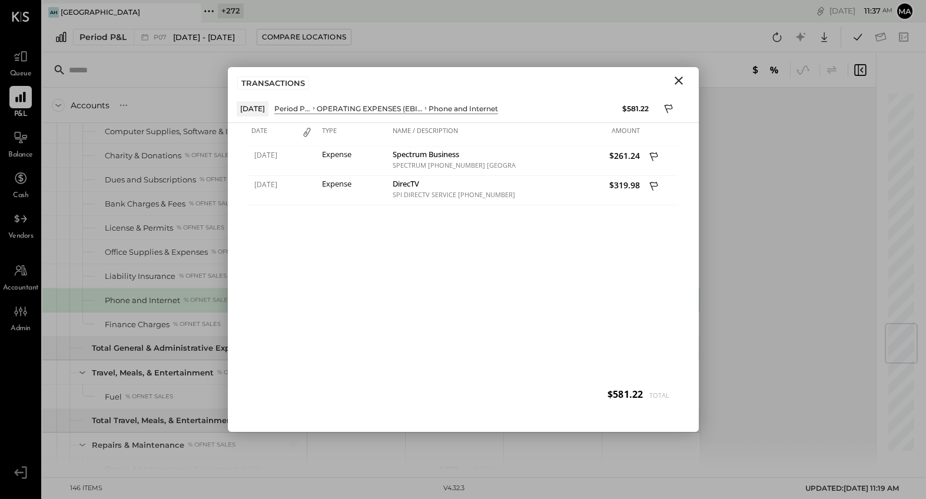
click at [674, 81] on icon "Close" at bounding box center [678, 81] width 14 height 14
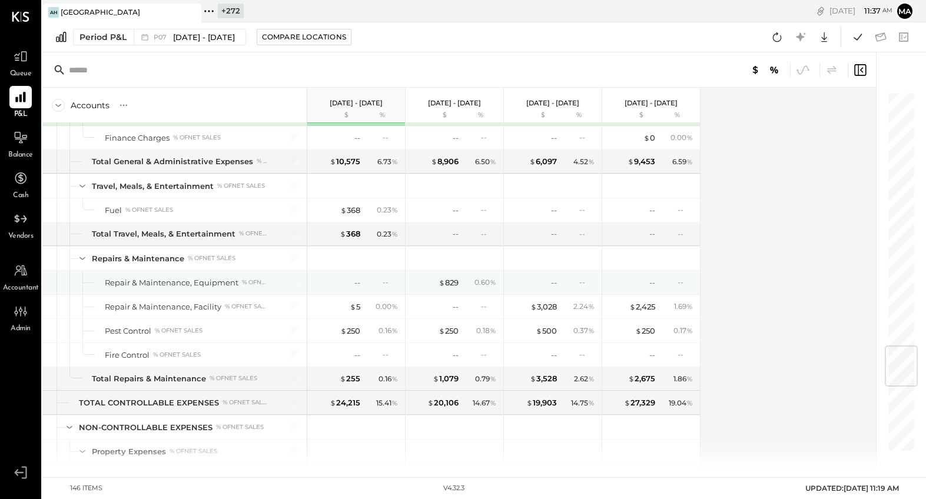
scroll to position [2156, 0]
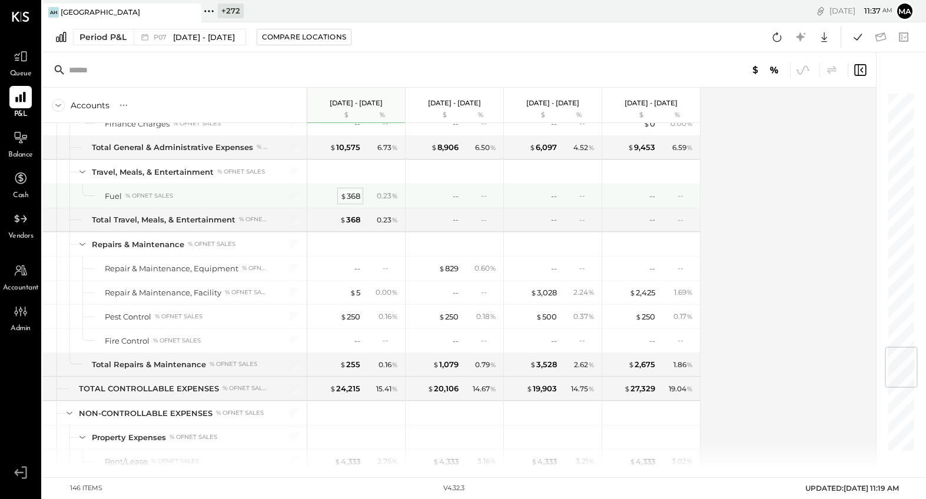
click at [347, 194] on div "$ 368" at bounding box center [350, 196] width 20 height 11
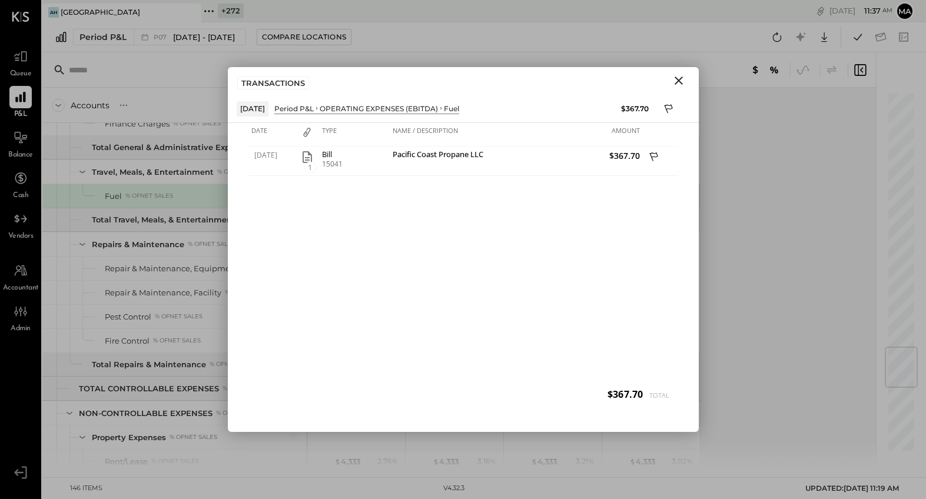
click at [676, 80] on icon "Close" at bounding box center [678, 81] width 14 height 14
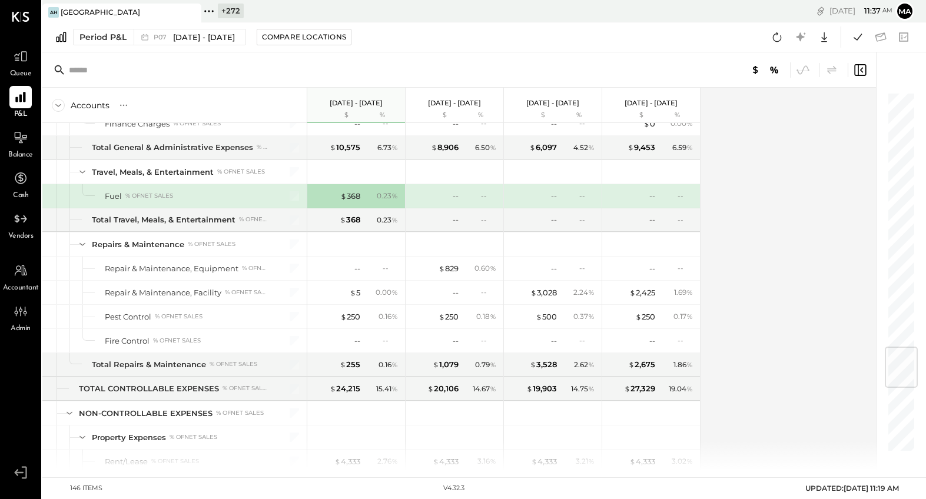
scroll to position [2155, 0]
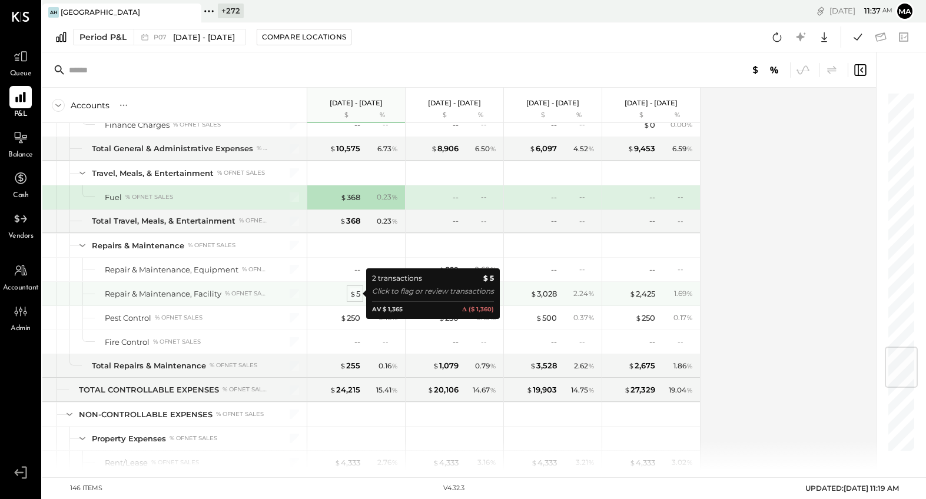
click at [355, 294] on span "$" at bounding box center [353, 293] width 6 height 9
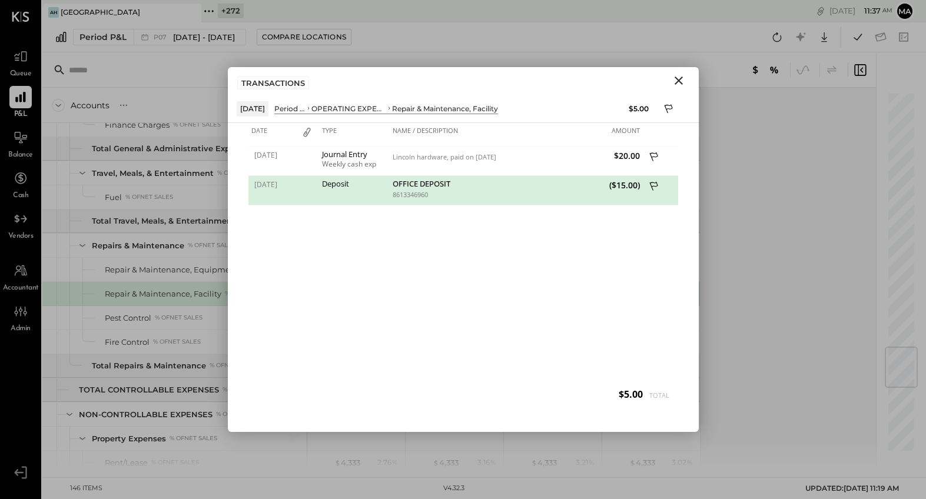
click at [681, 78] on icon "Close" at bounding box center [678, 81] width 14 height 14
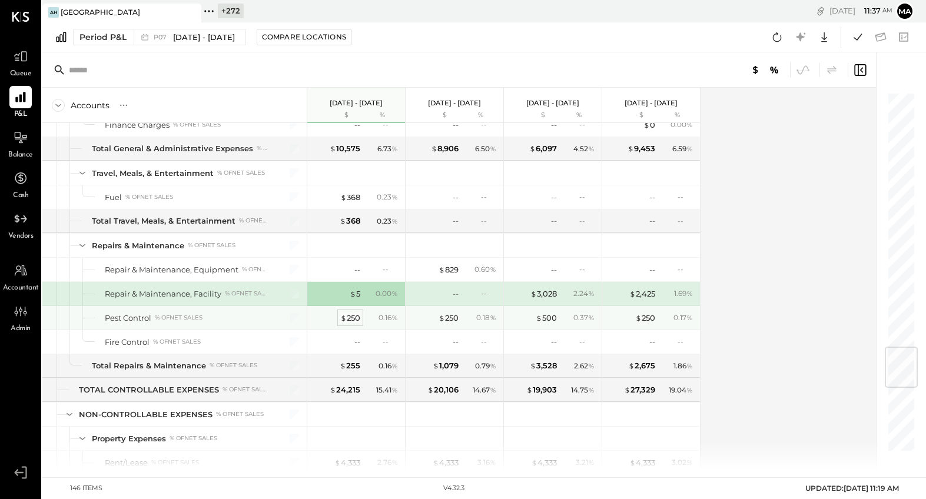
click at [355, 318] on div "$ 250" at bounding box center [350, 317] width 20 height 11
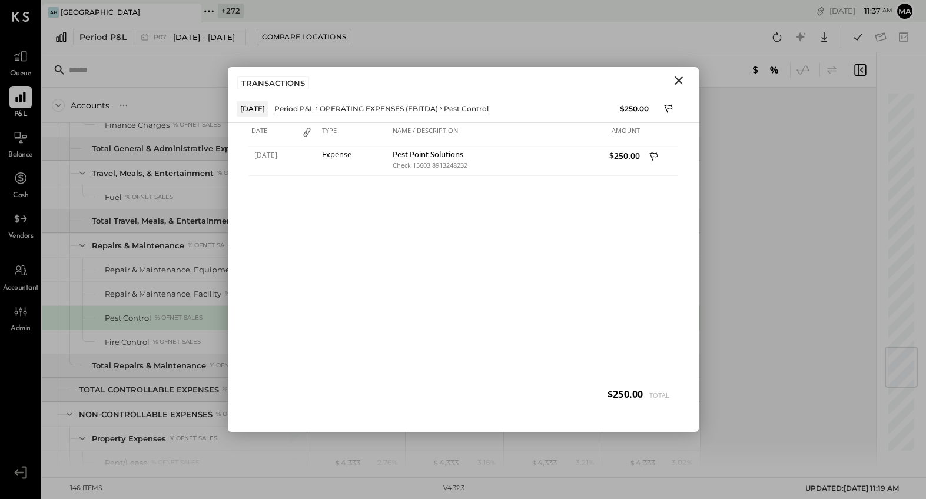
drag, startPoint x: 679, startPoint y: 81, endPoint x: 553, endPoint y: 192, distance: 168.8
click at [679, 81] on icon "Close" at bounding box center [678, 80] width 8 height 8
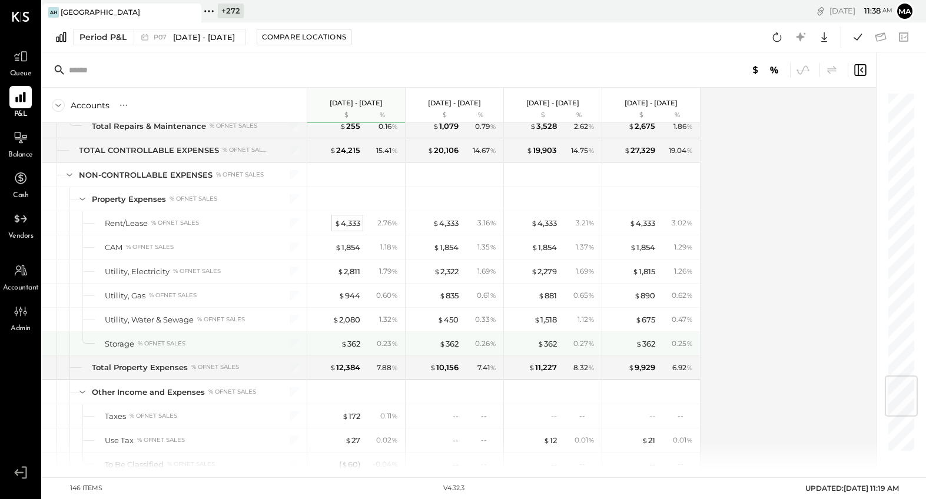
scroll to position [2399, 0]
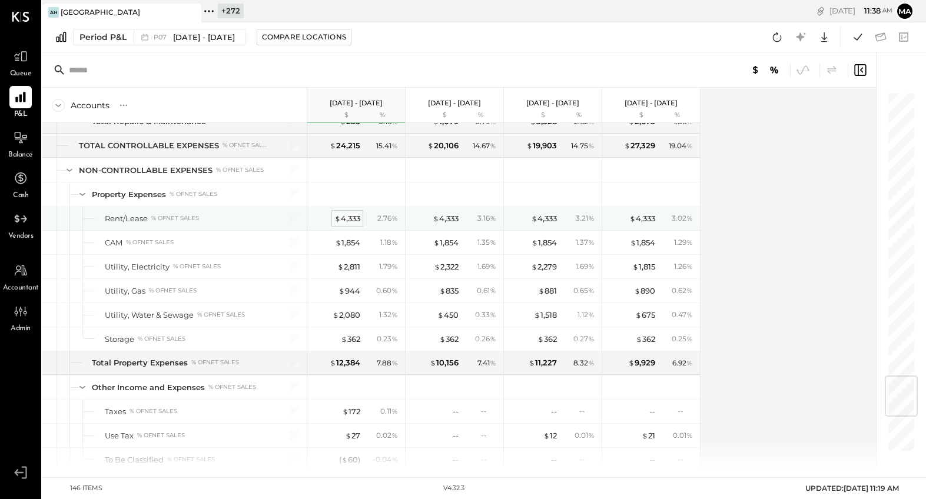
click at [349, 217] on div "$ 4,333" at bounding box center [347, 218] width 26 height 11
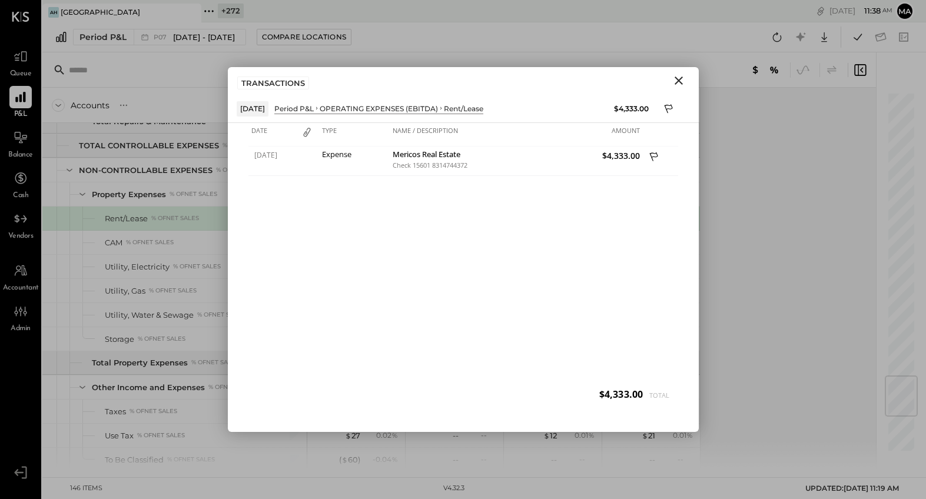
drag, startPoint x: 678, startPoint y: 78, endPoint x: 524, endPoint y: 158, distance: 173.2
click at [678, 78] on icon "Close" at bounding box center [678, 81] width 14 height 14
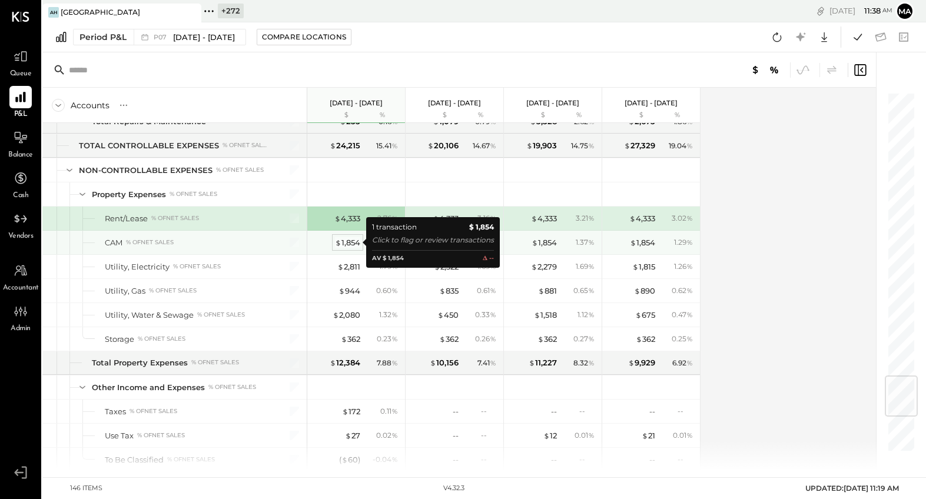
click at [345, 242] on div "$ 1,854" at bounding box center [347, 242] width 25 height 11
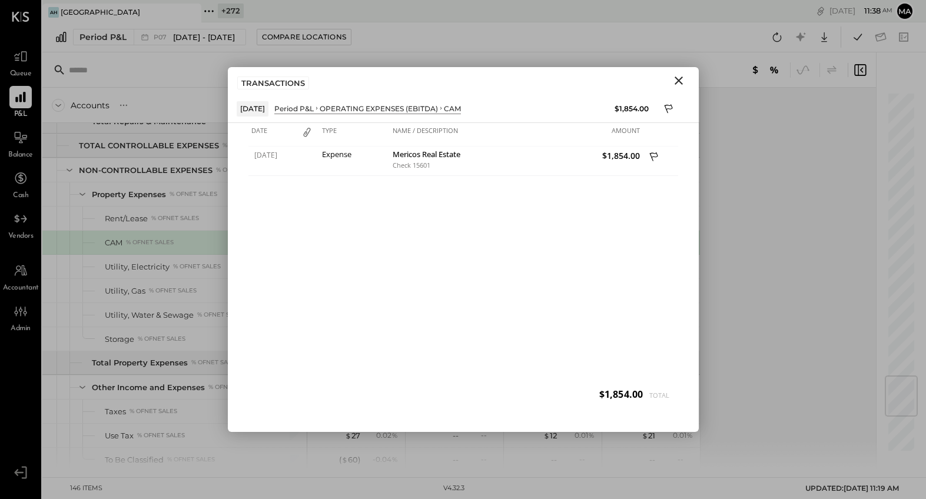
click at [678, 77] on icon "Close" at bounding box center [678, 81] width 14 height 14
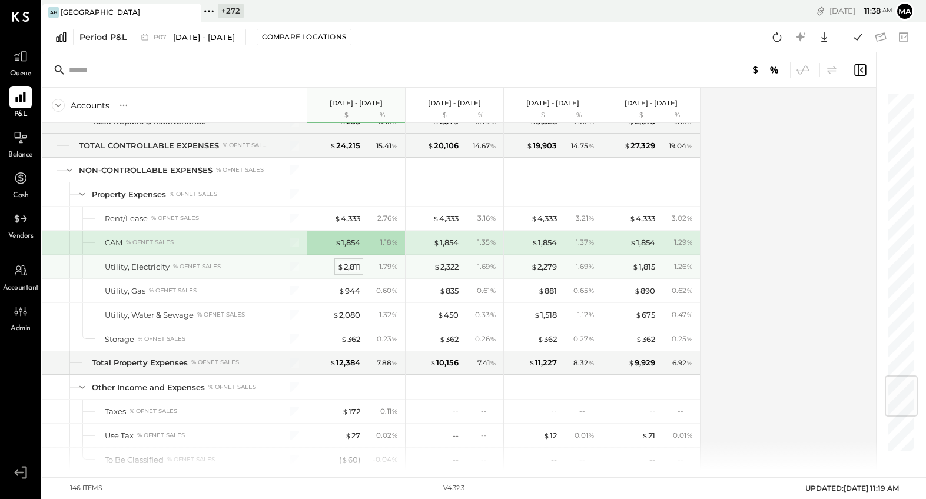
click at [351, 267] on div "$ 2,811" at bounding box center [348, 266] width 23 height 11
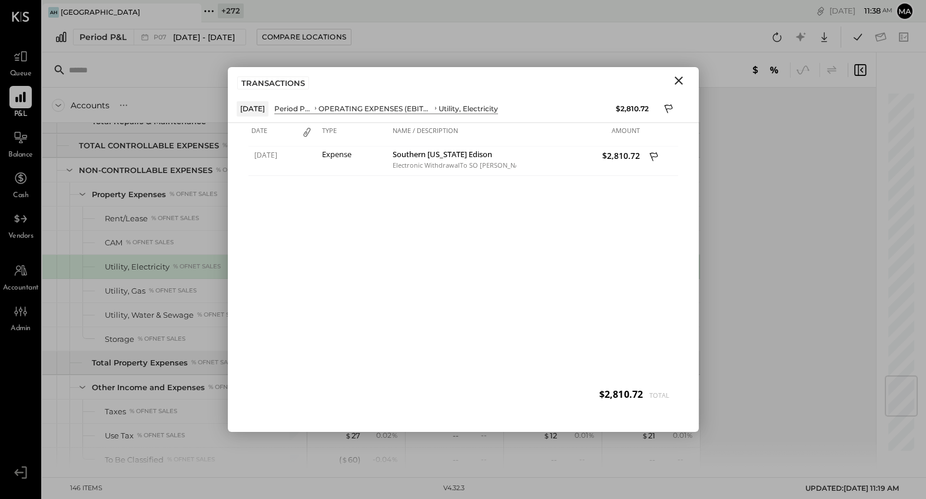
click at [677, 82] on icon "Close" at bounding box center [678, 81] width 14 height 14
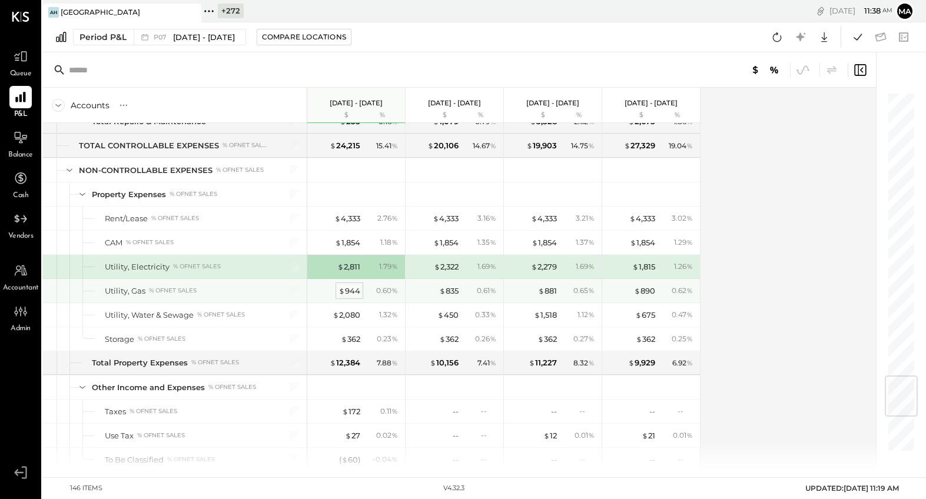
click at [339, 295] on span "$" at bounding box center [341, 290] width 6 height 9
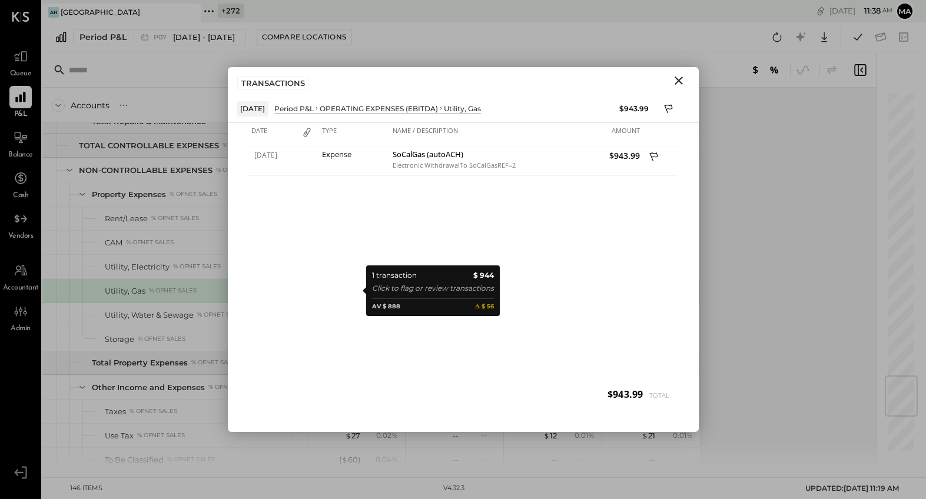
click at [678, 79] on icon "Close" at bounding box center [678, 80] width 8 height 8
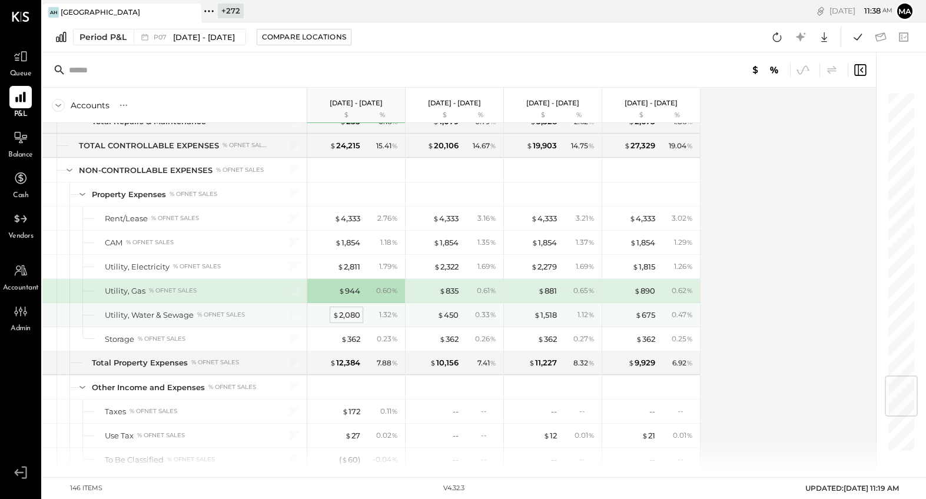
click at [350, 315] on div "$ 2,080" at bounding box center [346, 315] width 28 height 11
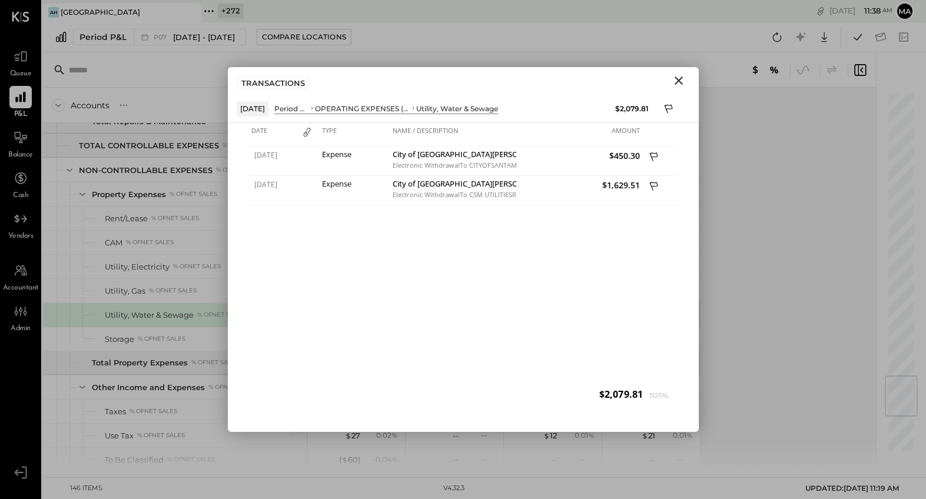
click at [677, 79] on icon "Close" at bounding box center [678, 80] width 8 height 8
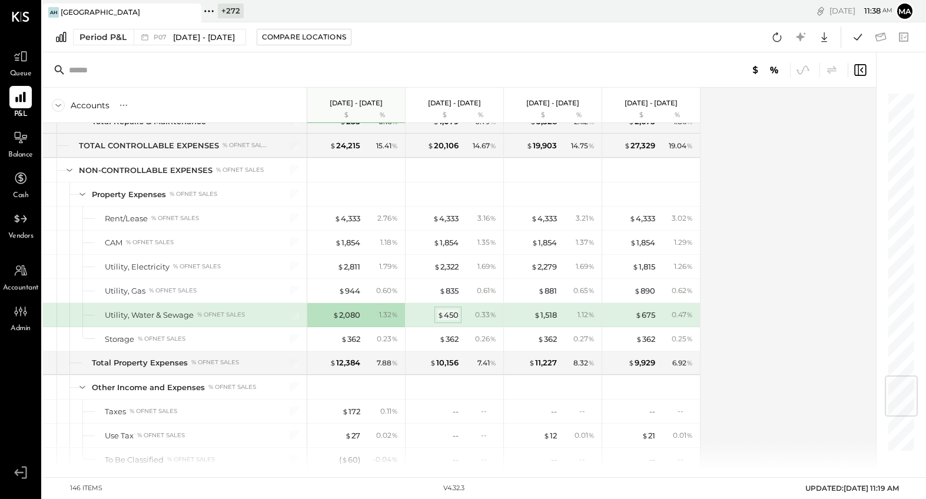
click at [448, 317] on div "$ 450" at bounding box center [447, 315] width 21 height 11
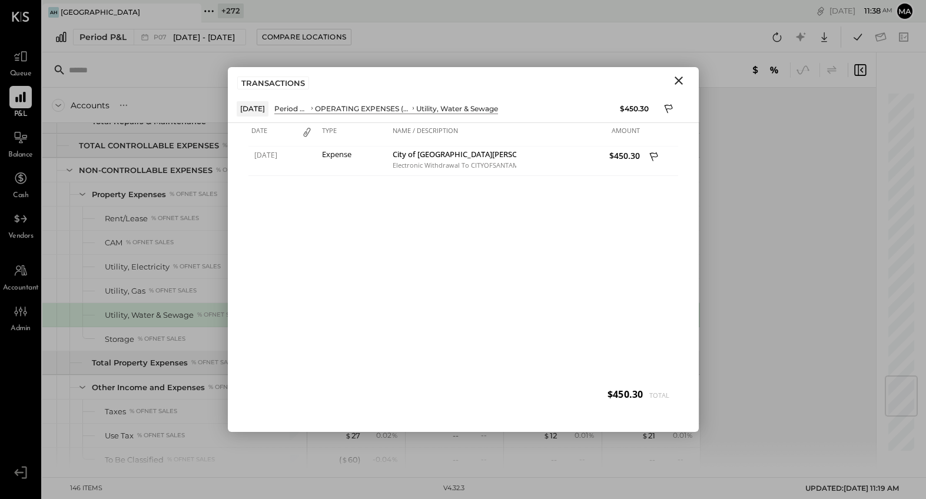
click at [683, 79] on icon "Close" at bounding box center [678, 81] width 14 height 14
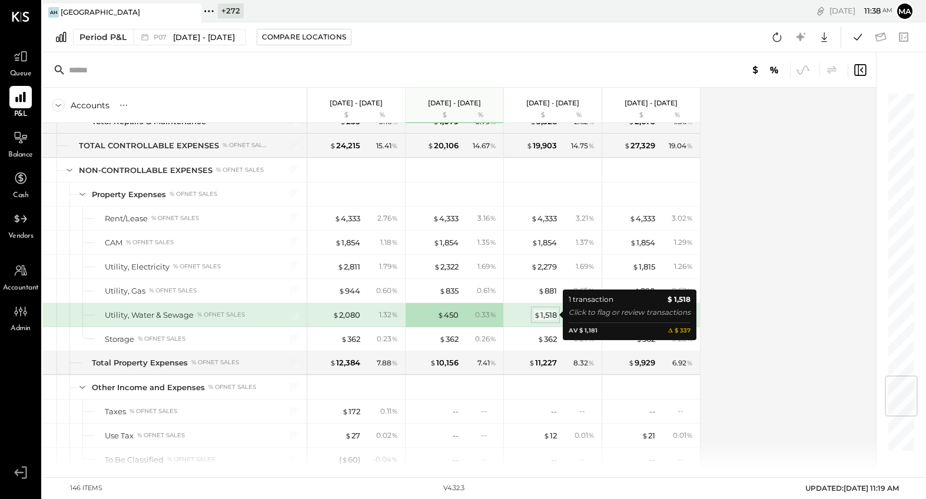
click at [552, 315] on div "$ 1,518" at bounding box center [545, 315] width 23 height 11
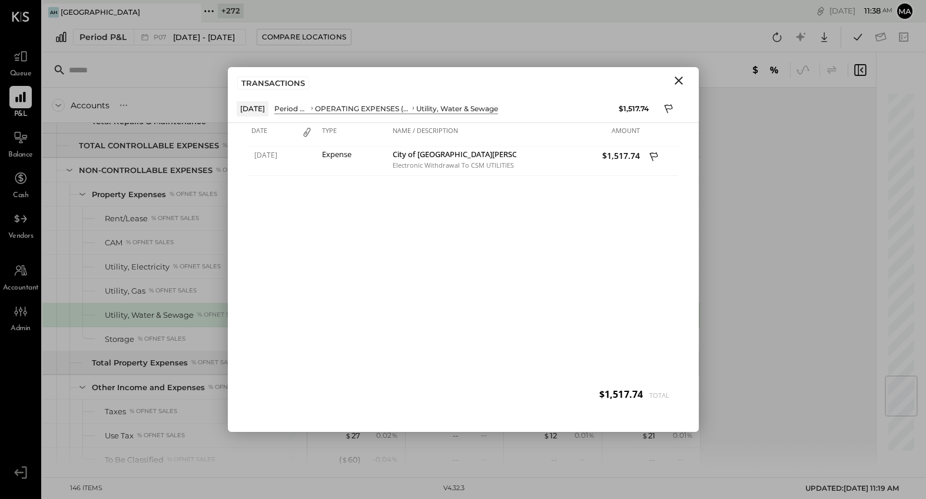
click at [681, 81] on icon "Close" at bounding box center [678, 81] width 14 height 14
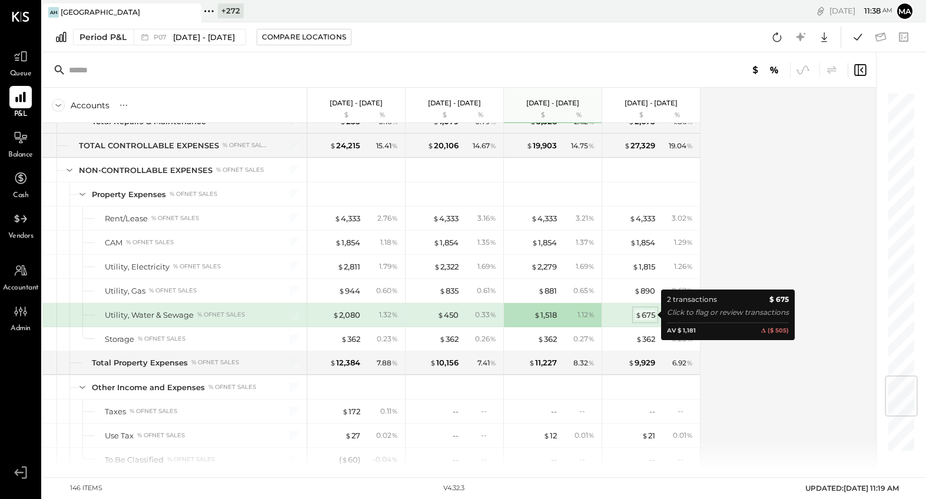
click at [647, 317] on div "$ 675" at bounding box center [645, 315] width 20 height 11
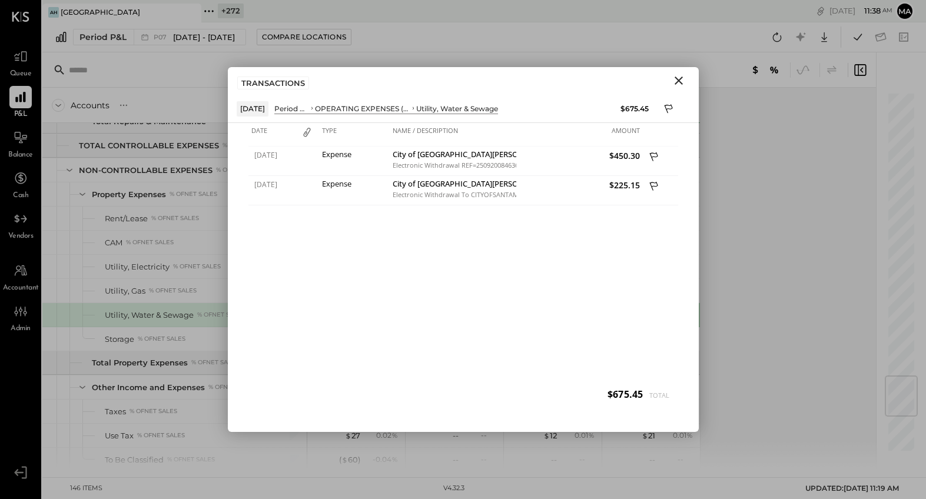
click at [677, 79] on icon "Close" at bounding box center [678, 80] width 8 height 8
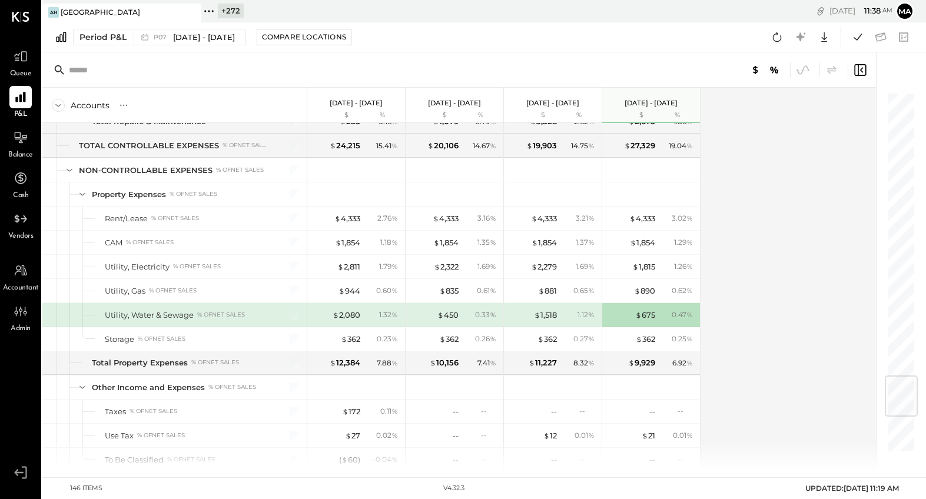
scroll to position [2479, 0]
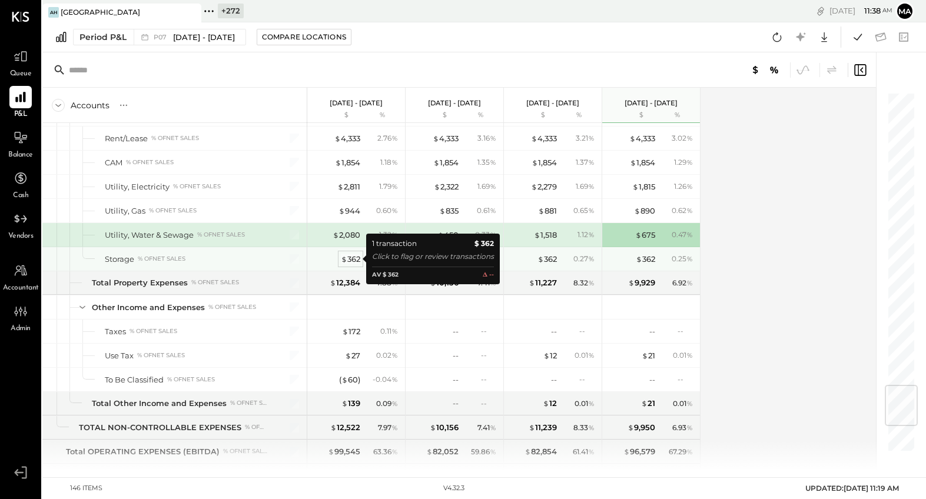
click at [349, 258] on div "$ 362" at bounding box center [350, 259] width 19 height 11
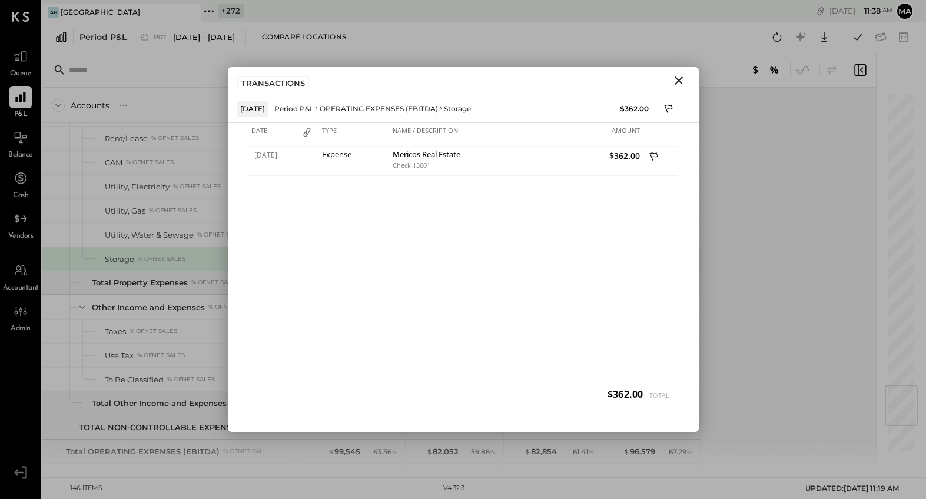
click at [672, 78] on icon "Close" at bounding box center [678, 81] width 14 height 14
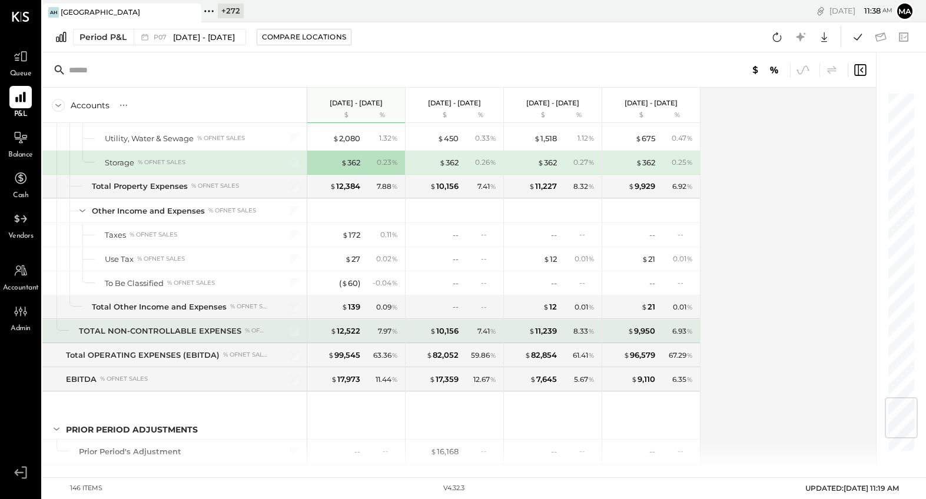
scroll to position [2585, 0]
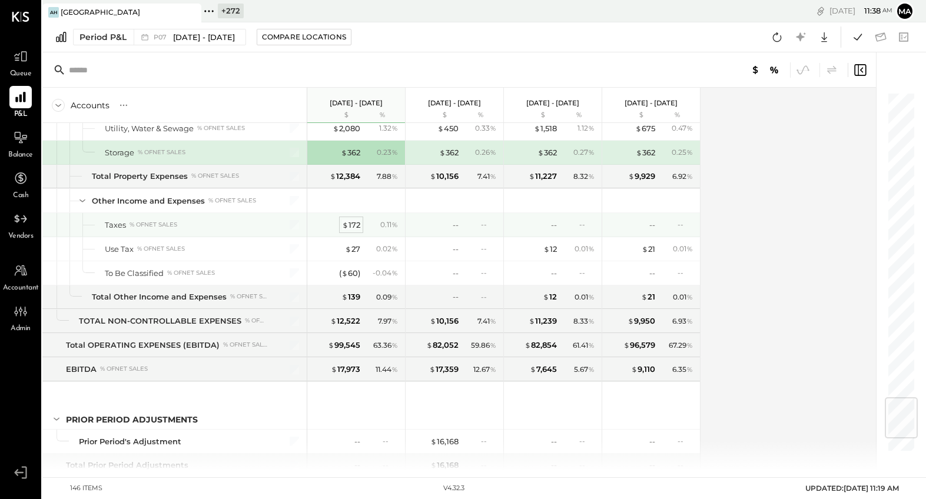
click at [347, 225] on span "$" at bounding box center [345, 224] width 6 height 9
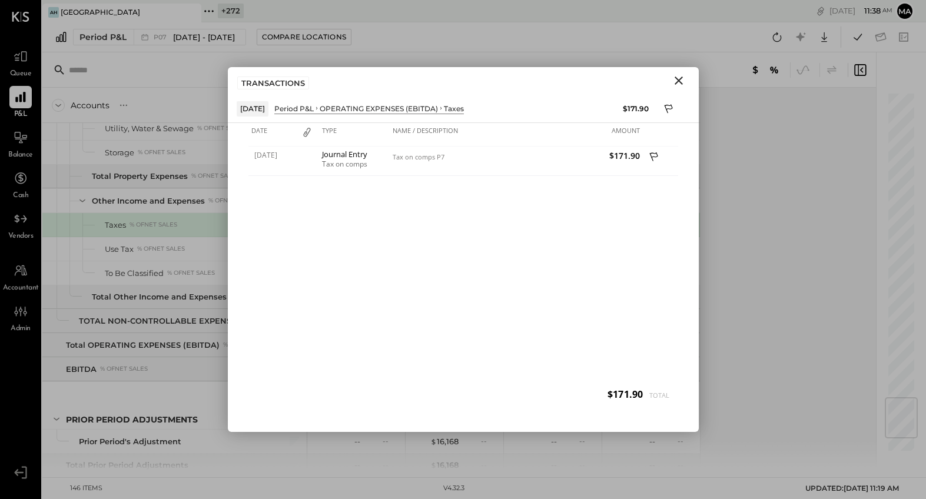
click at [677, 75] on icon "Close" at bounding box center [678, 81] width 14 height 14
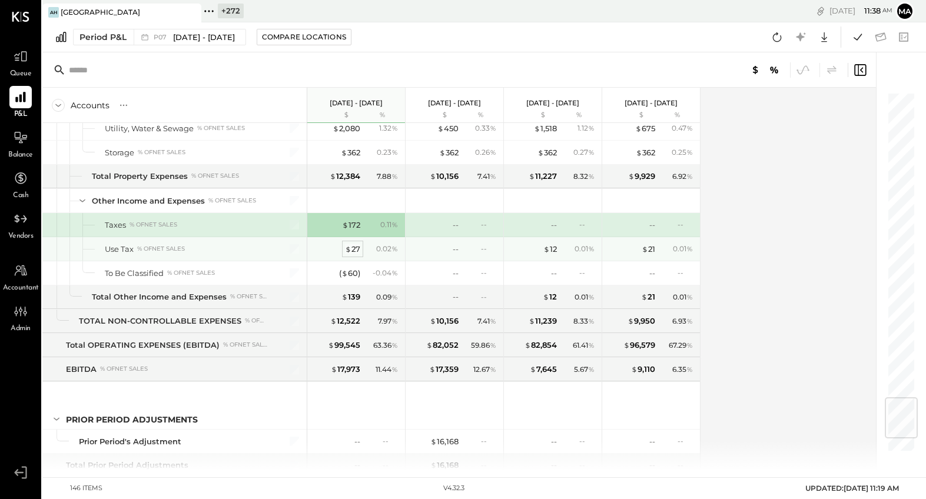
click at [354, 250] on div "$ 27" at bounding box center [352, 249] width 15 height 11
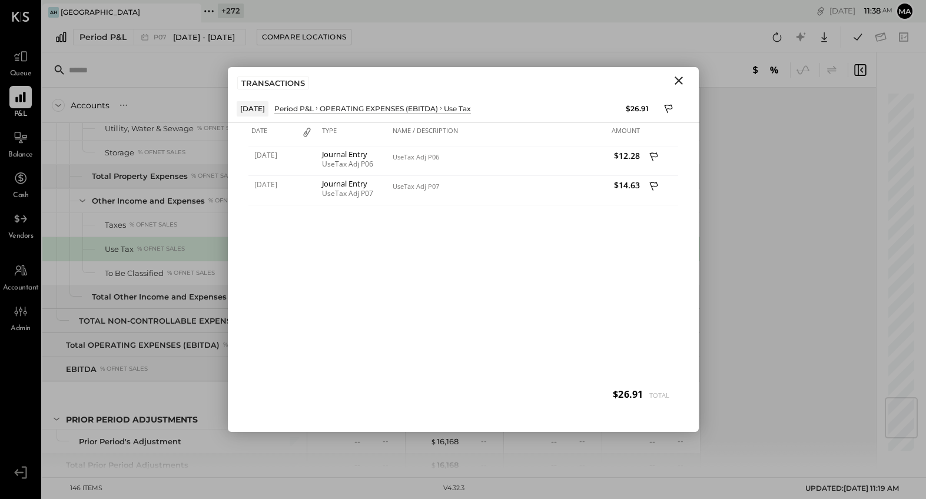
drag, startPoint x: 679, startPoint y: 78, endPoint x: 620, endPoint y: 123, distance: 74.3
click at [678, 79] on icon "Close" at bounding box center [678, 81] width 14 height 14
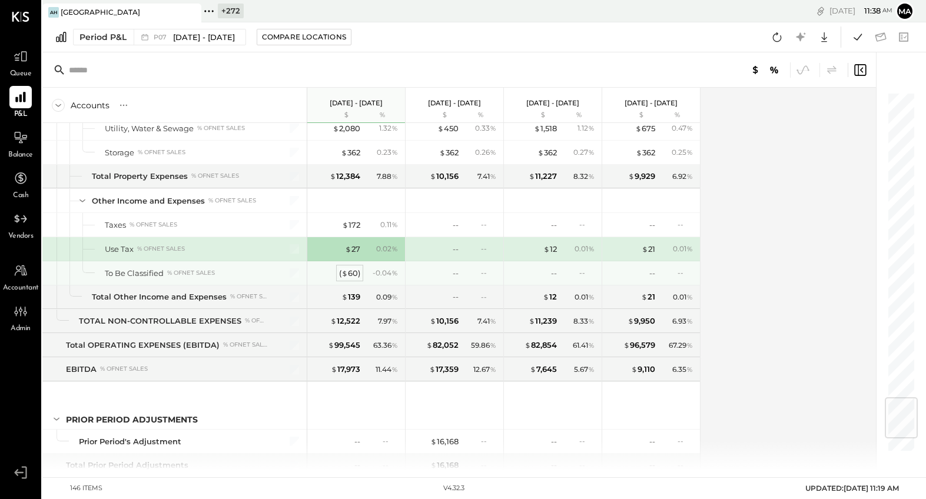
click at [347, 271] on span "$" at bounding box center [344, 272] width 6 height 9
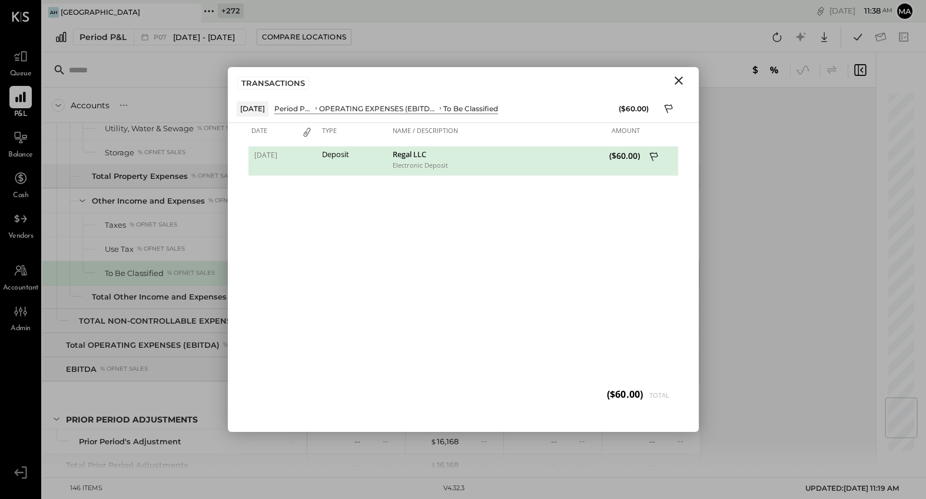
click at [680, 78] on icon "Close" at bounding box center [678, 80] width 8 height 8
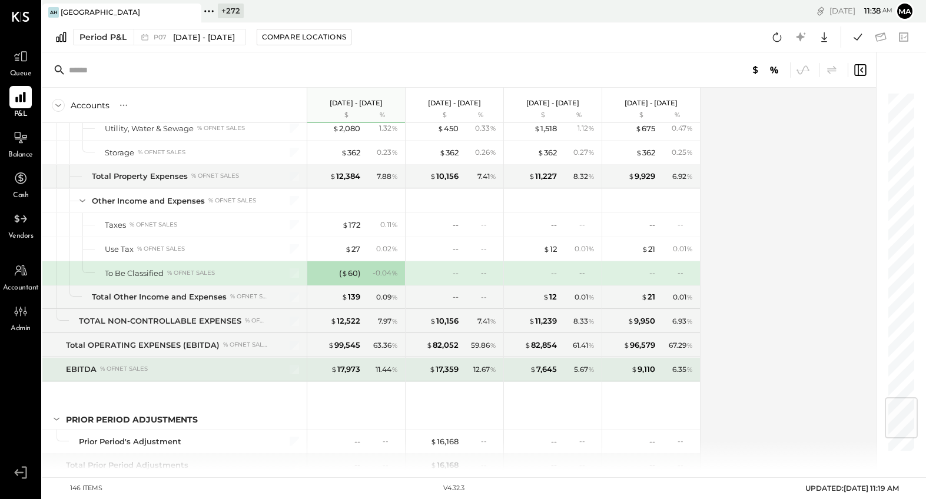
scroll to position [2694, 0]
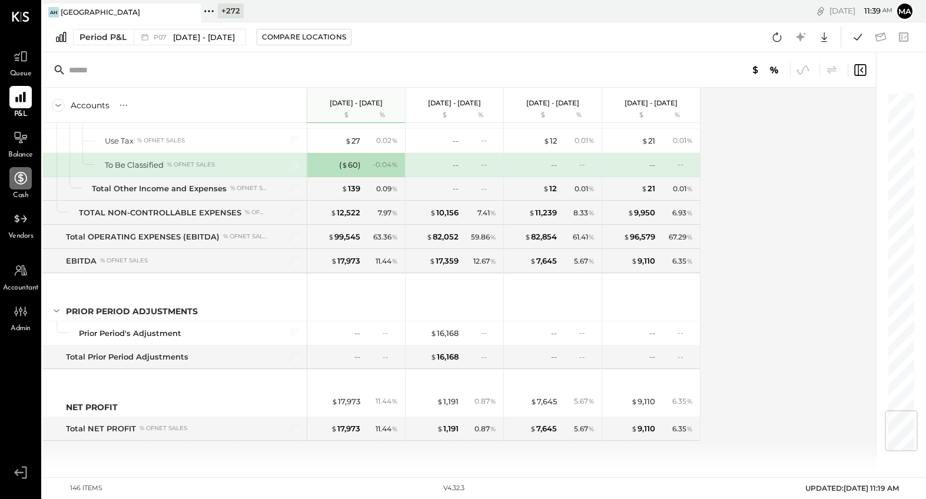
click at [19, 181] on icon at bounding box center [20, 178] width 15 height 15
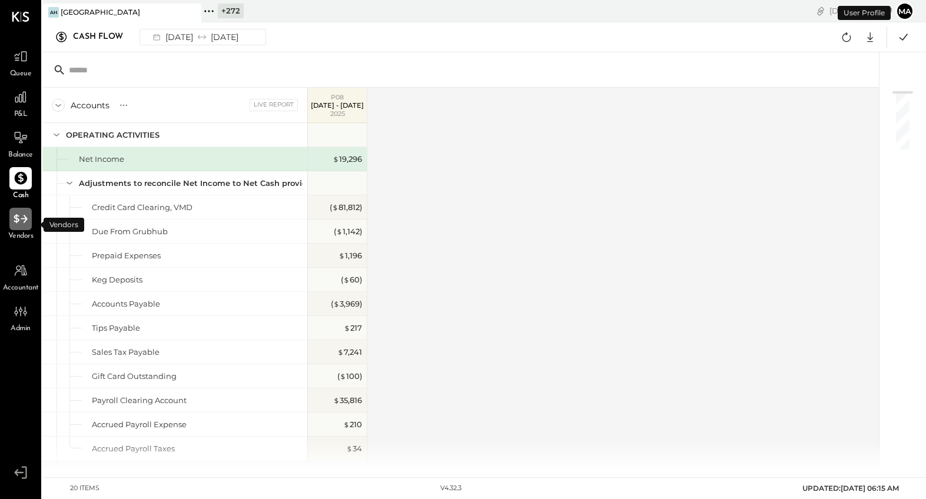
click at [19, 219] on icon at bounding box center [21, 218] width 14 height 9
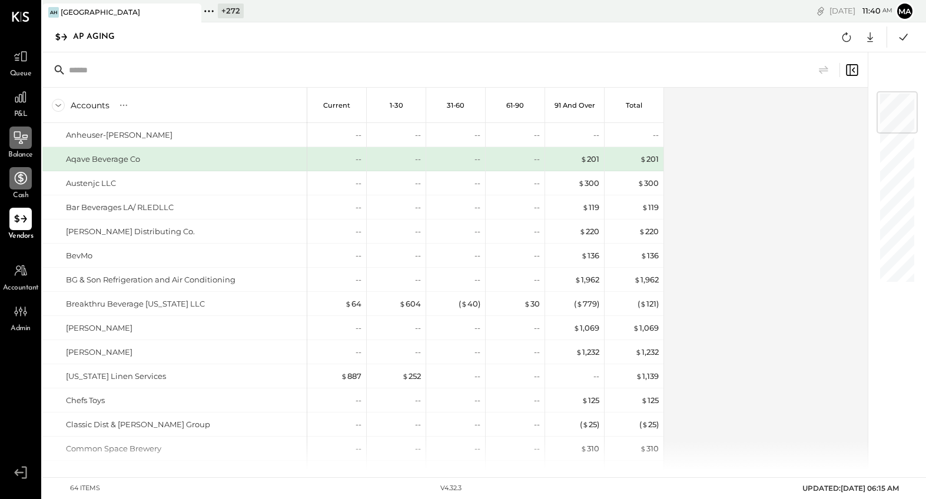
click at [18, 135] on icon at bounding box center [20, 137] width 15 height 15
